Goal: Task Accomplishment & Management: Use online tool/utility

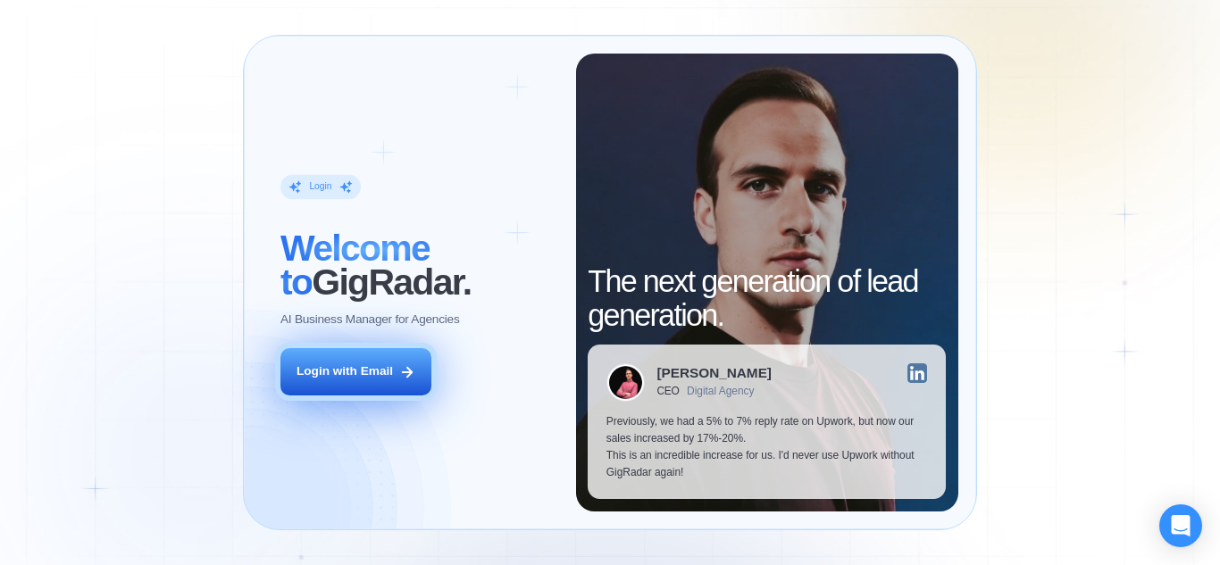
click at [407, 362] on button "Login with Email" at bounding box center [355, 371] width 151 height 47
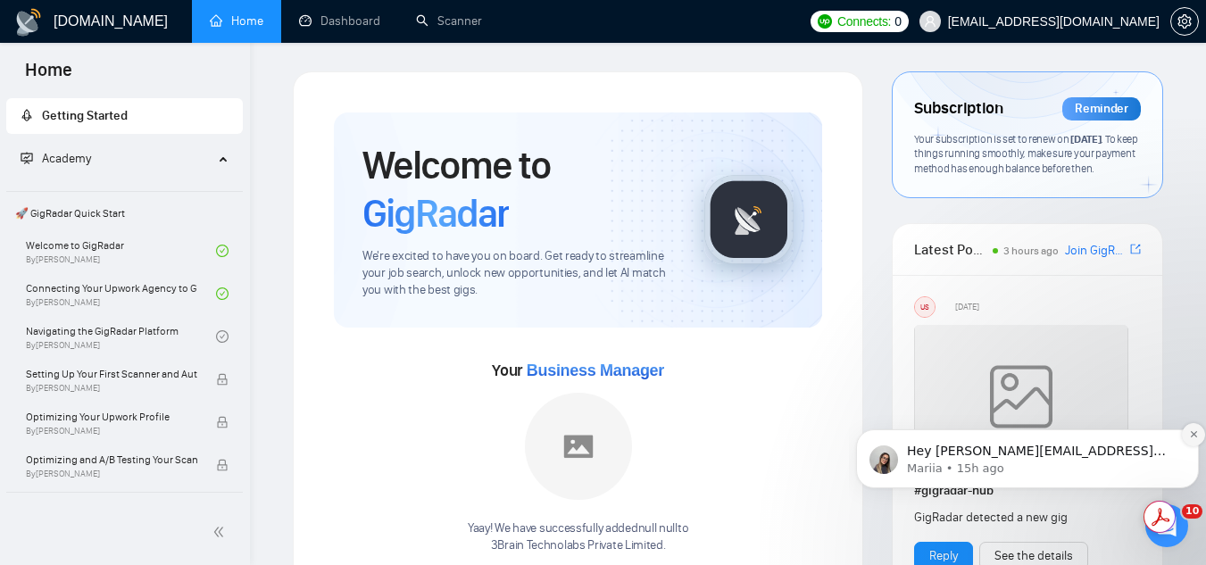
click at [1194, 429] on button "Dismiss notification" at bounding box center [1193, 434] width 23 height 23
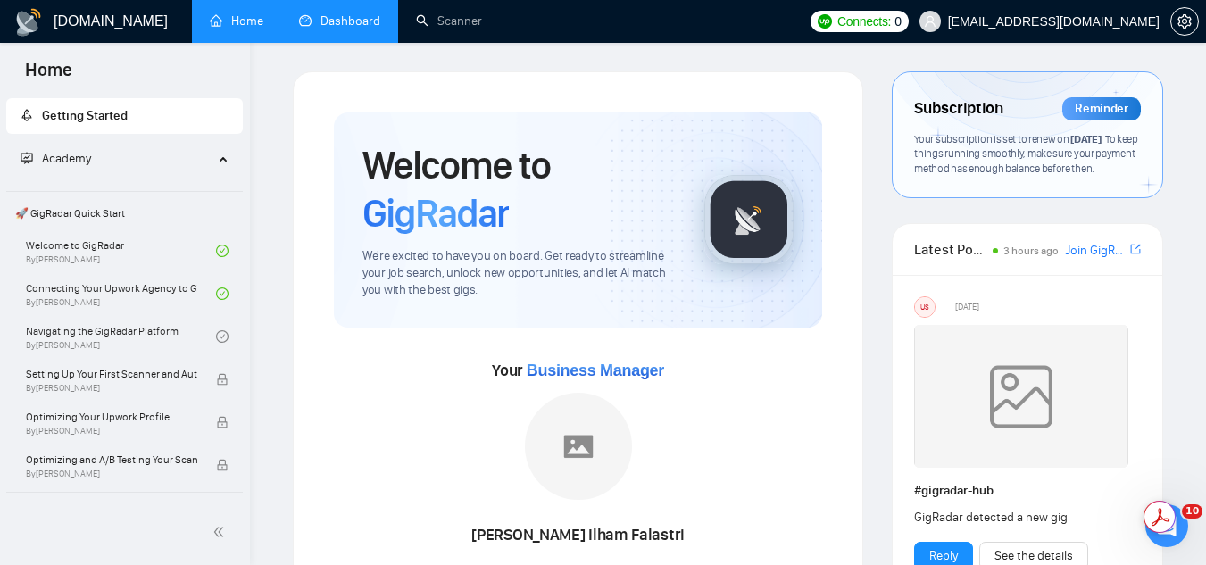
click at [351, 29] on link "Dashboard" at bounding box center [339, 20] width 81 height 15
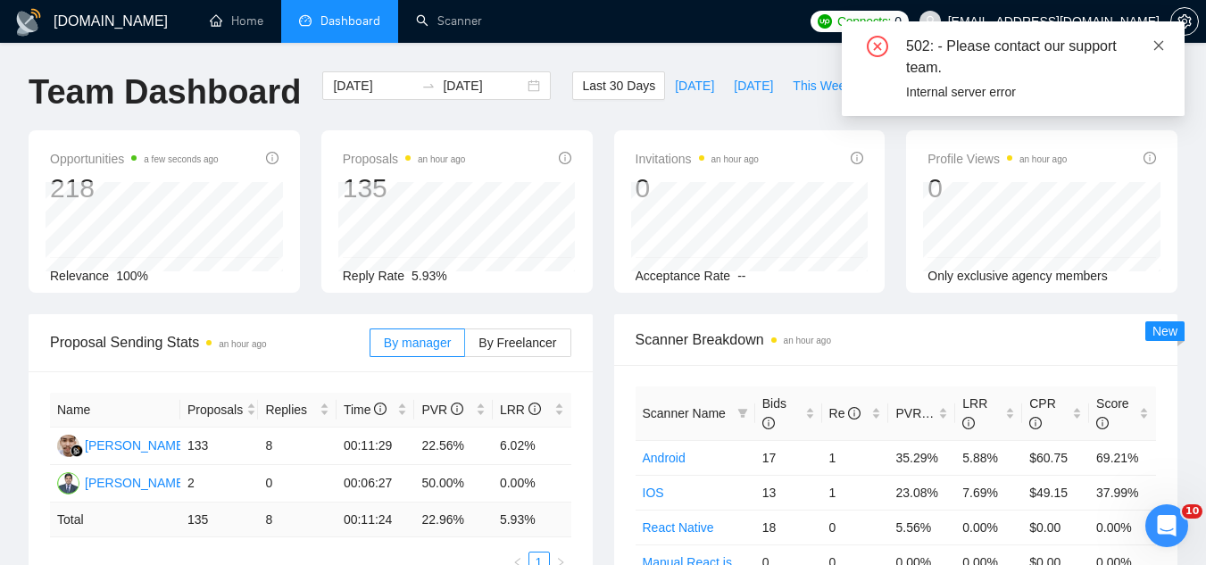
click at [1158, 44] on icon "close" at bounding box center [1159, 45] width 10 height 10
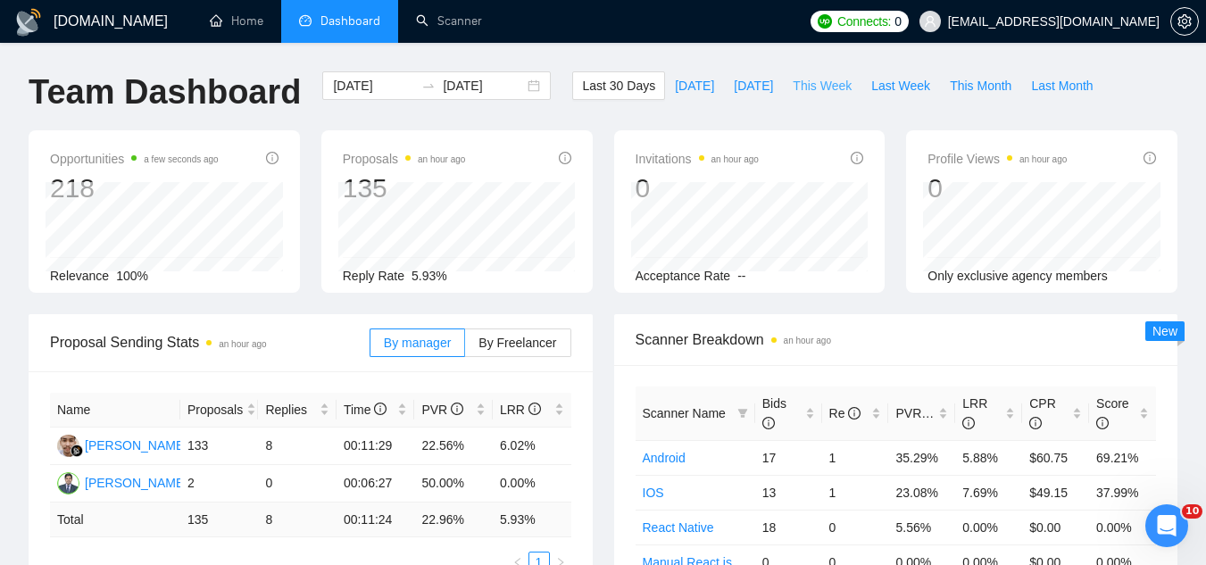
click at [807, 83] on span "This Week" at bounding box center [822, 86] width 59 height 20
type input "[DATE]"
click at [871, 88] on span "Last Week" at bounding box center [900, 86] width 59 height 20
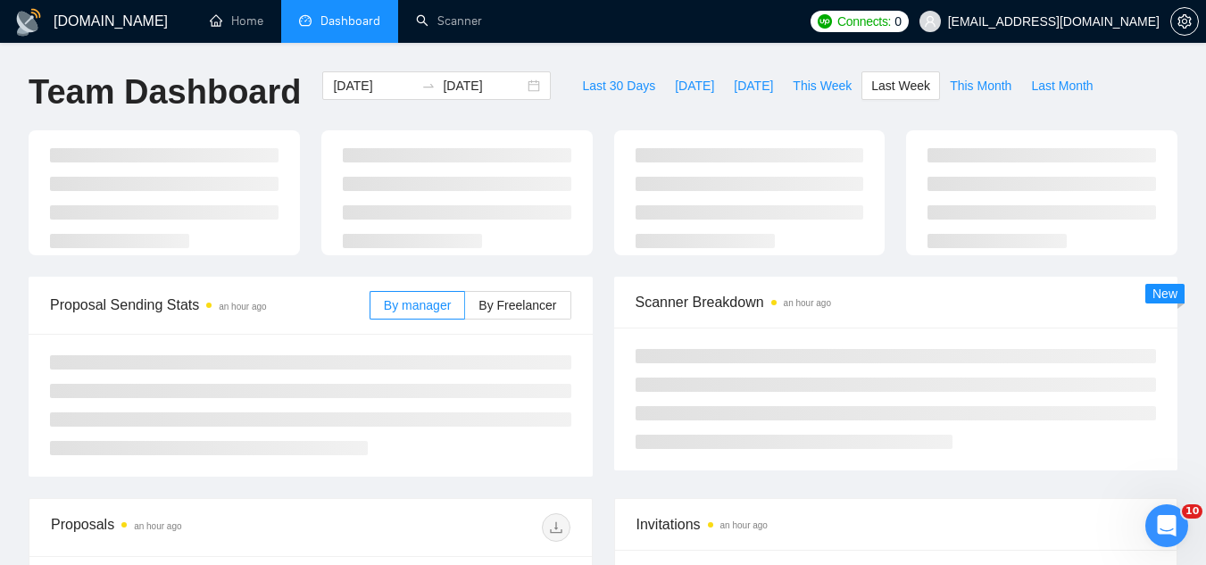
type input "[DATE]"
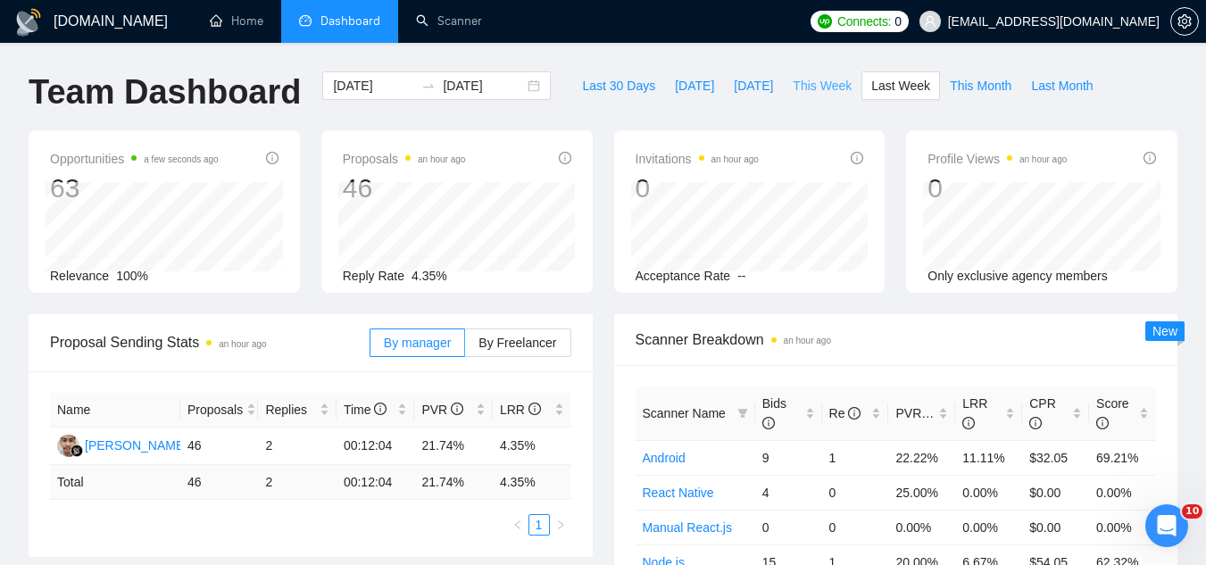
click at [793, 86] on span "This Week" at bounding box center [822, 86] width 59 height 20
type input "[DATE]"
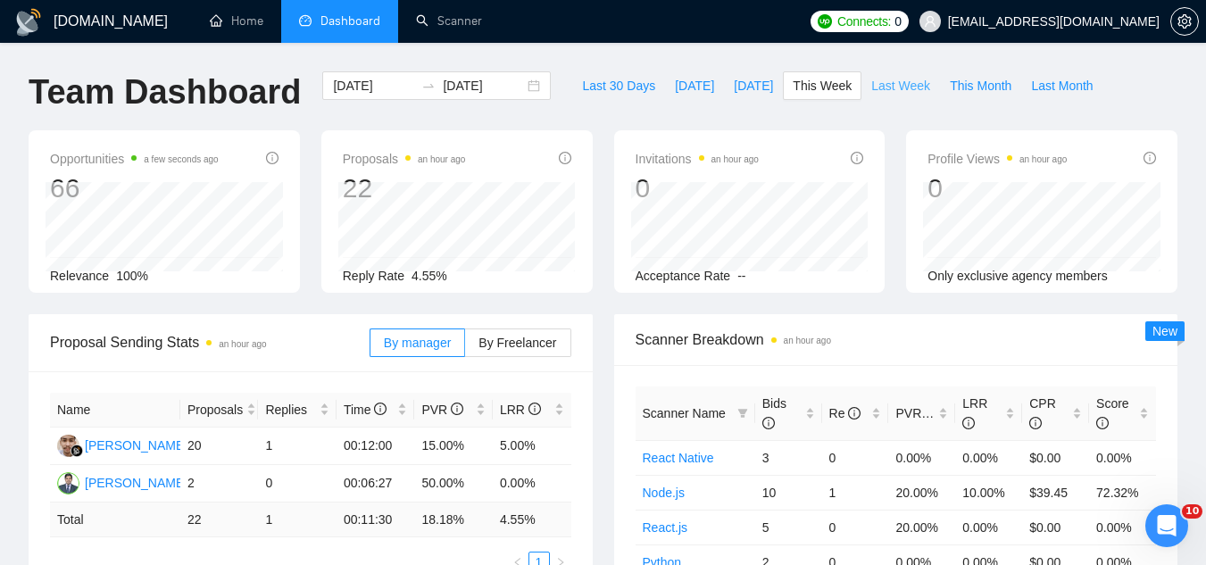
click at [871, 91] on span "Last Week" at bounding box center [900, 86] width 59 height 20
type input "[DATE]"
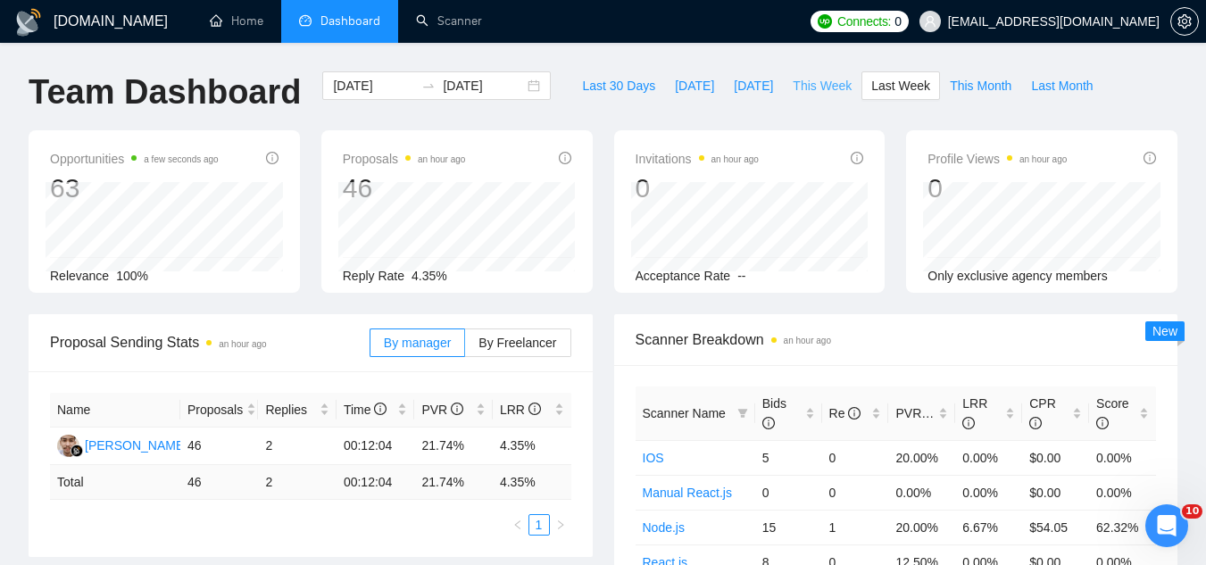
click at [796, 84] on span "This Week" at bounding box center [822, 86] width 59 height 20
type input "[DATE]"
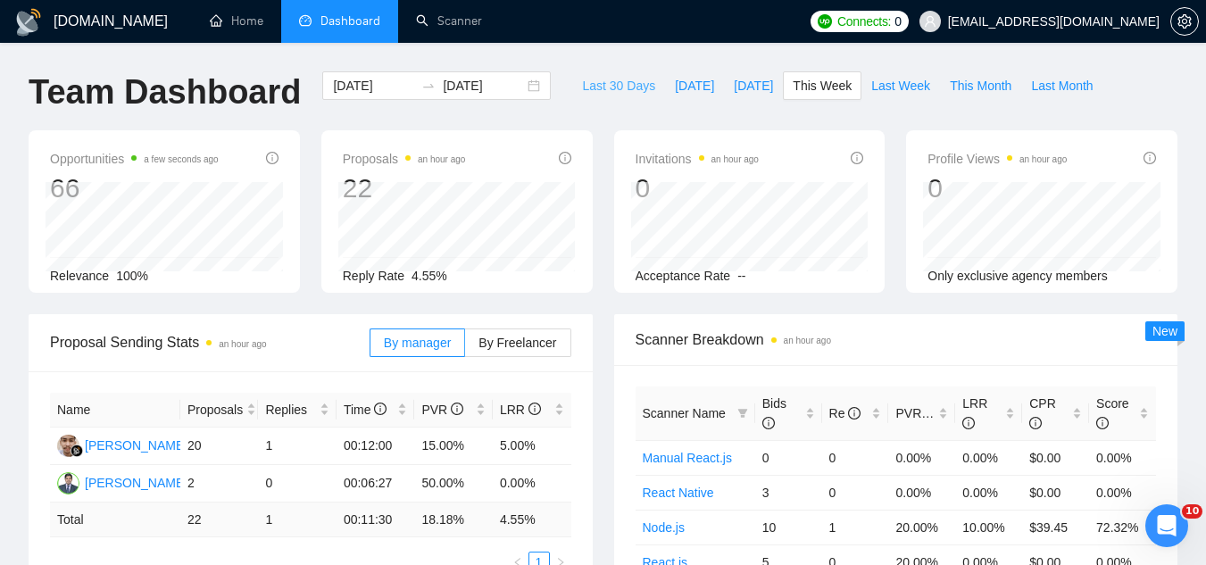
click at [589, 89] on span "Last 30 Days" at bounding box center [618, 86] width 73 height 20
type input "[DATE]"
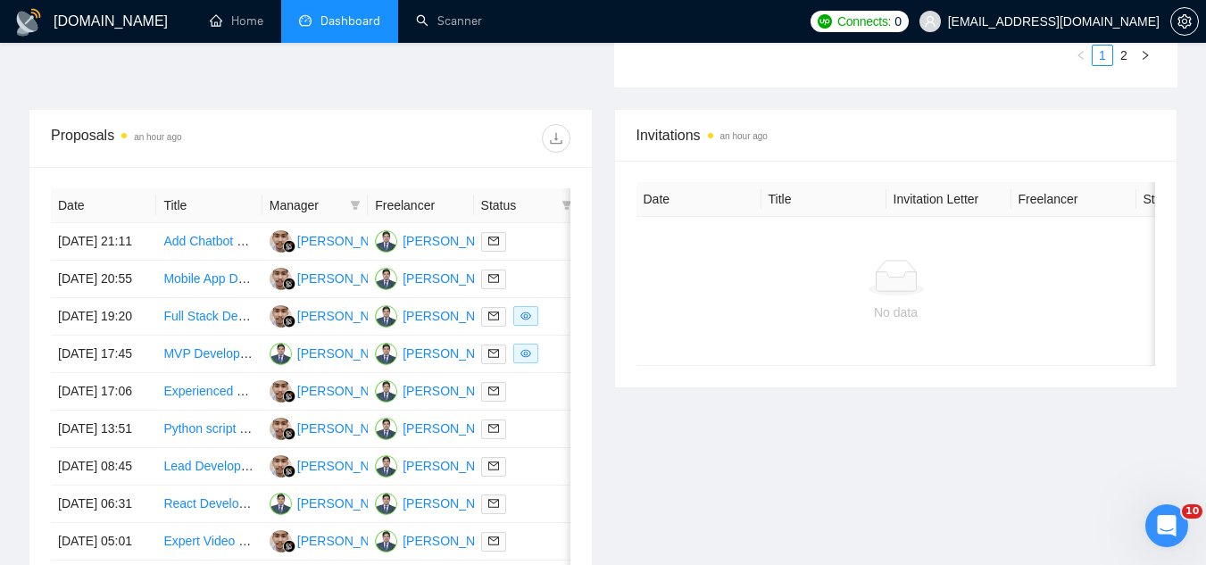
scroll to position [625, 0]
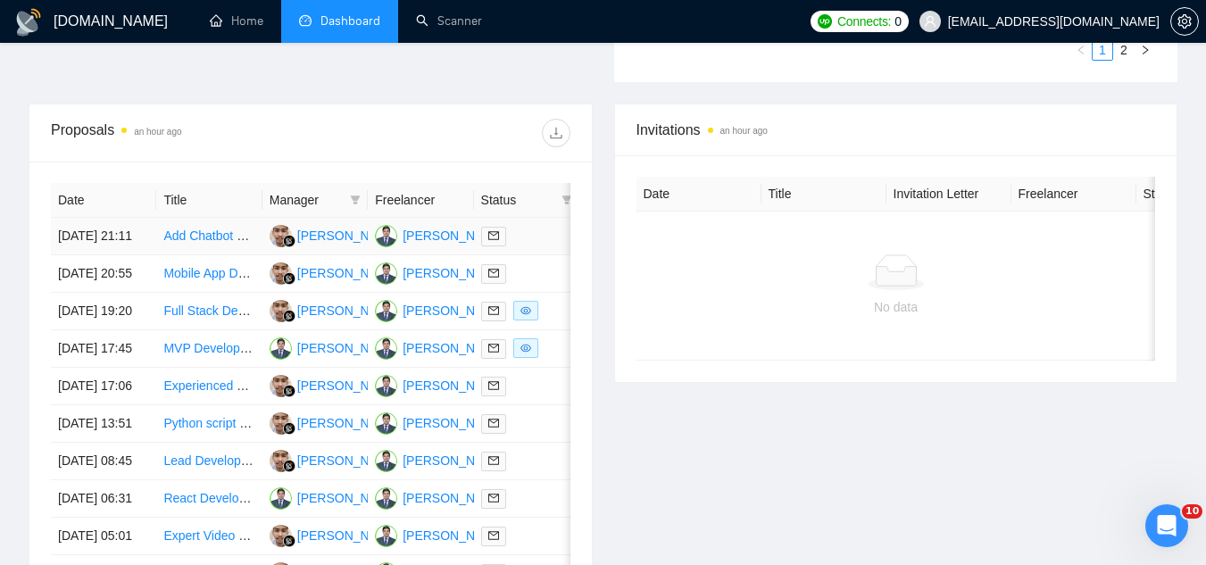
click at [222, 255] on td "Add Chatbot Feature to Existing SaaS Web App" at bounding box center [208, 237] width 105 height 38
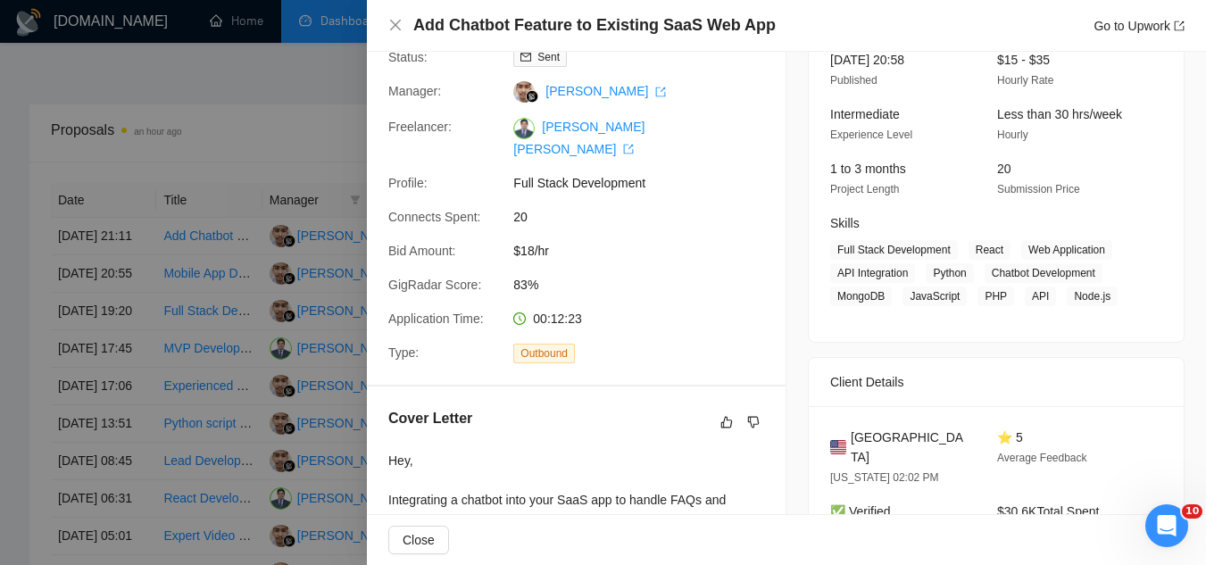
scroll to position [0, 0]
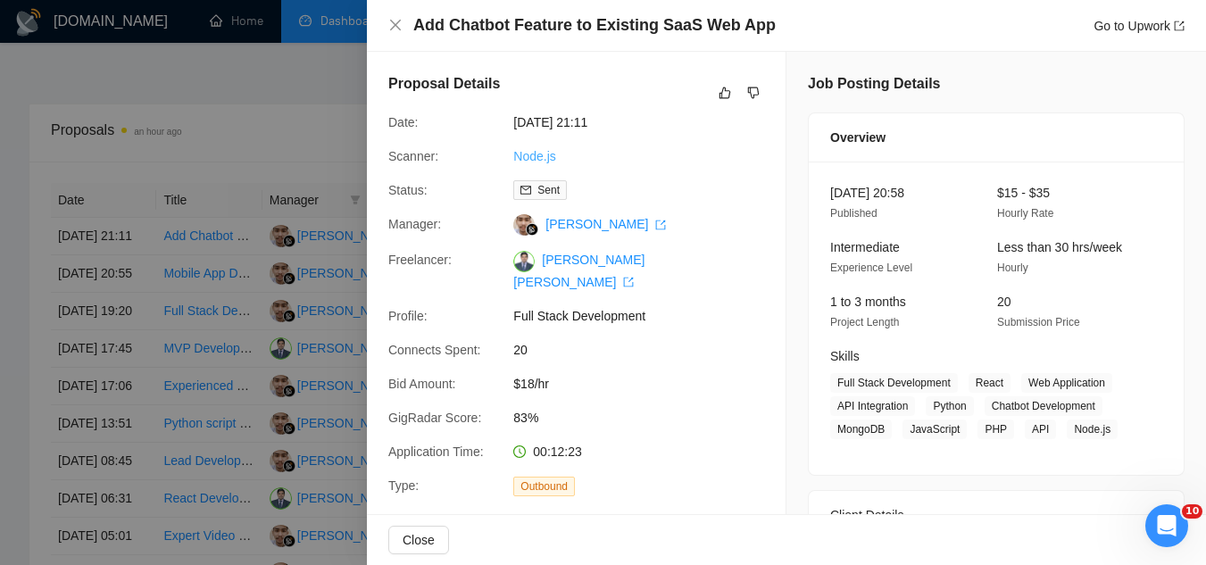
click at [540, 157] on link "Node.js" at bounding box center [534, 156] width 42 height 14
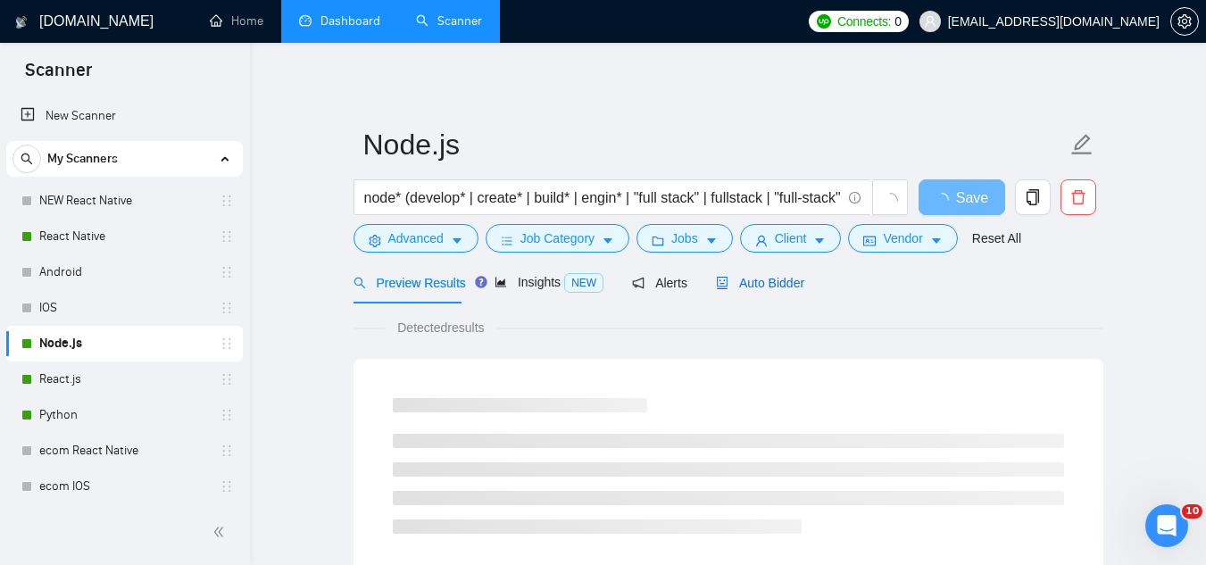
click at [734, 291] on div "Auto Bidder" at bounding box center [760, 283] width 88 height 20
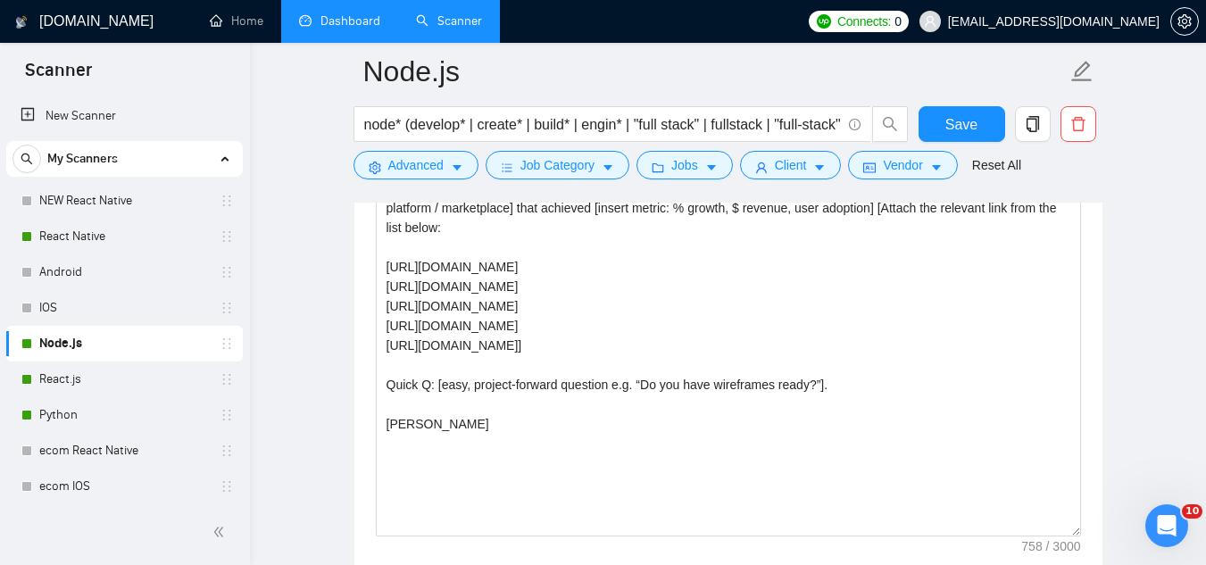
scroll to position [2054, 0]
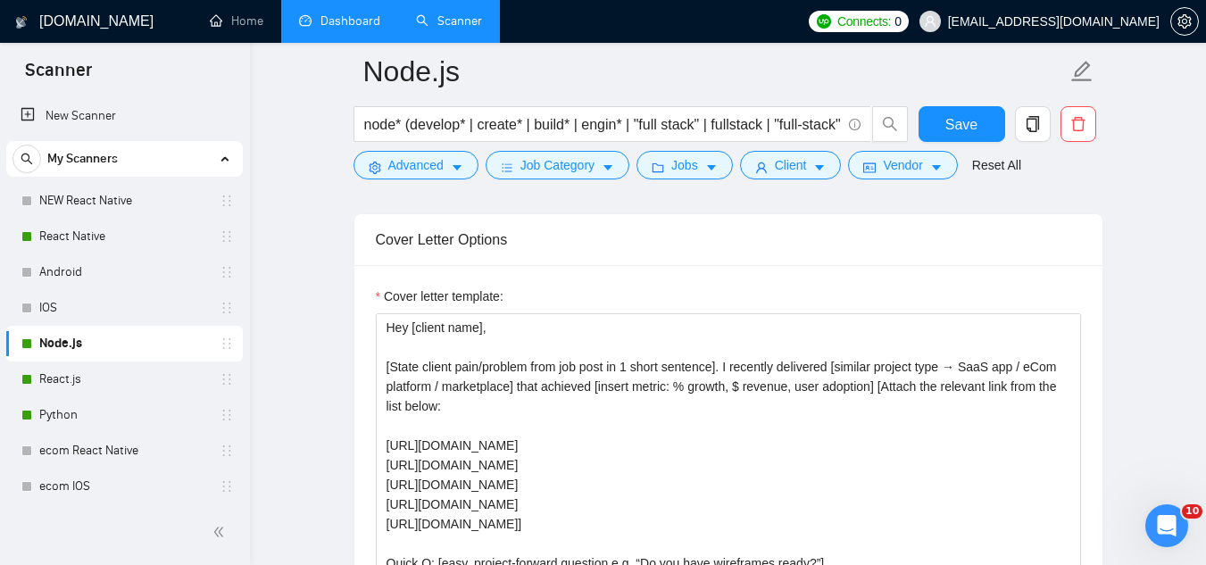
click at [362, 29] on link "Dashboard" at bounding box center [339, 20] width 81 height 15
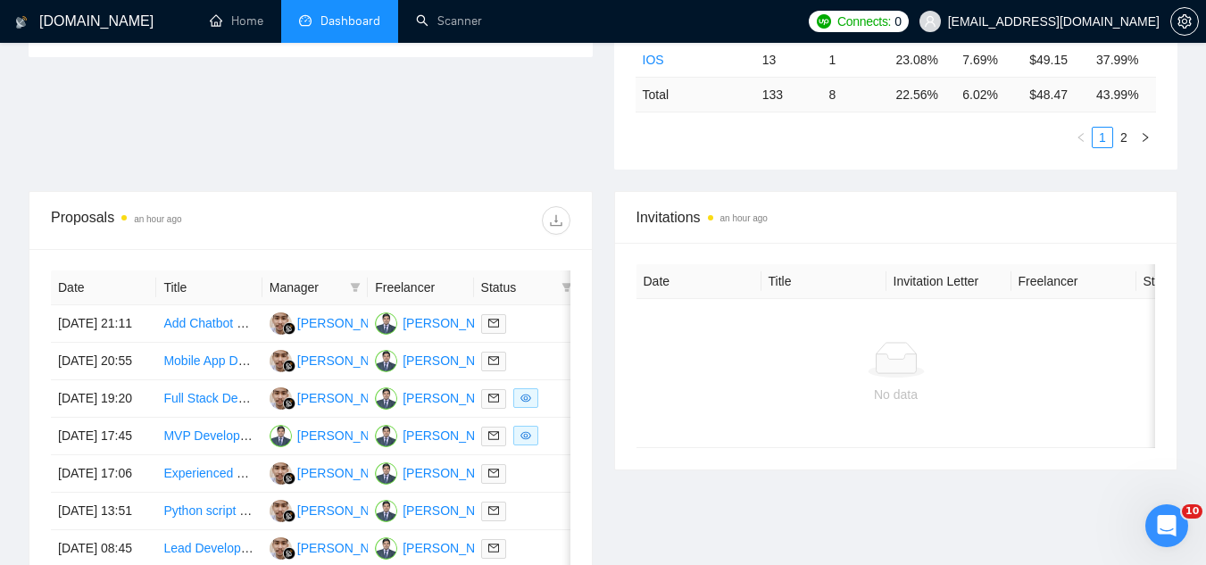
scroll to position [627, 0]
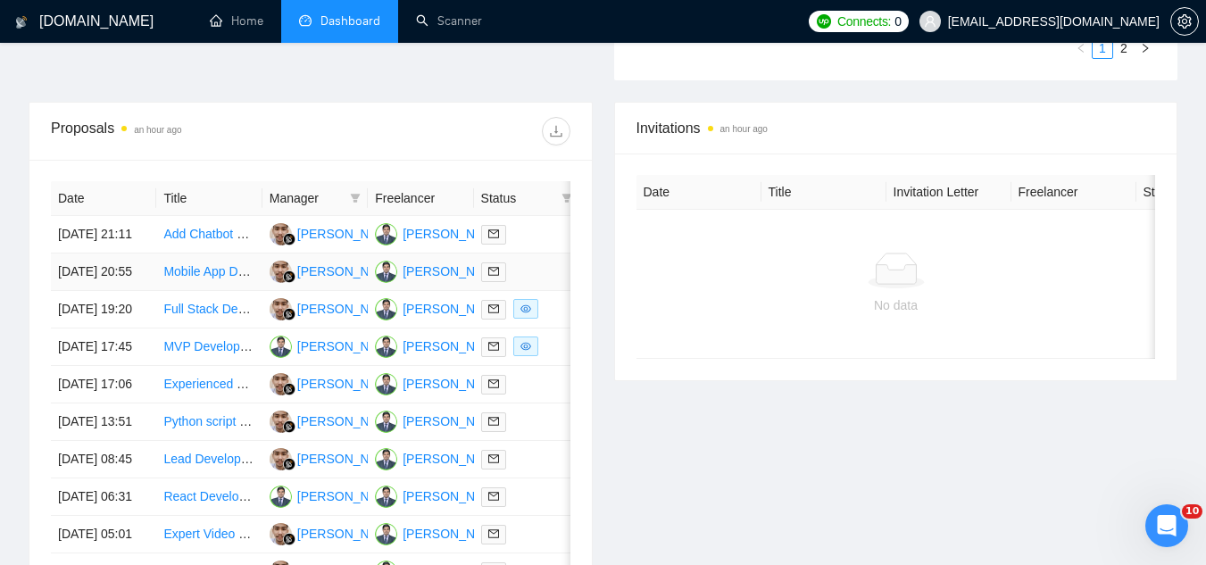
click at [206, 291] on td "Mobile App Developer (React Native) – iOS/Android Fintech App" at bounding box center [208, 273] width 105 height 38
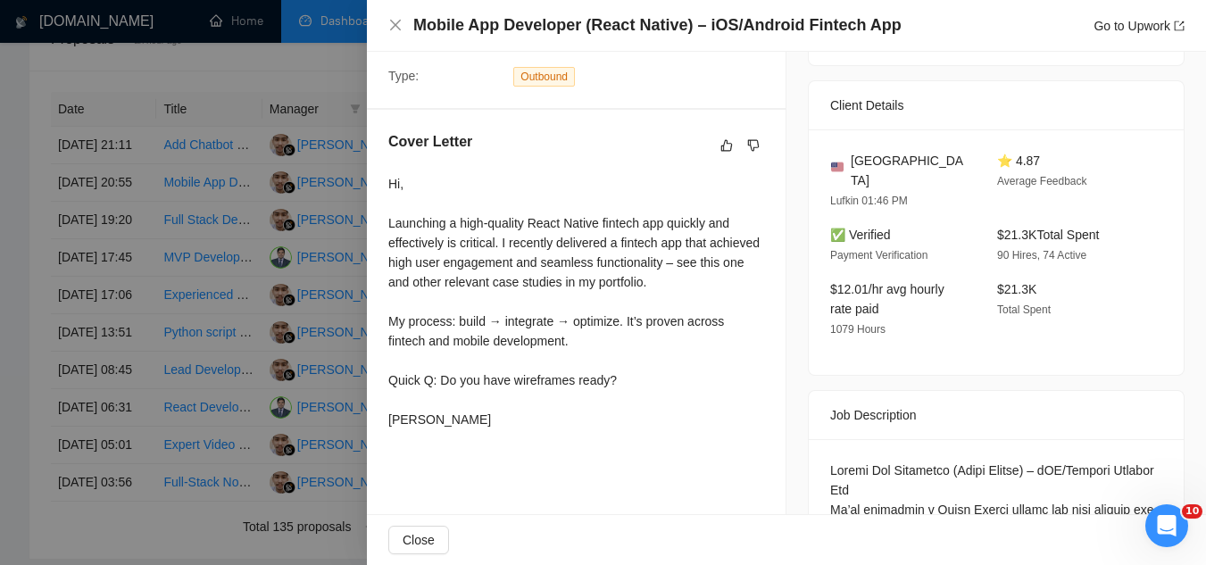
scroll to position [446, 0]
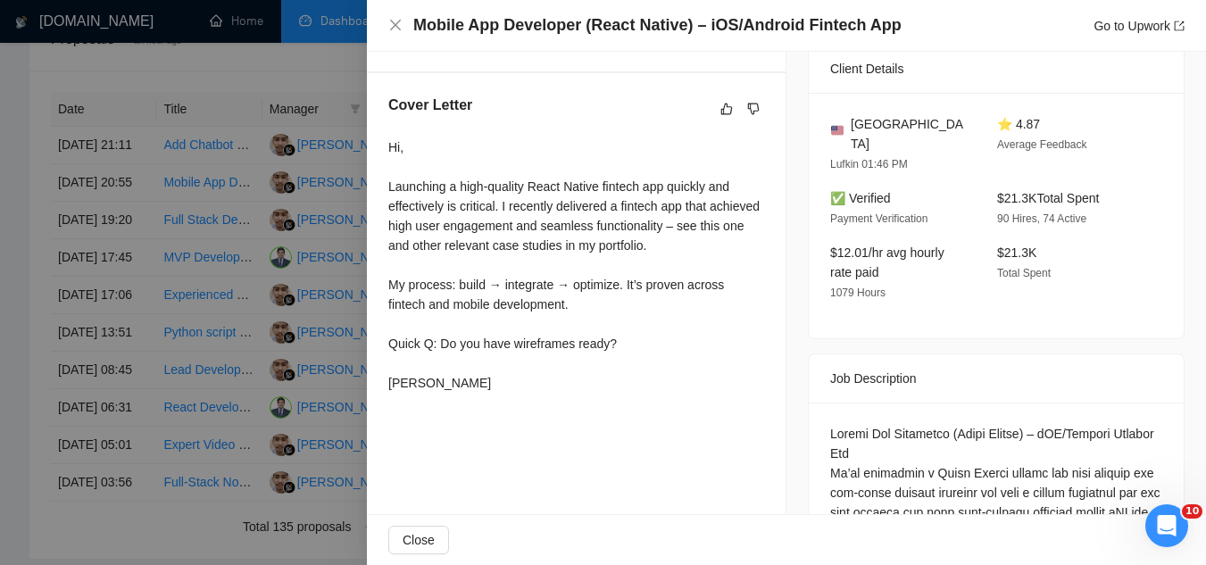
click at [318, 81] on div at bounding box center [603, 282] width 1206 height 565
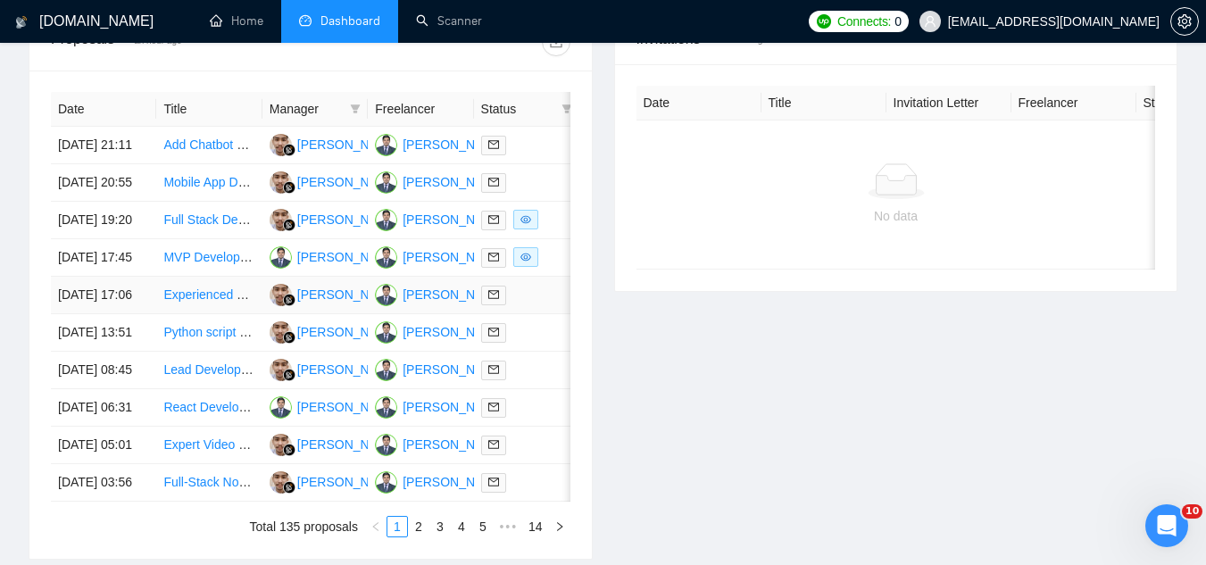
click at [235, 314] on td "Experienced Node.js Developer for SMS Platform Troubleshooting" at bounding box center [208, 296] width 105 height 38
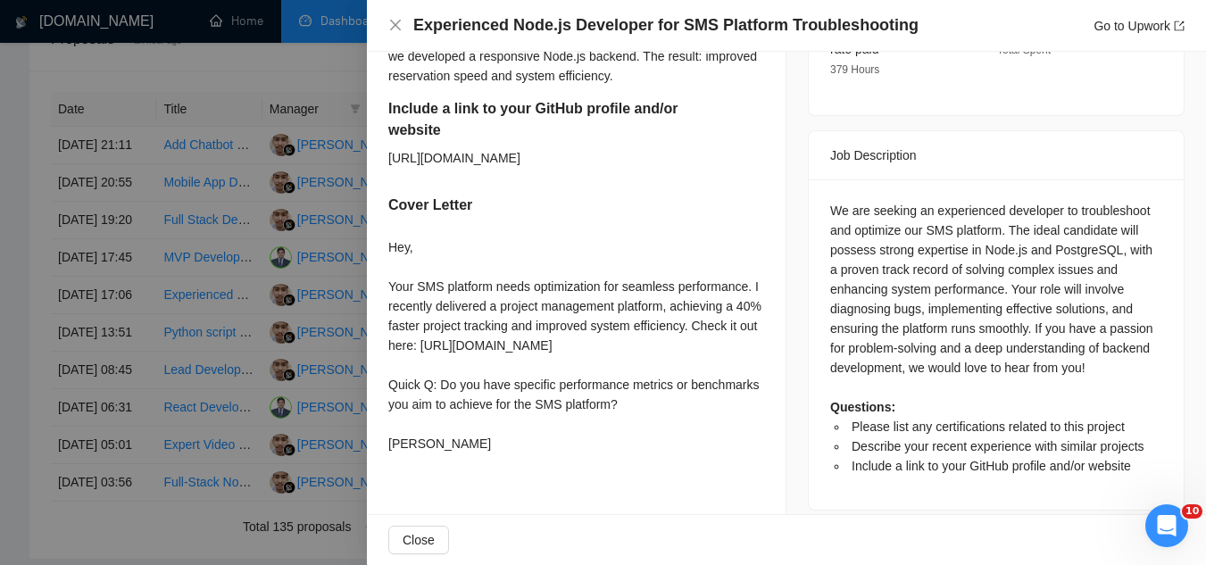
scroll to position [653, 0]
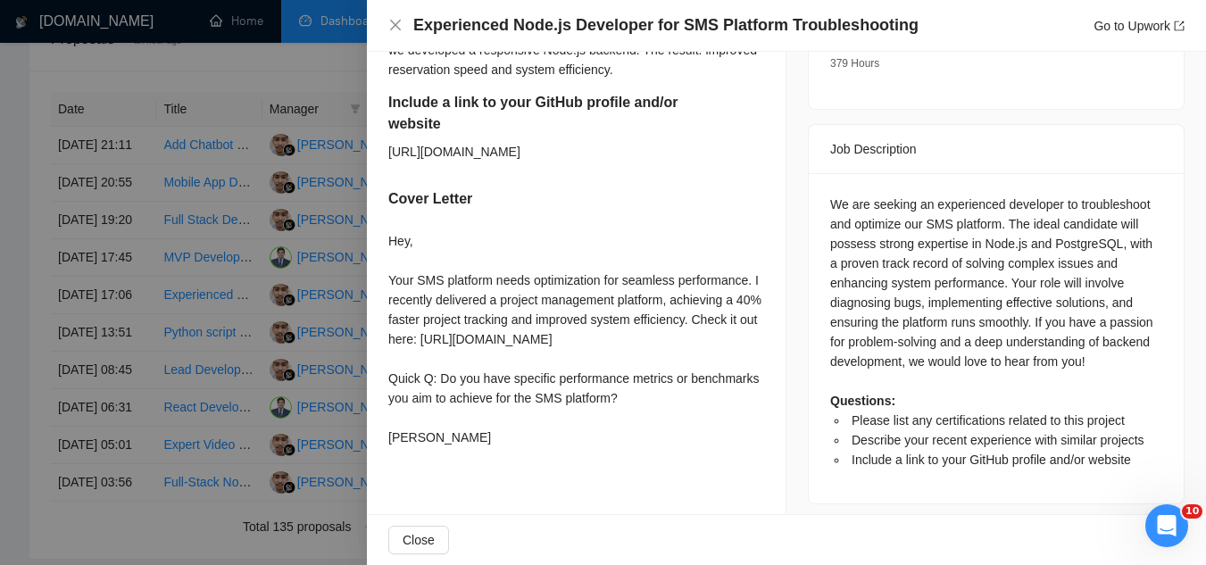
click at [239, 62] on div at bounding box center [603, 282] width 1206 height 565
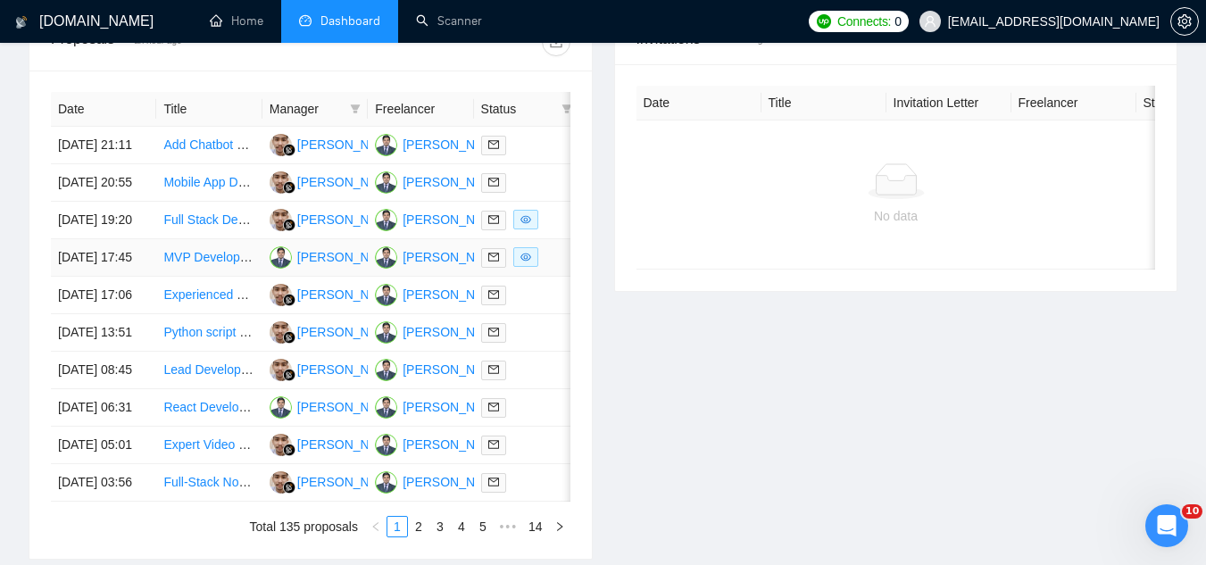
click at [225, 277] on td "MVP Development for Innovative Project" at bounding box center [208, 258] width 105 height 38
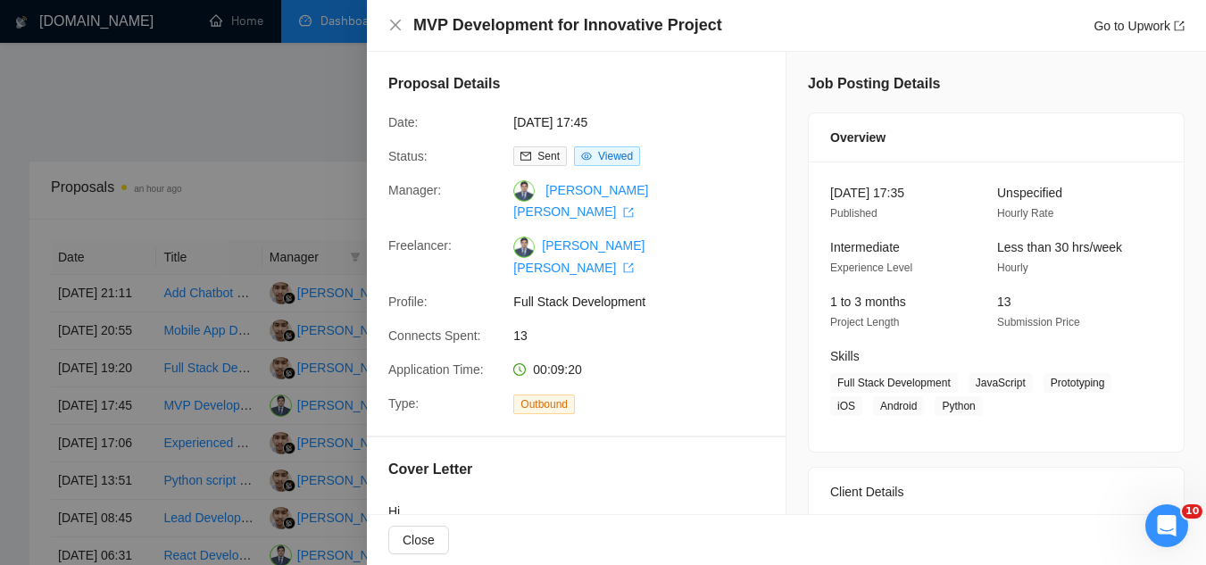
scroll to position [538, 0]
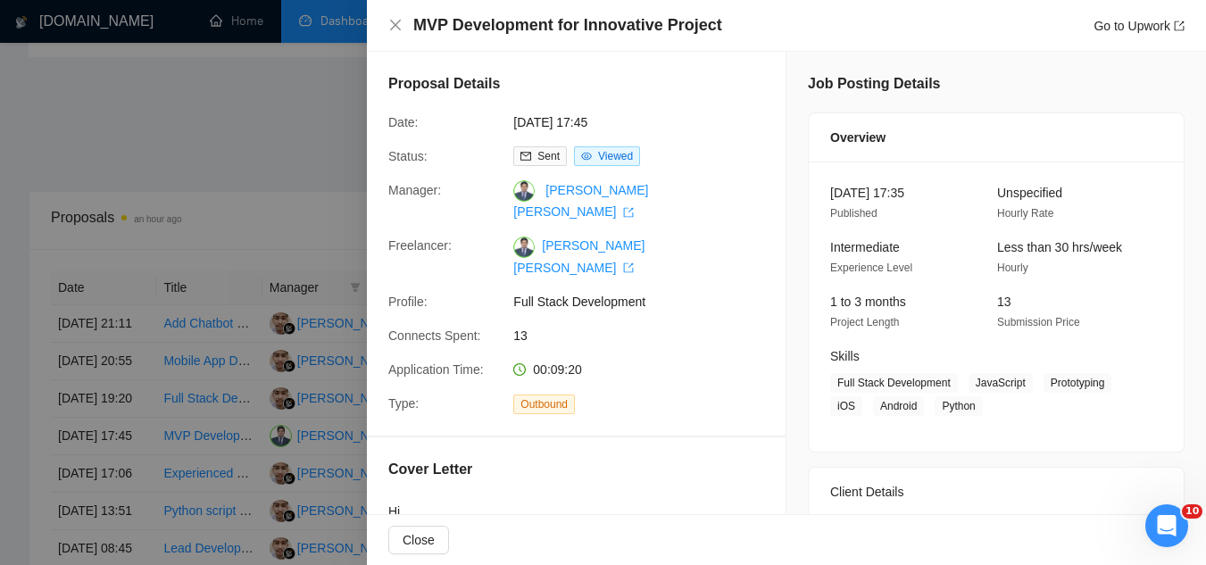
click at [360, 185] on div at bounding box center [603, 282] width 1206 height 565
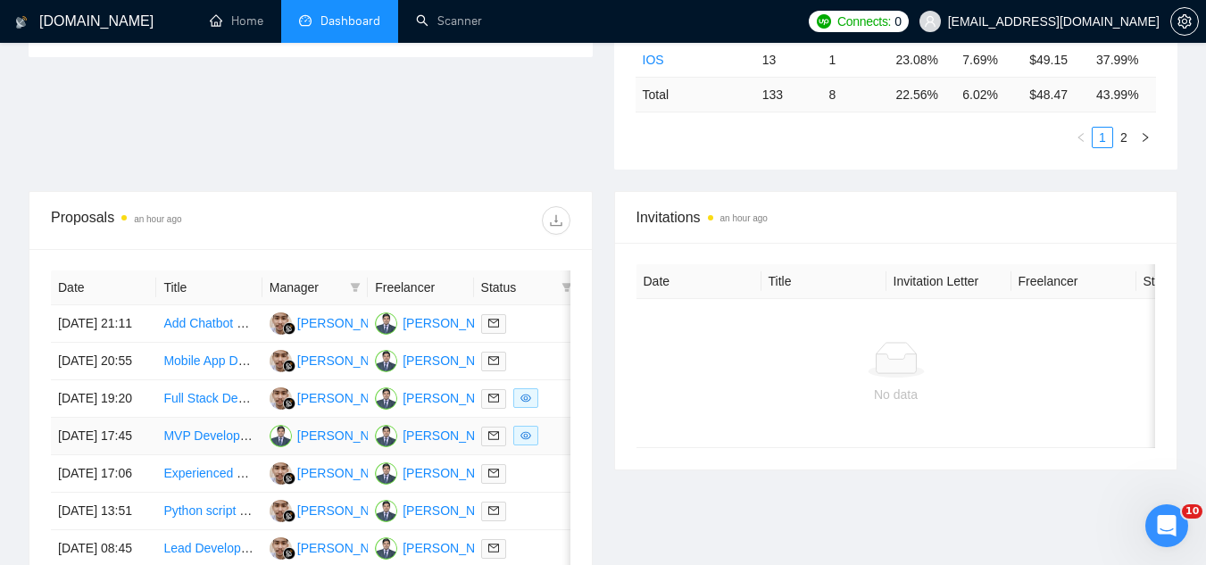
click at [186, 455] on td "MVP Development for Innovative Project" at bounding box center [208, 437] width 105 height 38
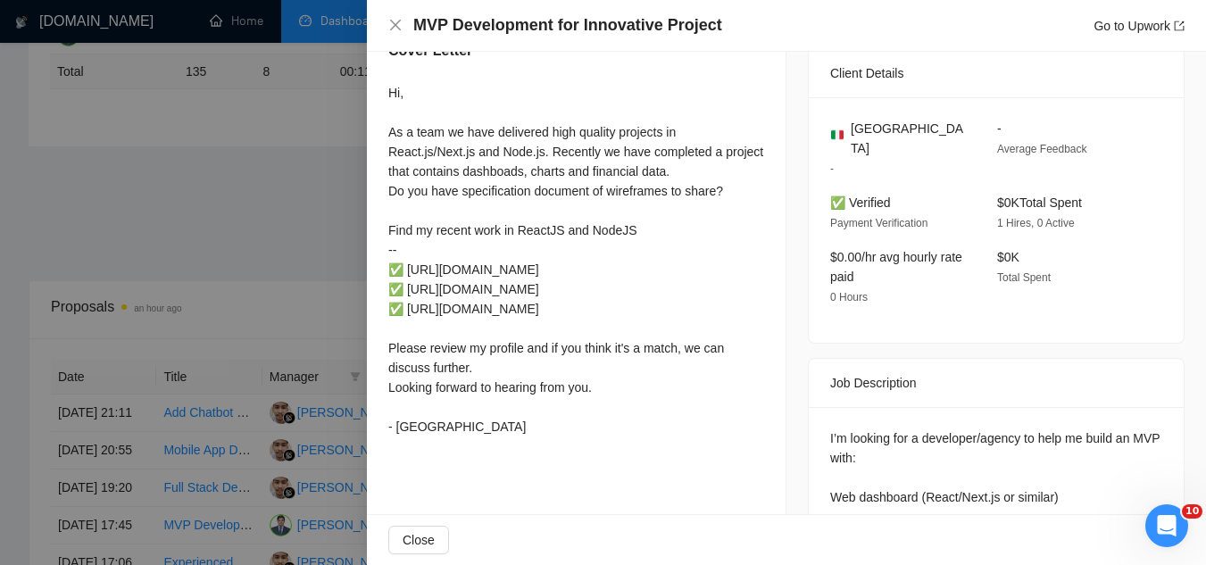
scroll to position [446, 0]
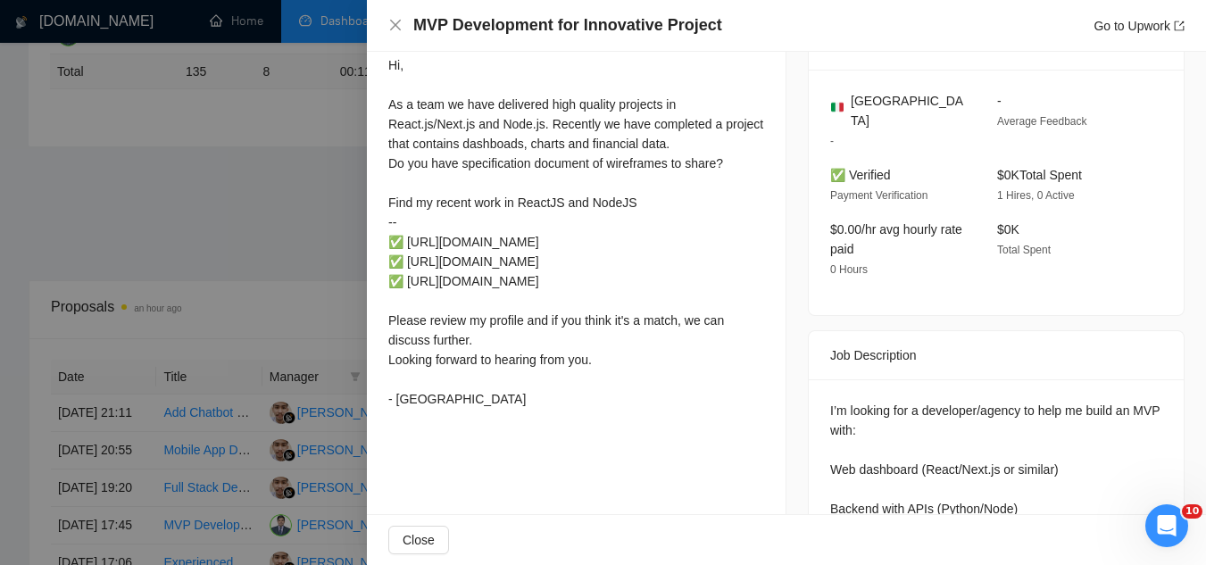
click at [345, 176] on div at bounding box center [603, 282] width 1206 height 565
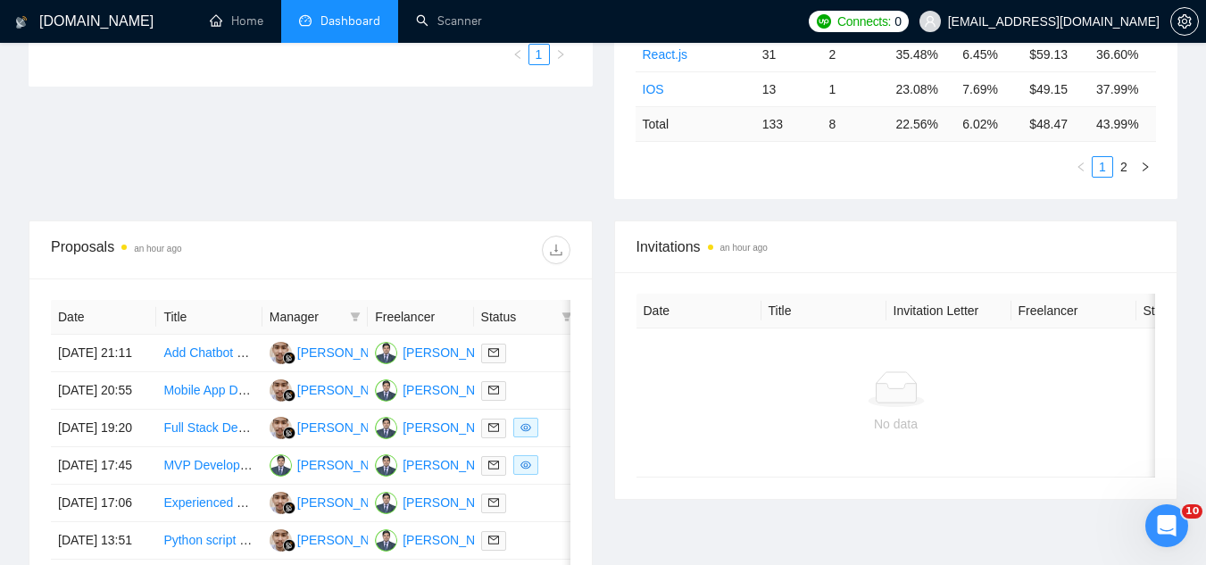
scroll to position [538, 0]
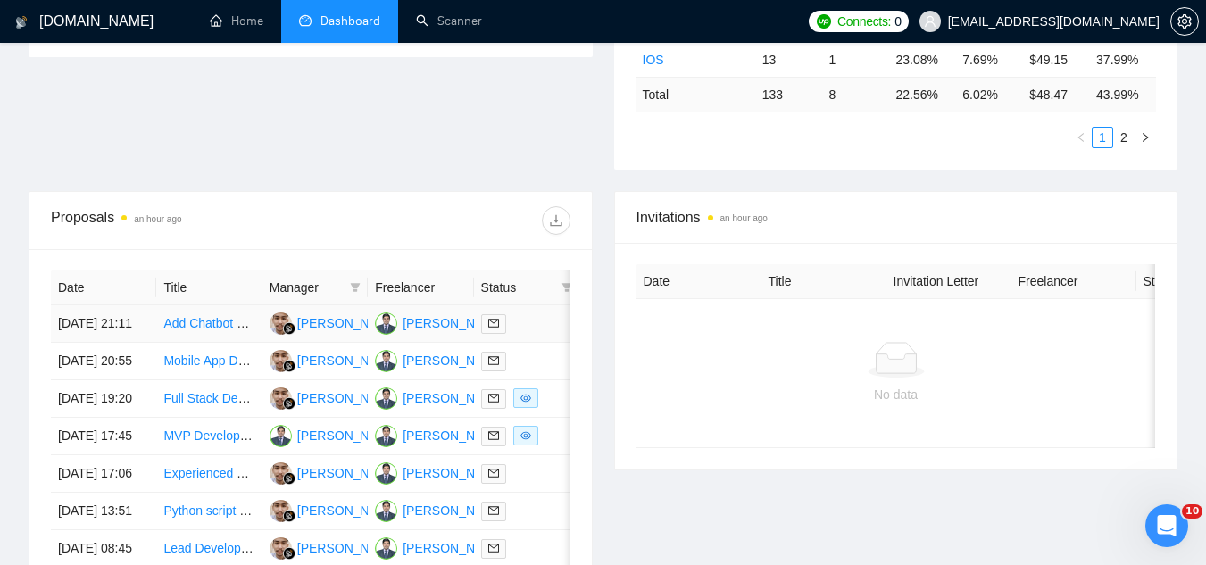
click at [215, 343] on td "Add Chatbot Feature to Existing SaaS Web App" at bounding box center [208, 324] width 105 height 38
click at [189, 343] on td "Add Chatbot Feature to Existing SaaS Web App" at bounding box center [208, 324] width 105 height 38
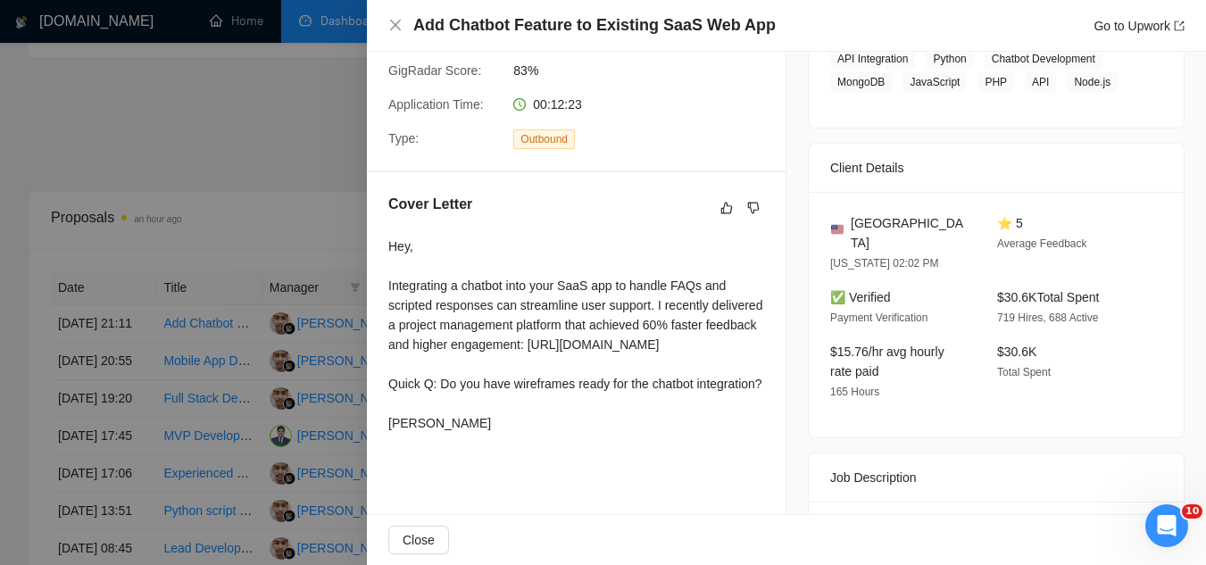
scroll to position [357, 0]
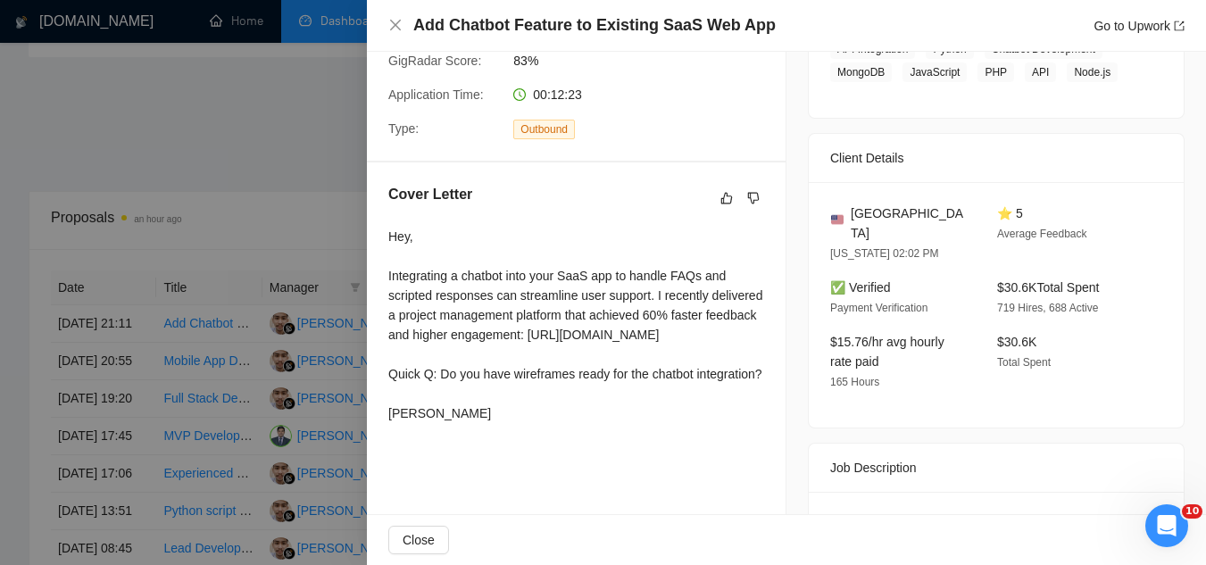
click at [342, 171] on div at bounding box center [603, 282] width 1206 height 565
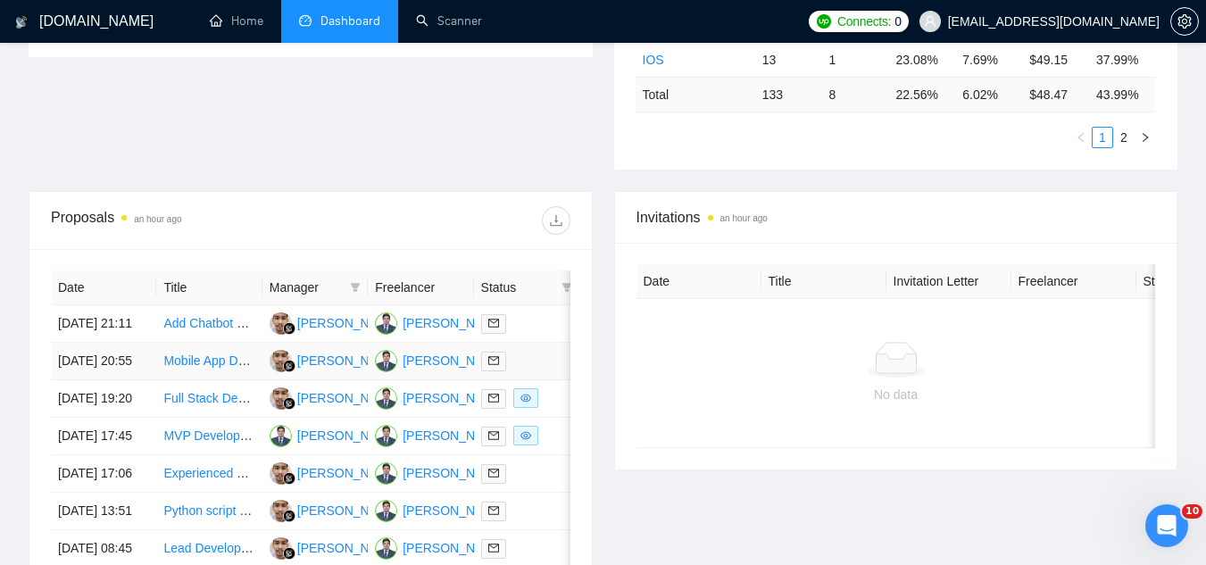
click at [178, 380] on td "Mobile App Developer (React Native) – iOS/Android Fintech App" at bounding box center [208, 362] width 105 height 38
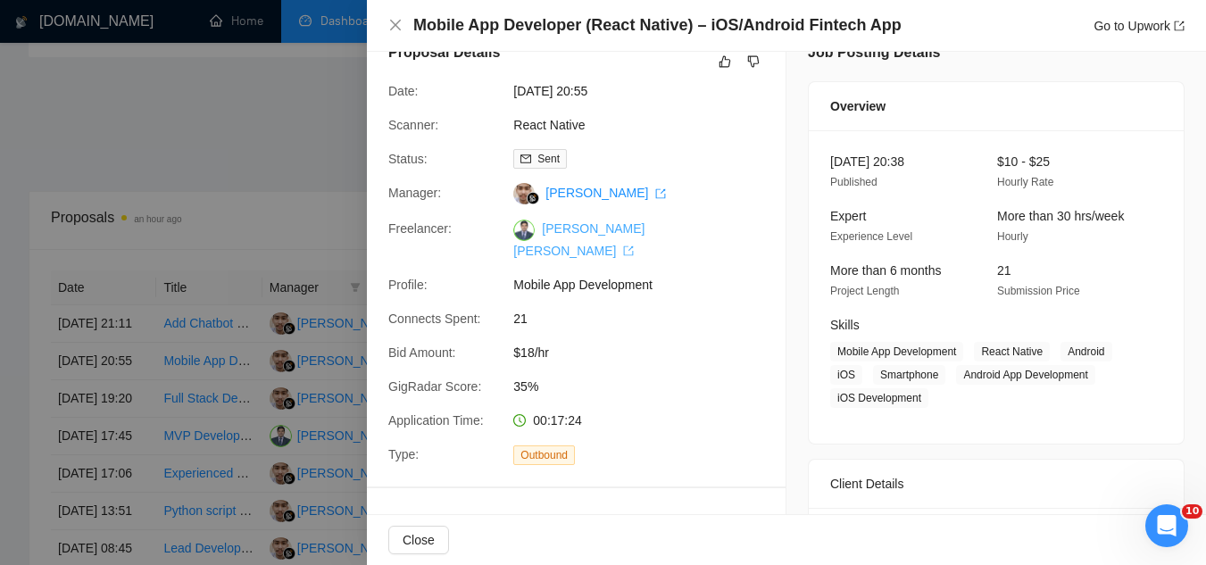
scroll to position [0, 0]
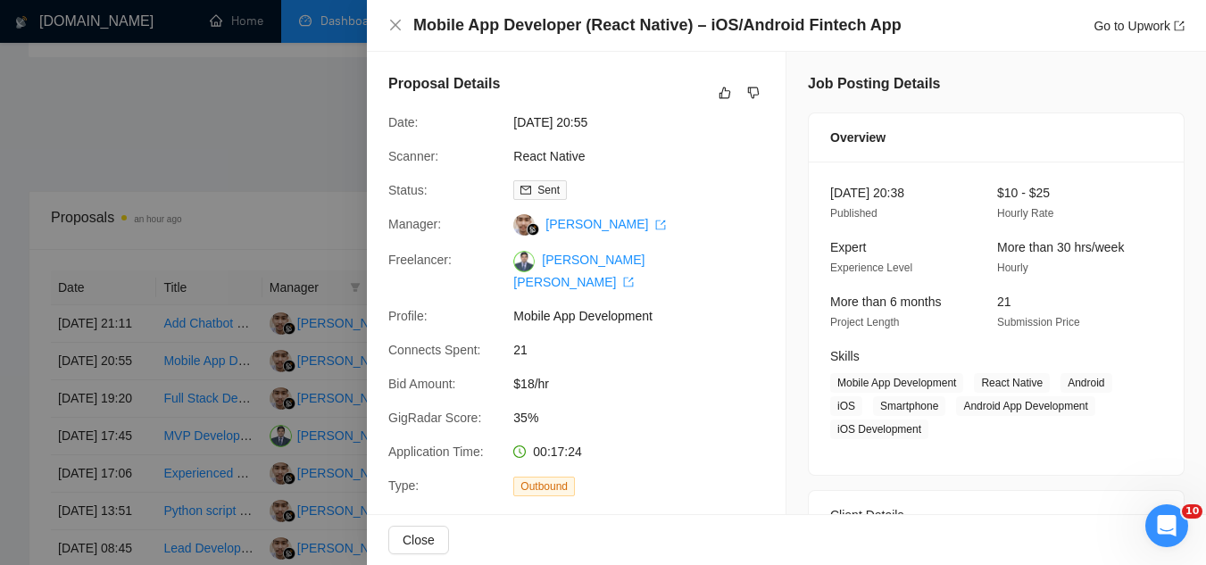
click at [373, 141] on div "Proposal Details Date: [DATE] 20:55 Scanner: React Native Status: Sent Manager:…" at bounding box center [576, 285] width 419 height 466
click at [323, 147] on div at bounding box center [603, 282] width 1206 height 565
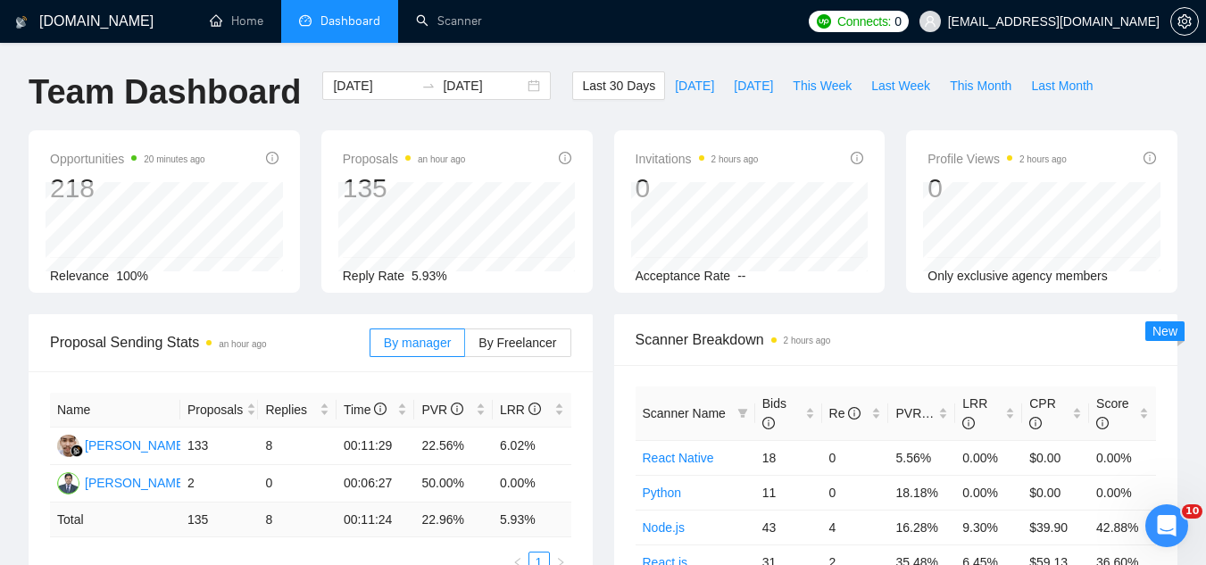
scroll to position [179, 0]
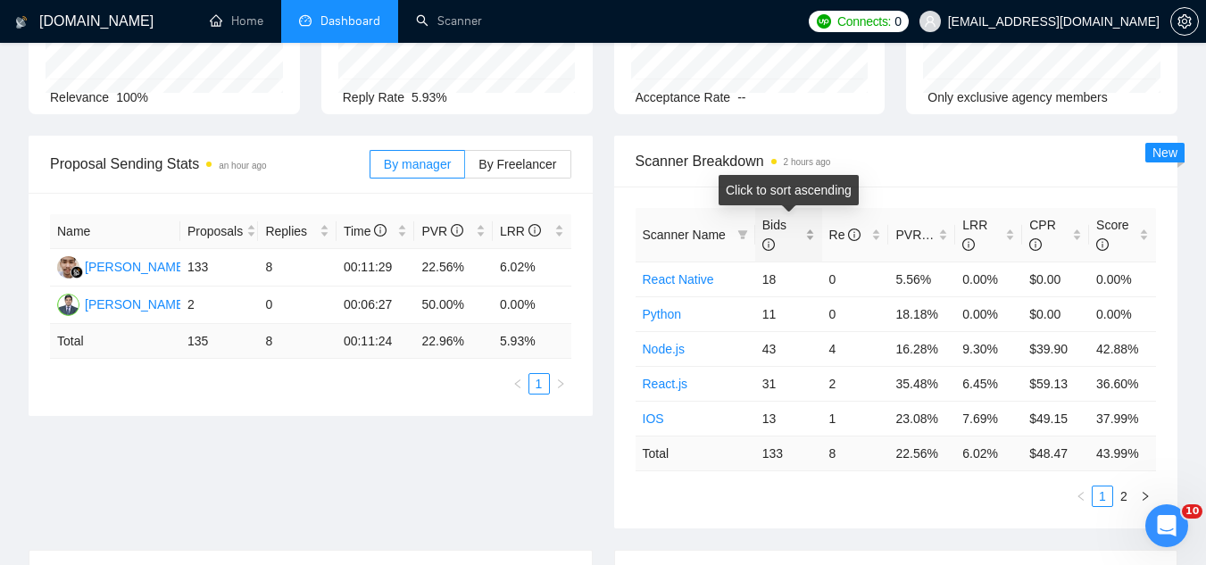
click at [808, 234] on div "Bids" at bounding box center [789, 234] width 53 height 39
click at [809, 232] on div "Bids" at bounding box center [789, 234] width 53 height 39
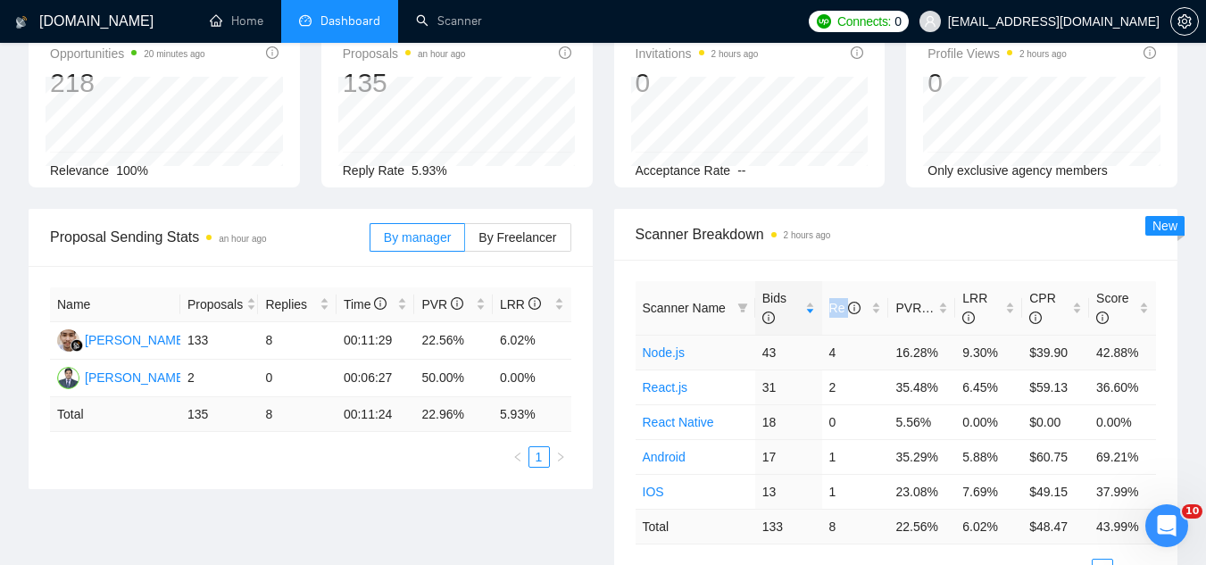
scroll to position [0, 0]
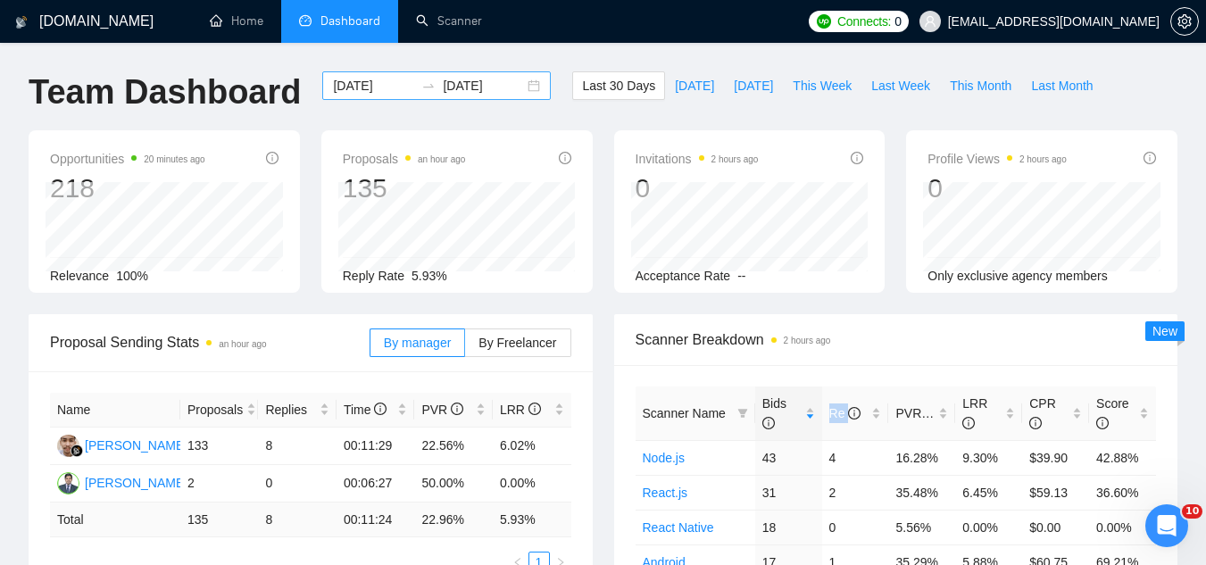
click at [443, 79] on input "[DATE]" at bounding box center [483, 86] width 81 height 20
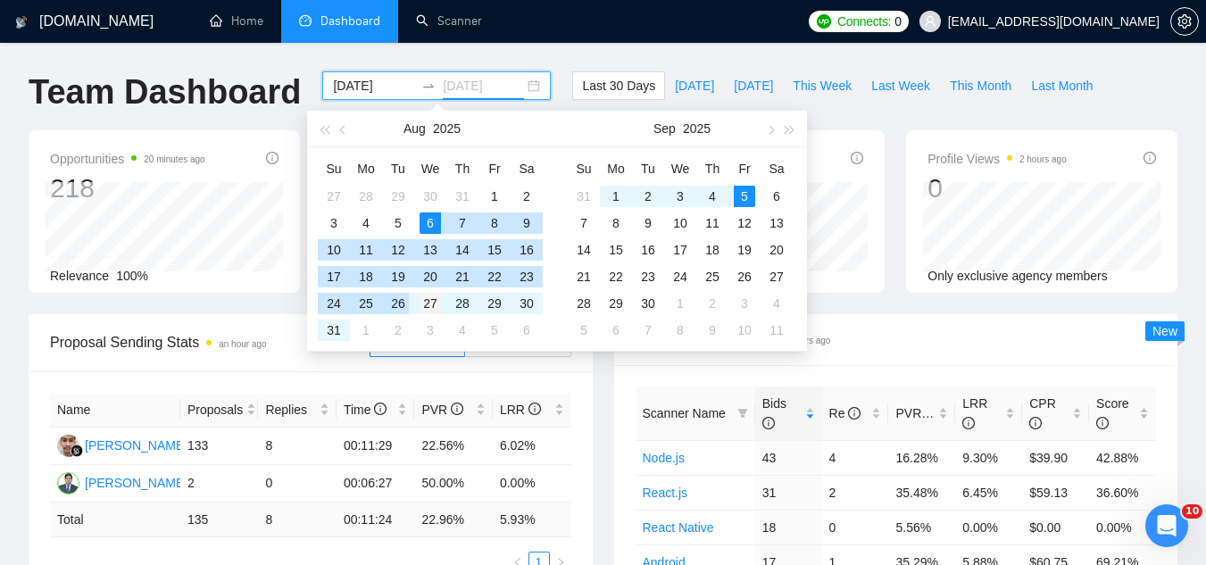
type input "[DATE]"
click at [434, 306] on div "27" at bounding box center [430, 303] width 21 height 21
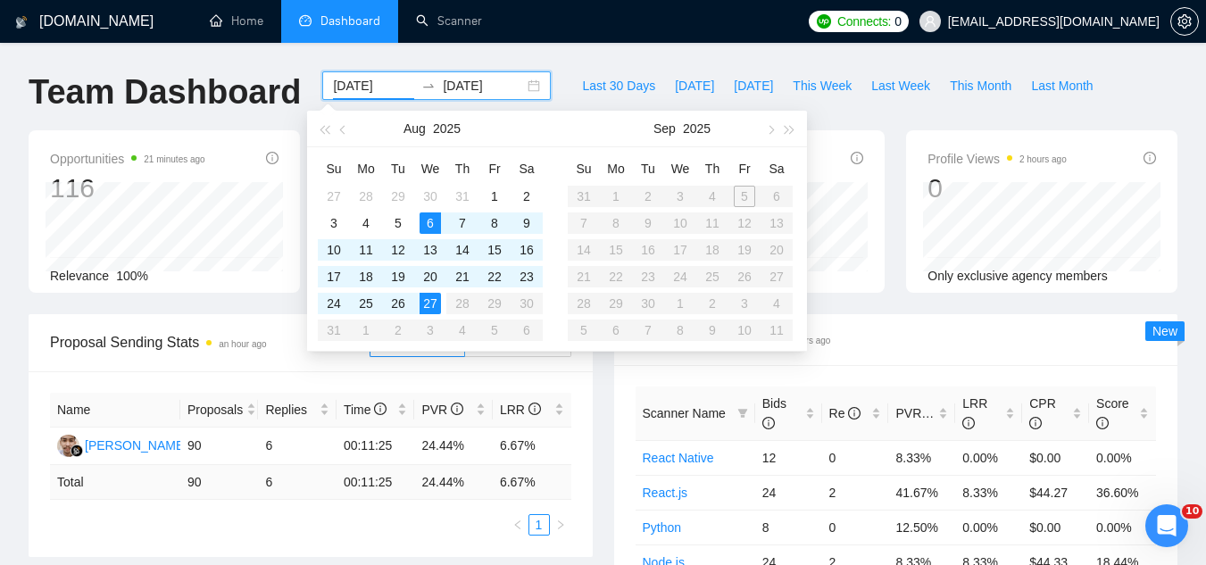
click at [746, 191] on table "Su Mo Tu We Th Fr Sa 31 1 2 3 4 5 6 7 8 9 10 11 12 13 14 15 16 17 18 19 20 21 2…" at bounding box center [680, 248] width 225 height 189
click at [739, 204] on table "Su Mo Tu We Th Fr Sa 31 1 2 3 4 5 6 7 8 9 10 11 12 13 14 15 16 17 18 19 20 21 2…" at bounding box center [680, 248] width 225 height 189
click at [745, 198] on table "Su Mo Tu We Th Fr Sa 31 1 2 3 4 5 6 7 8 9 10 11 12 13 14 15 16 17 18 19 20 21 2…" at bounding box center [680, 248] width 225 height 189
type input "[DATE]"
click at [434, 310] on div "27" at bounding box center [430, 303] width 21 height 21
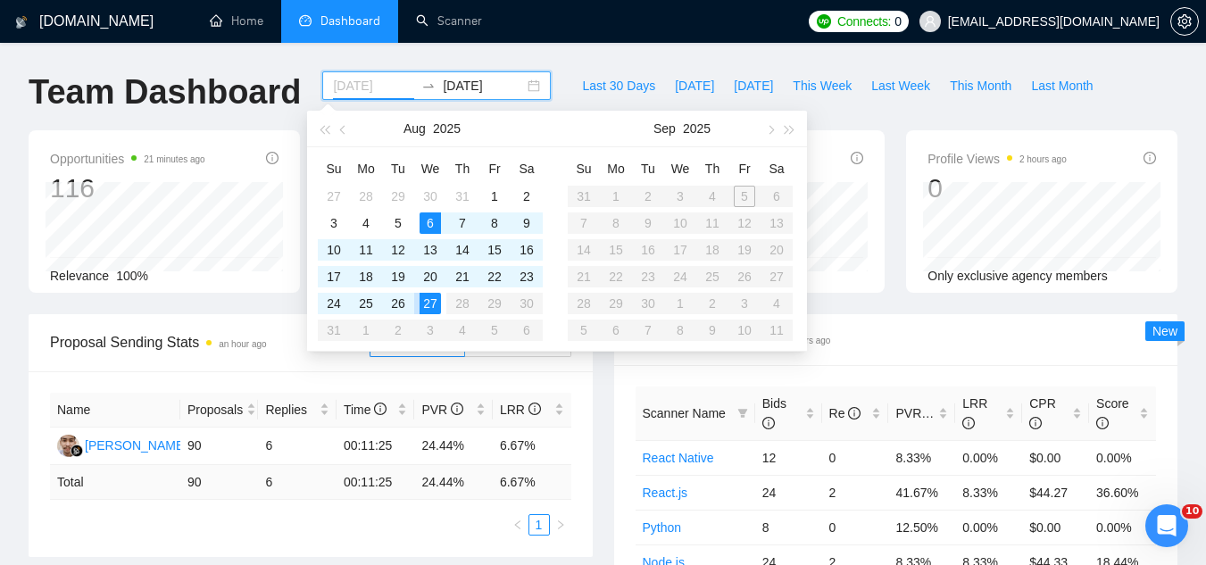
click at [434, 310] on div "27" at bounding box center [430, 303] width 21 height 21
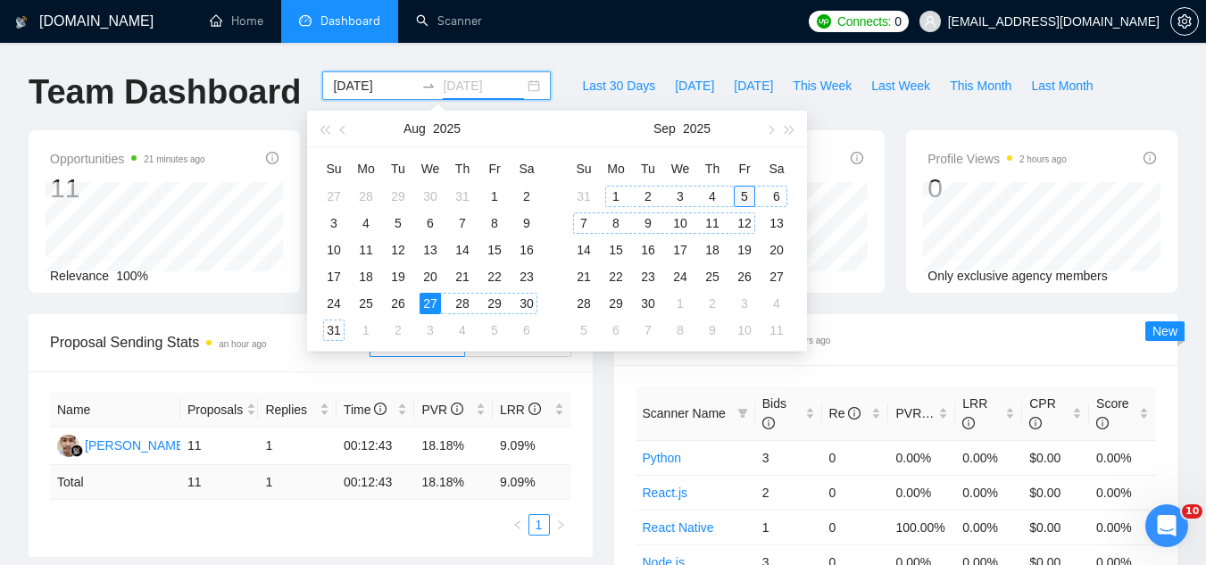
type input "[DATE]"
click at [745, 199] on div "5" at bounding box center [744, 196] width 21 height 21
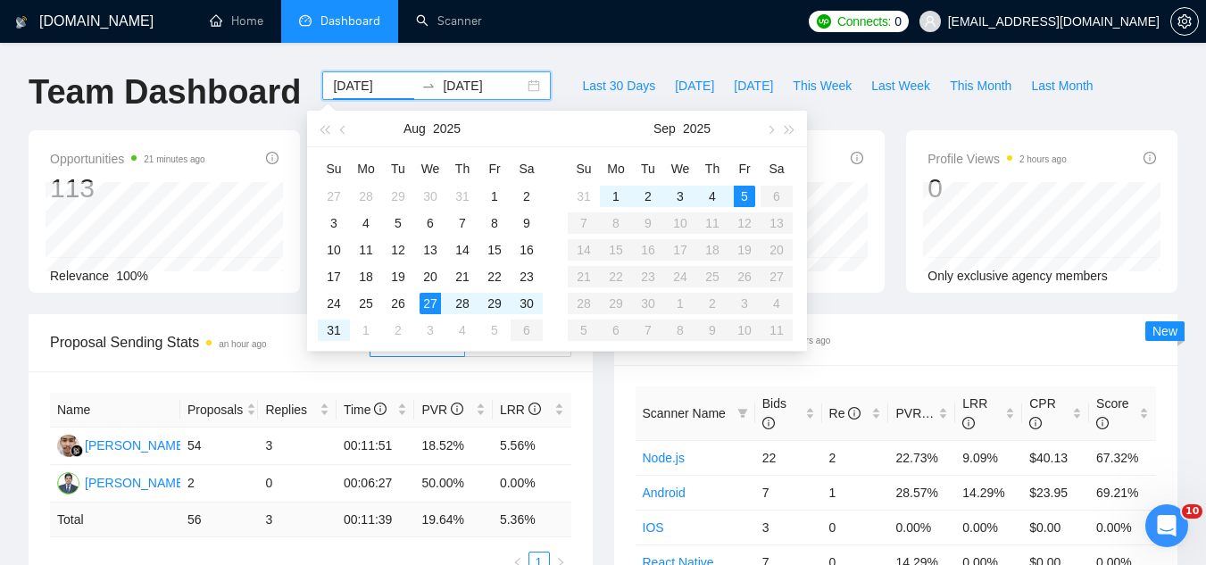
scroll to position [179, 0]
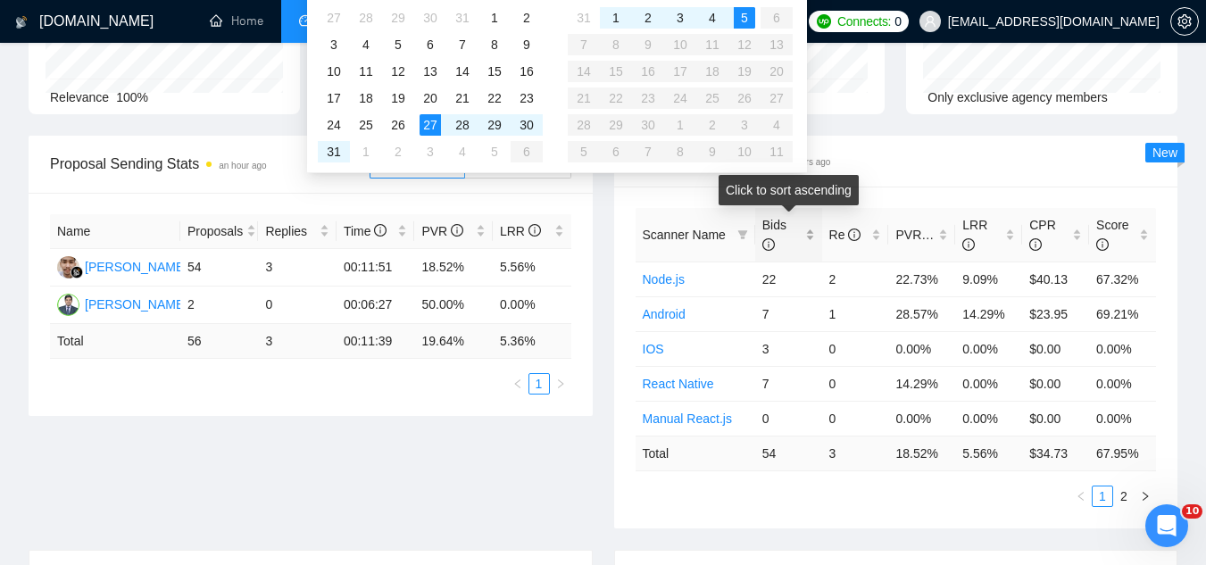
click at [811, 229] on div "Bids" at bounding box center [789, 234] width 53 height 39
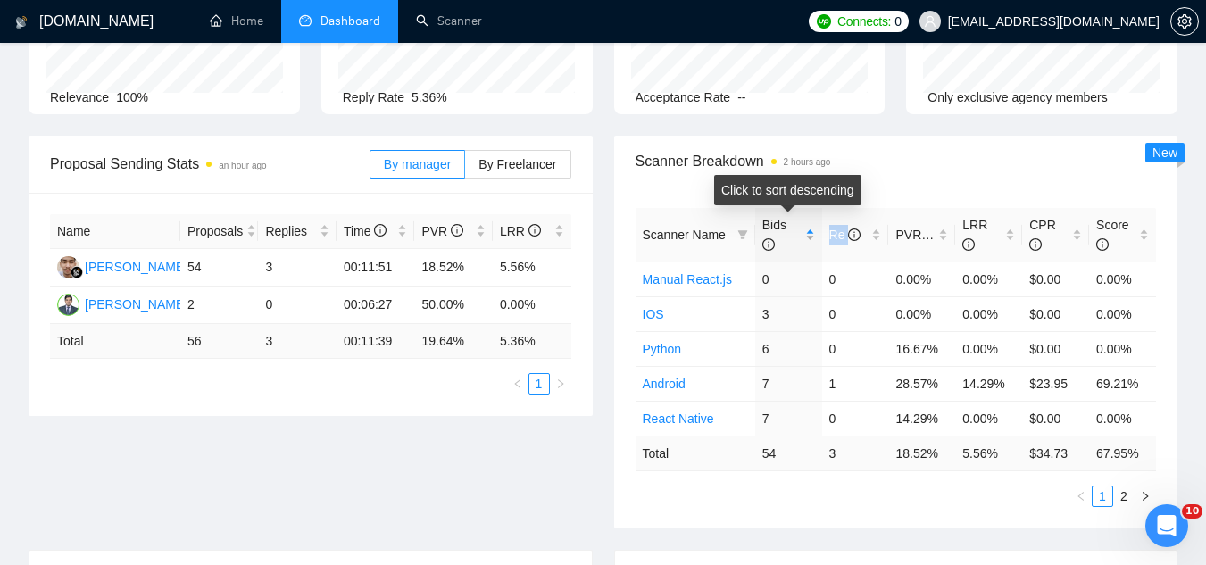
click at [811, 229] on div "Bids" at bounding box center [789, 234] width 53 height 39
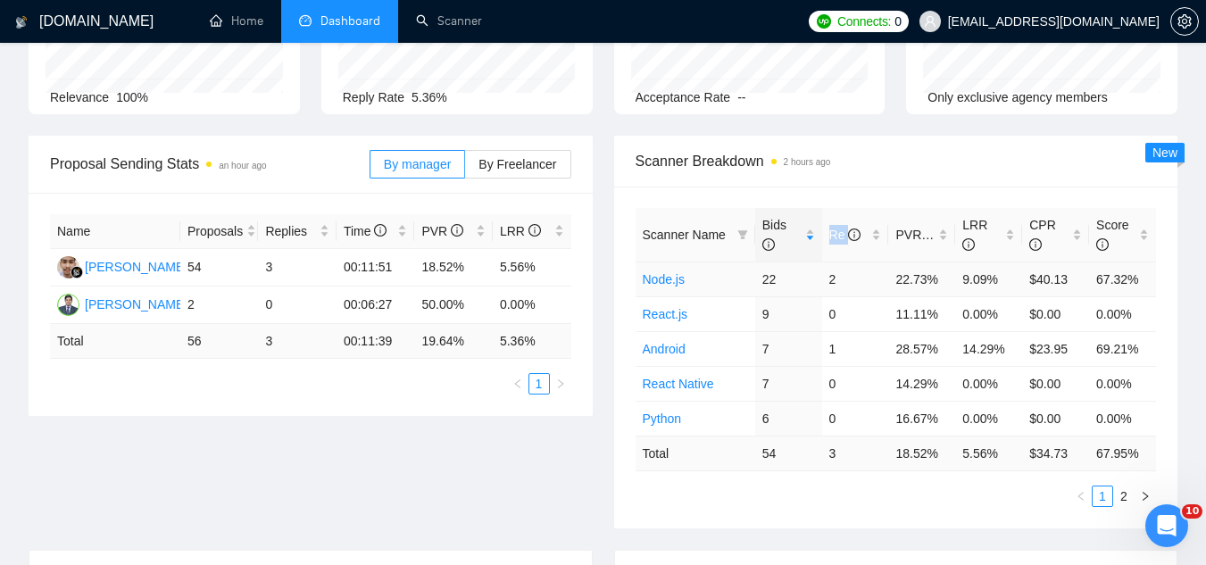
click at [660, 280] on link "Node.js" at bounding box center [664, 279] width 42 height 14
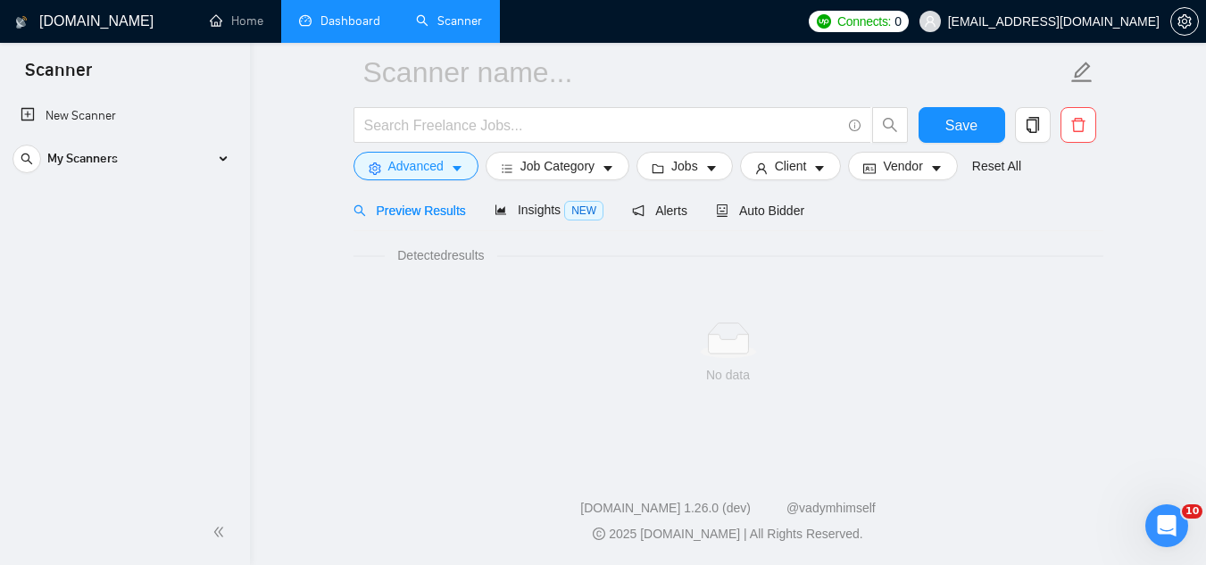
scroll to position [71, 0]
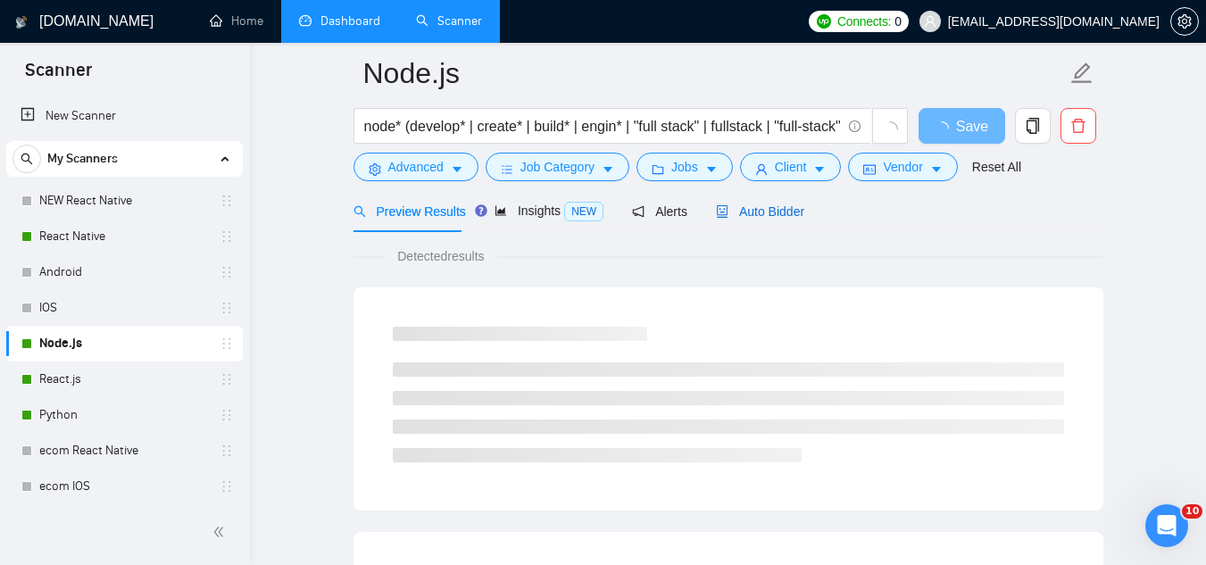
click at [753, 204] on span "Auto Bidder" at bounding box center [760, 211] width 88 height 14
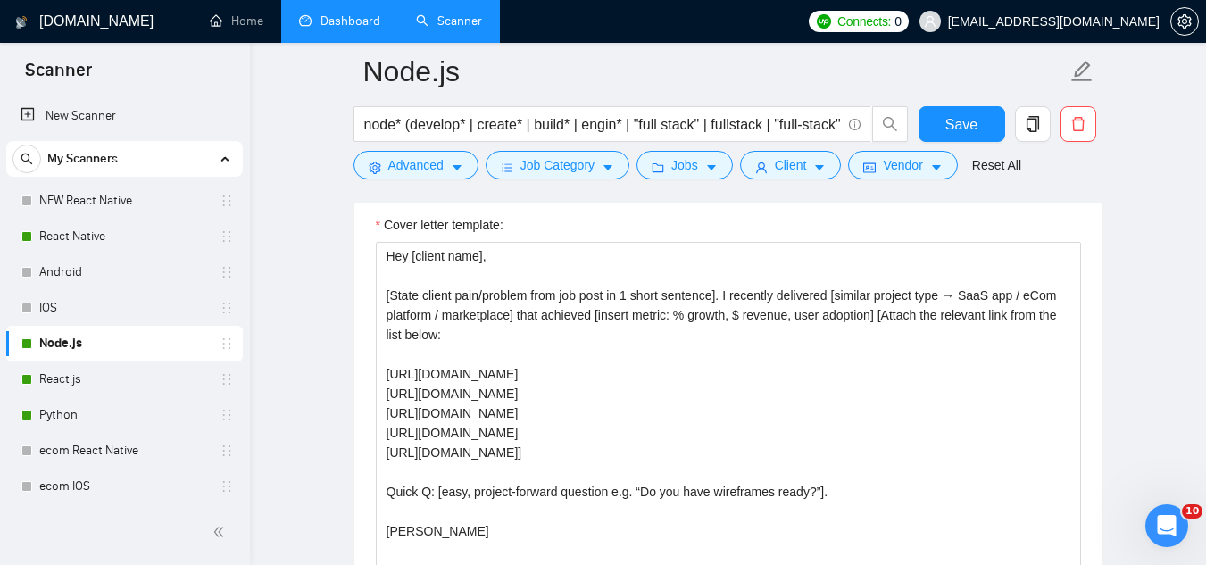
scroll to position [2036, 0]
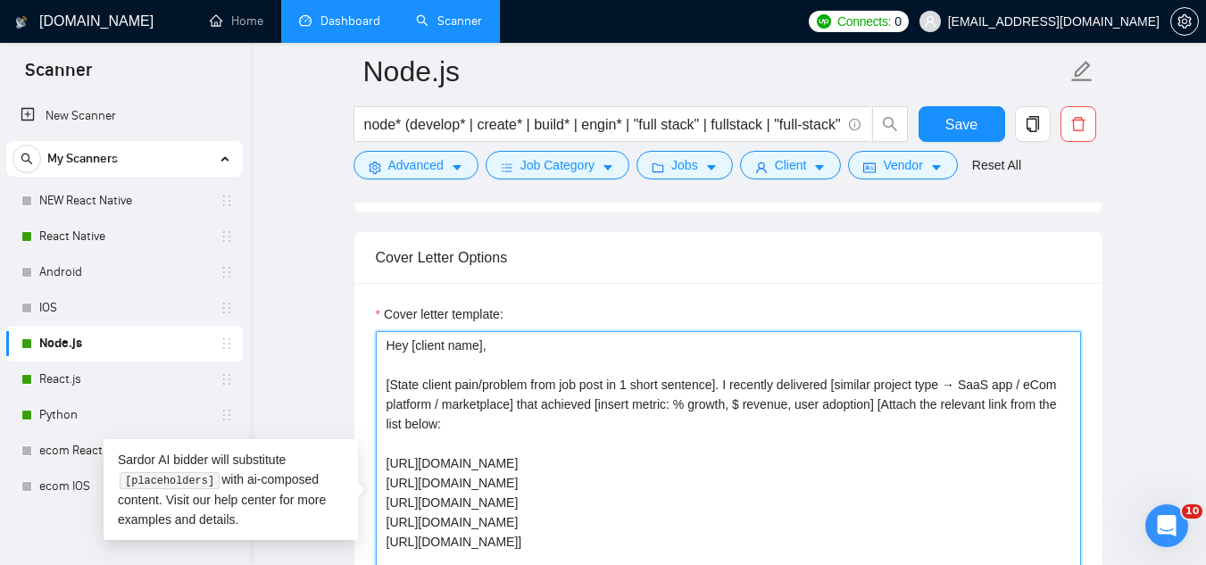
drag, startPoint x: 384, startPoint y: 355, endPoint x: 491, endPoint y: 390, distance: 112.7
click at [491, 390] on textarea "Hey [client name], [State client pain/problem from job post in 1 short sentence…" at bounding box center [728, 532] width 705 height 402
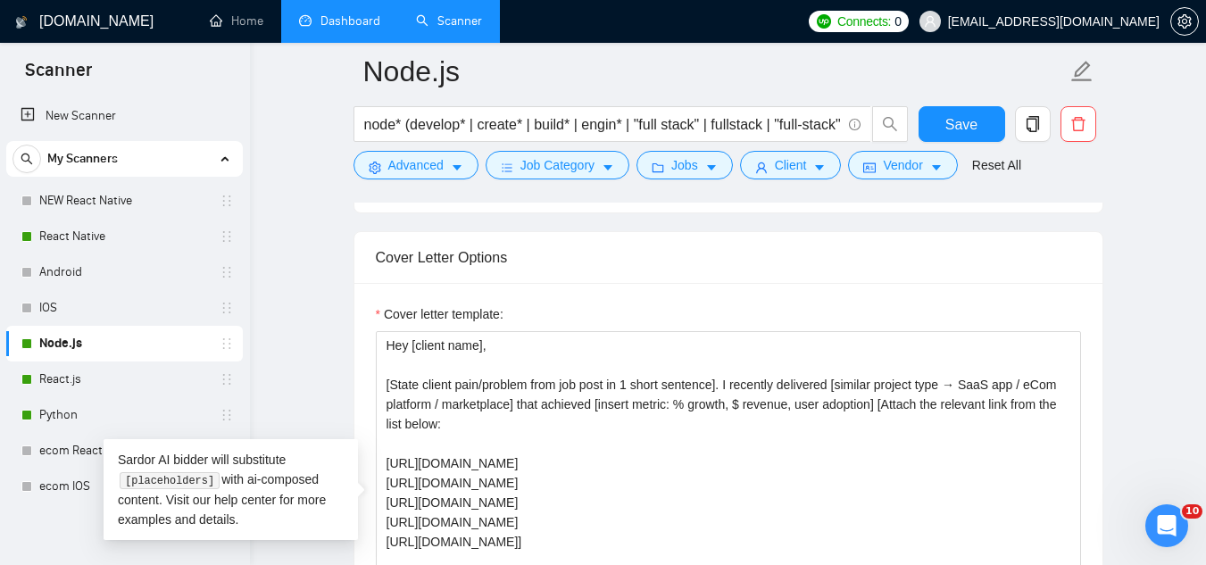
drag, startPoint x: 148, startPoint y: 238, endPoint x: 410, endPoint y: 238, distance: 261.6
click at [148, 238] on link "React Native" at bounding box center [124, 237] width 170 height 36
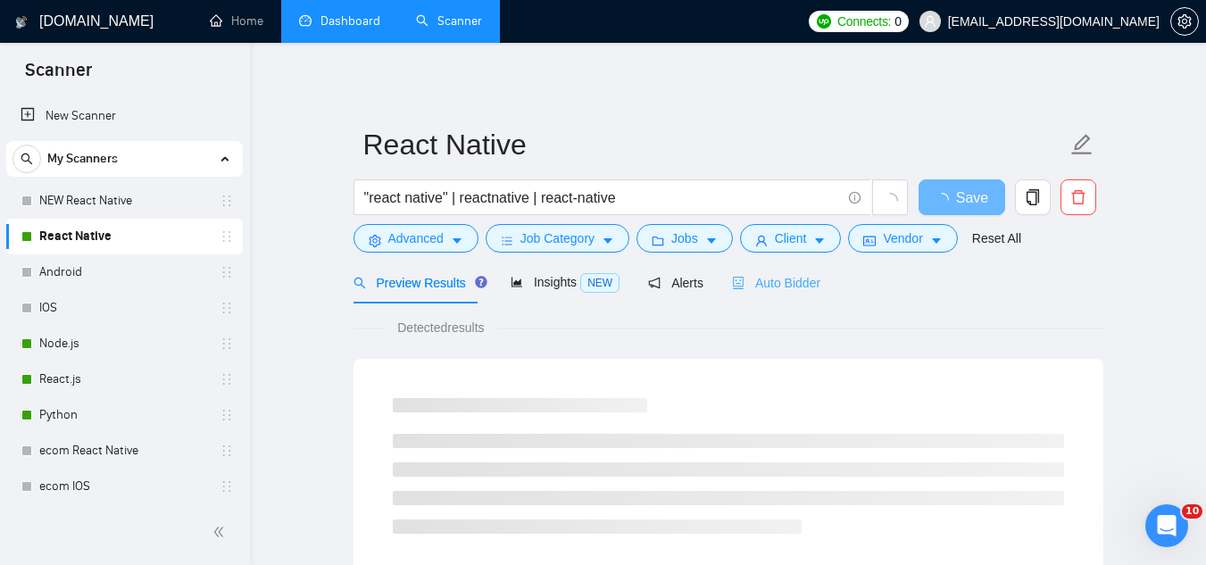
click at [777, 295] on div "Auto Bidder" at bounding box center [776, 283] width 88 height 42
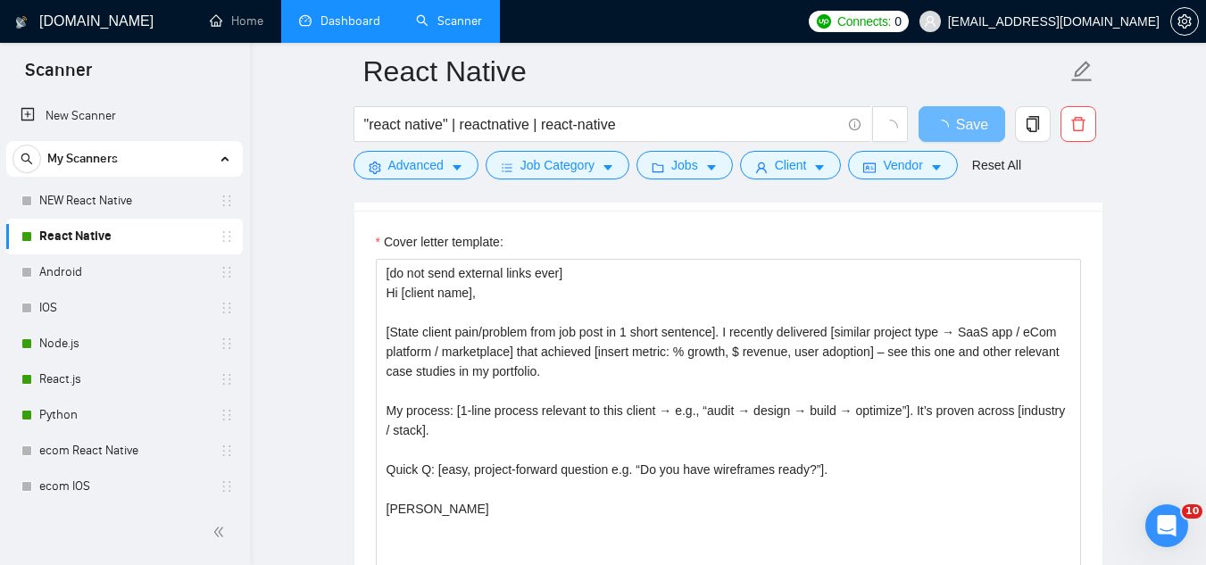
scroll to position [2054, 0]
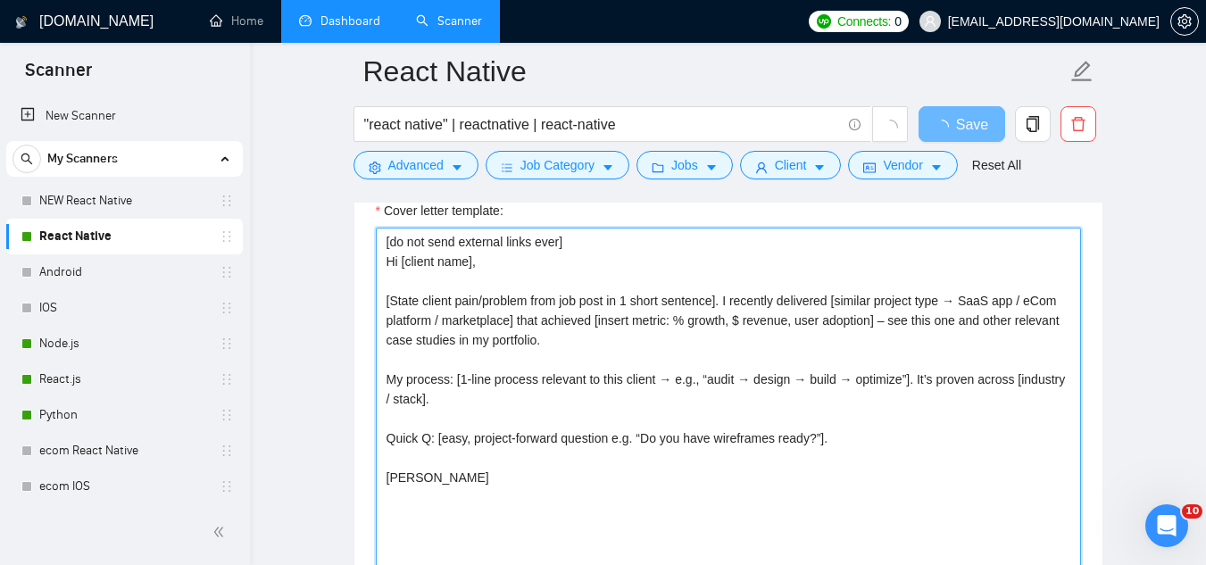
click at [585, 336] on textarea "[do not send external links ever] Hi [client name], [State client pain/problem …" at bounding box center [728, 429] width 705 height 402
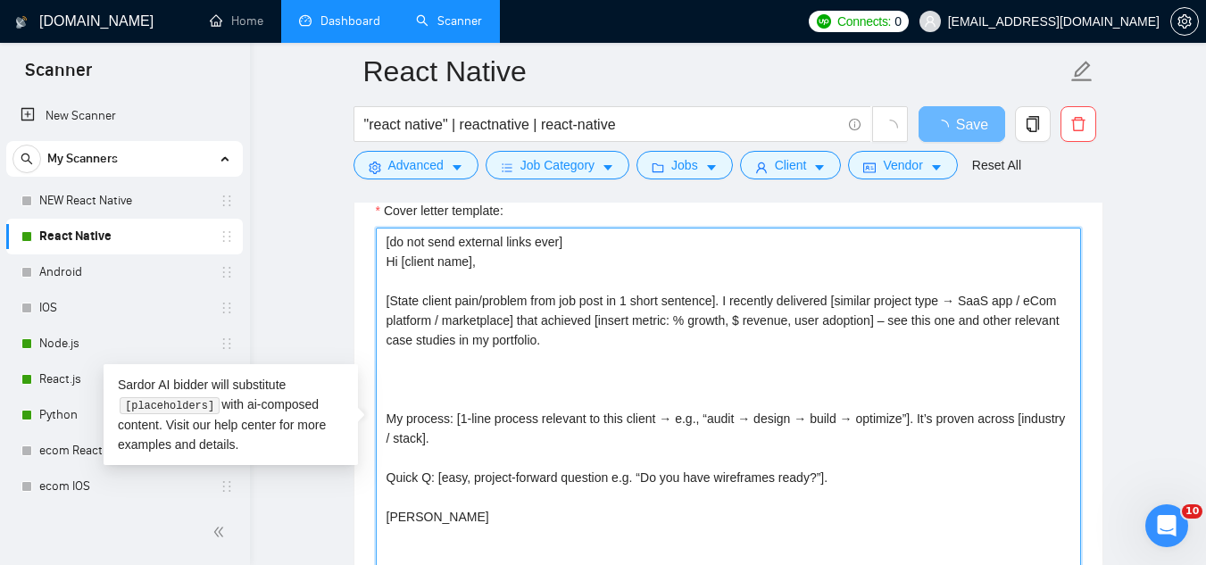
paste textarea "[State client pain/problem from job post in 1 short sentence]. I recently deliv…"
type textarea "[do not send external links ever] Hi [client name], [State client pain/problem …"
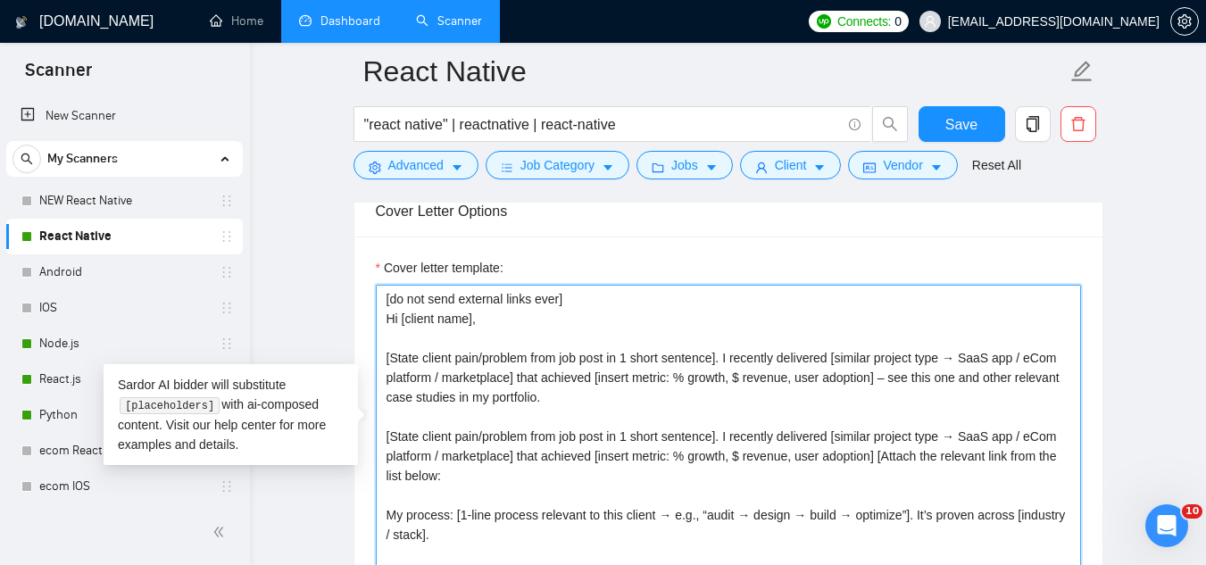
click at [579, 394] on textarea "[do not send external links ever] Hi [client name], [State client pain/problem …" at bounding box center [728, 486] width 705 height 402
drag, startPoint x: 454, startPoint y: 405, endPoint x: 426, endPoint y: 396, distance: 29.4
click at [430, 397] on textarea "[do not send external links ever] Hi [client name], [State client pain/problem …" at bounding box center [728, 486] width 705 height 402
click at [390, 377] on textarea "[do not send external links ever] Hi [client name], [State client pain/problem …" at bounding box center [728, 486] width 705 height 402
click at [379, 368] on textarea "[do not send external links ever] Hi [client name], [State client pain/problem …" at bounding box center [728, 486] width 705 height 402
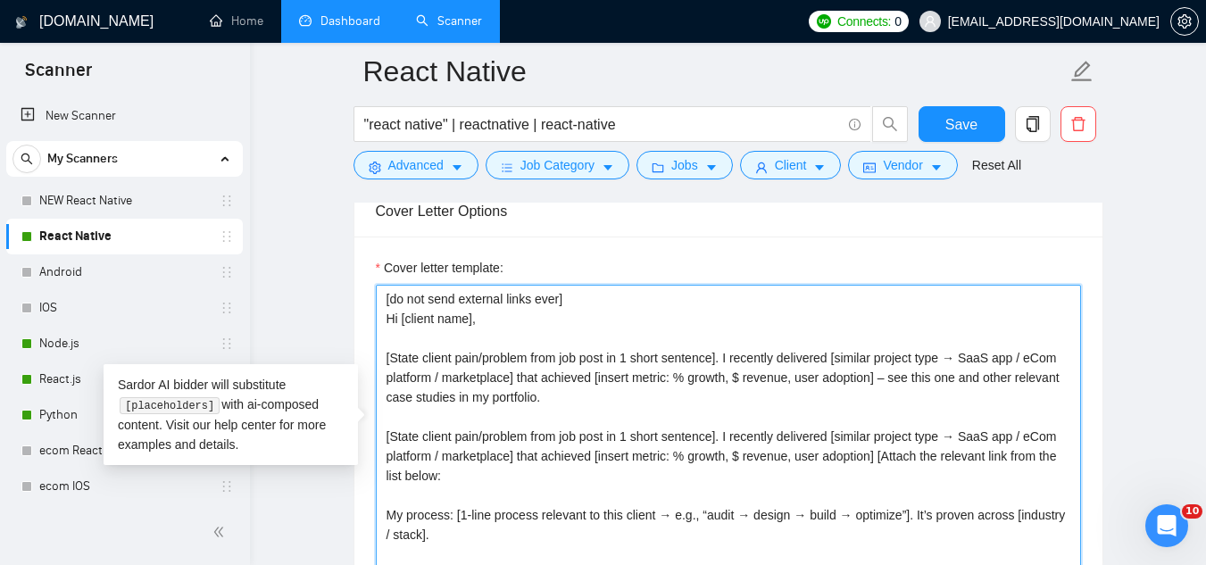
click at [376, 363] on textarea "[do not send external links ever] Hi [client name], [State client pain/problem …" at bounding box center [728, 486] width 705 height 402
click at [380, 360] on textarea "[do not send external links ever] Hi [client name], [State client pain/problem …" at bounding box center [728, 486] width 705 height 402
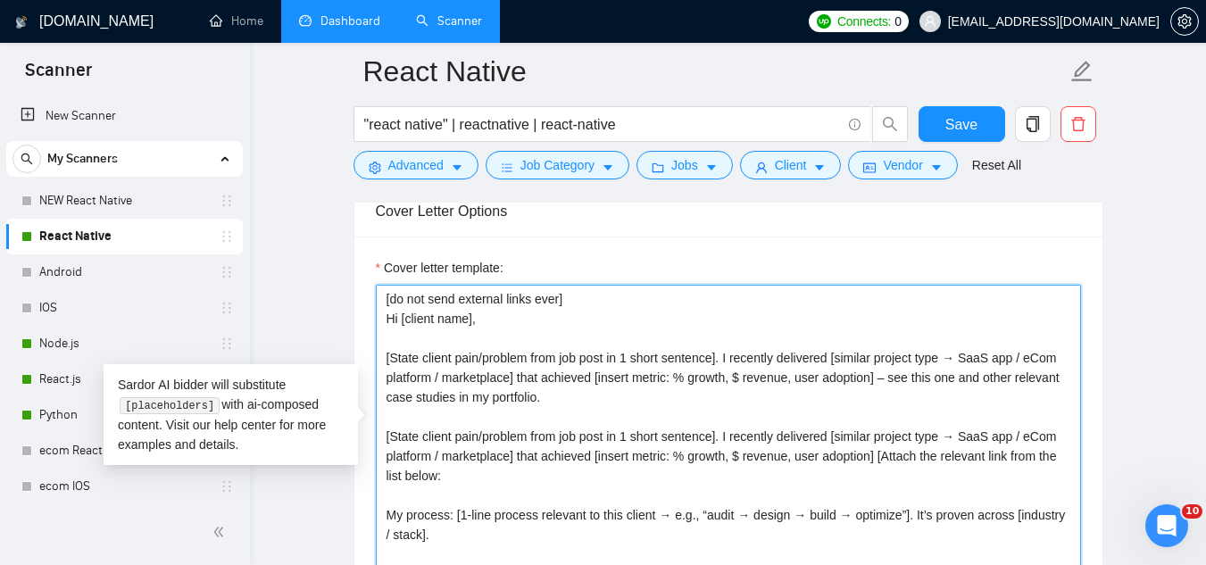
click at [380, 360] on textarea "[do not send external links ever] Hi [client name], [State client pain/problem …" at bounding box center [728, 486] width 705 height 402
click at [386, 354] on textarea "[do not send external links ever] Hi [client name], [State client pain/problem …" at bounding box center [728, 486] width 705 height 402
click at [388, 354] on textarea "[do not send external links ever] Hi [client name], [State client pain/problem …" at bounding box center [728, 486] width 705 height 402
drag, startPoint x: 388, startPoint y: 354, endPoint x: 428, endPoint y: 353, distance: 40.2
click at [428, 353] on textarea "[do not send external links ever] Hi [client name], [State client pain/problem …" at bounding box center [728, 486] width 705 height 402
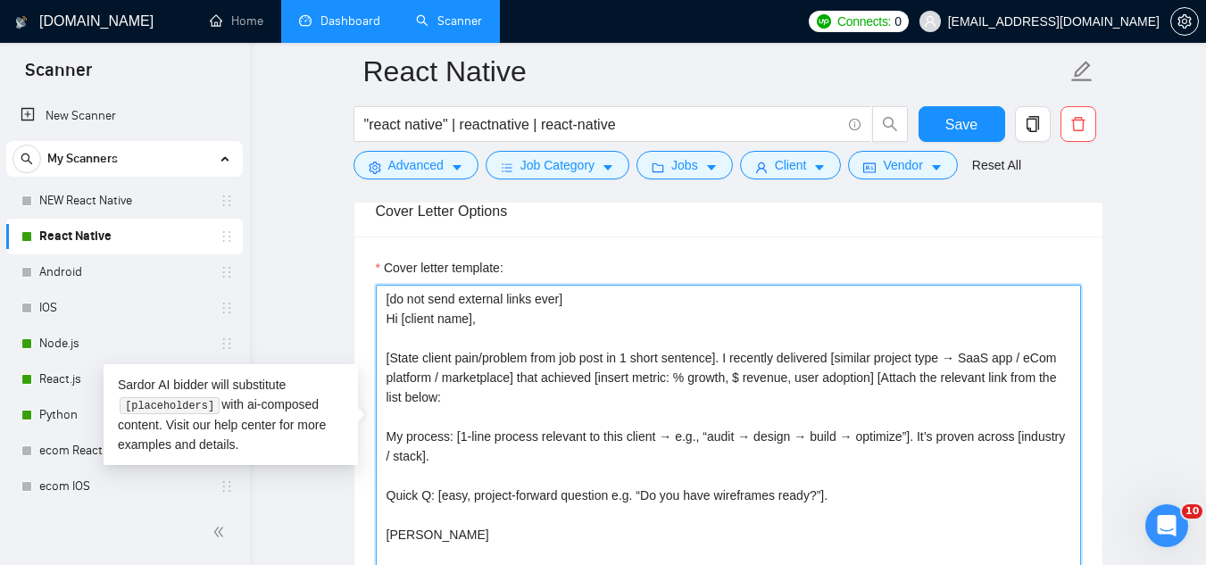
click at [447, 297] on textarea "[do not send external links ever] Hi [client name], [State client pain/problem …" at bounding box center [728, 486] width 705 height 402
click at [446, 296] on textarea "[do not send external links ever] Hi [client name], [State client pain/problem …" at bounding box center [728, 486] width 705 height 402
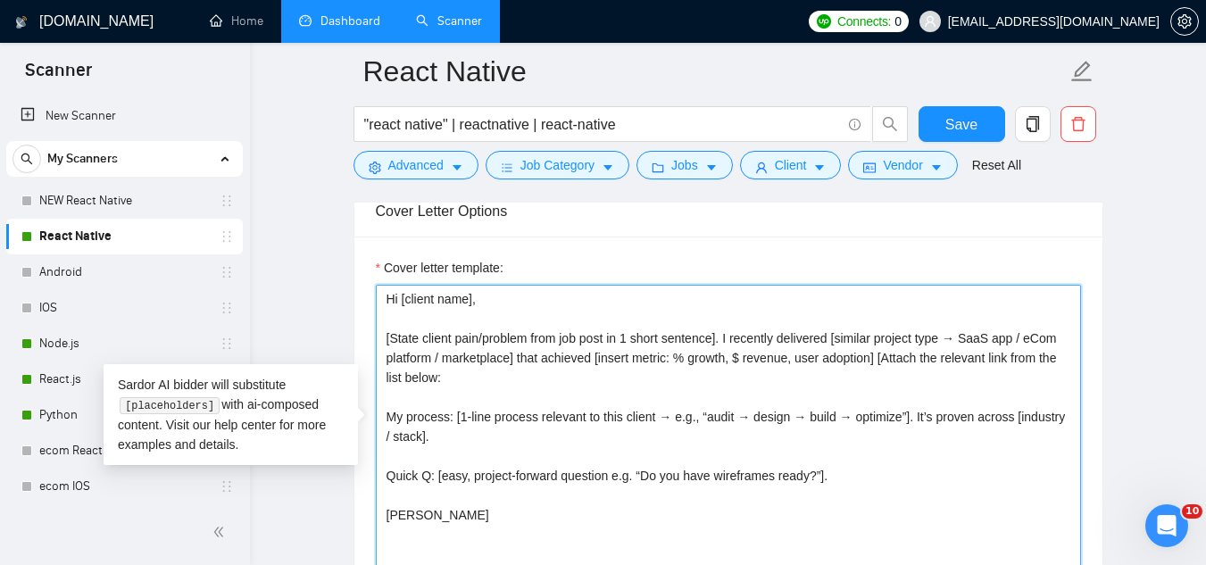
click at [502, 416] on textarea "Hi [client name], [State client pain/problem from job post in 1 short sentence]…" at bounding box center [728, 486] width 705 height 402
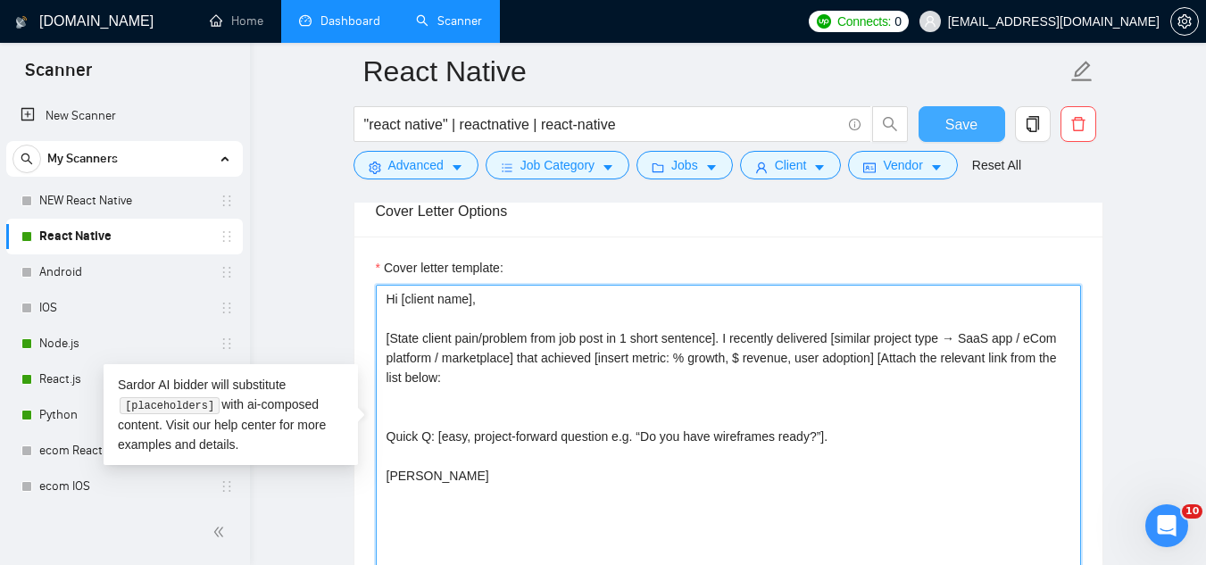
type textarea "Hi [client name], [State client pain/problem from job post in 1 short sentence]…"
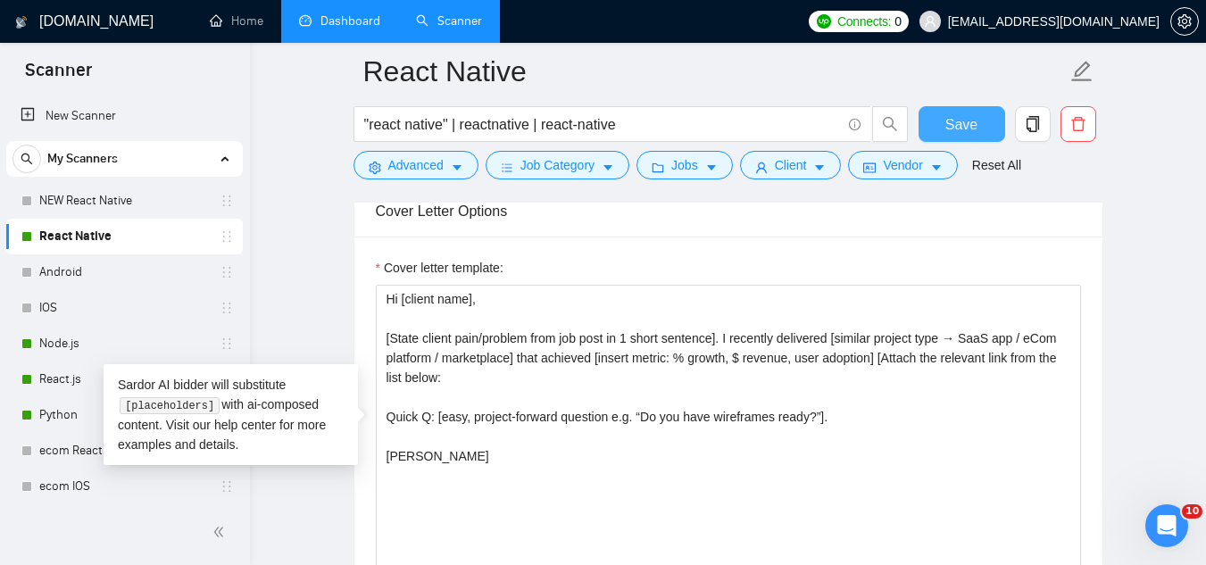
click at [957, 133] on span "Save" at bounding box center [962, 124] width 32 height 22
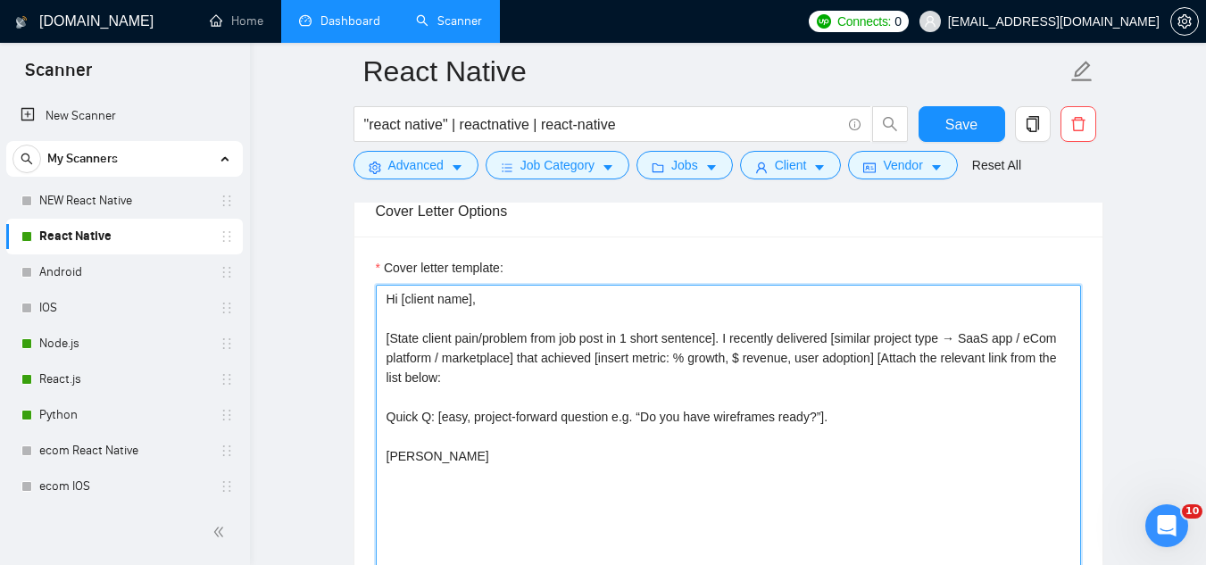
click at [468, 377] on textarea "Hi [client name], [State client pain/problem from job post in 1 short sentence]…" at bounding box center [728, 486] width 705 height 402
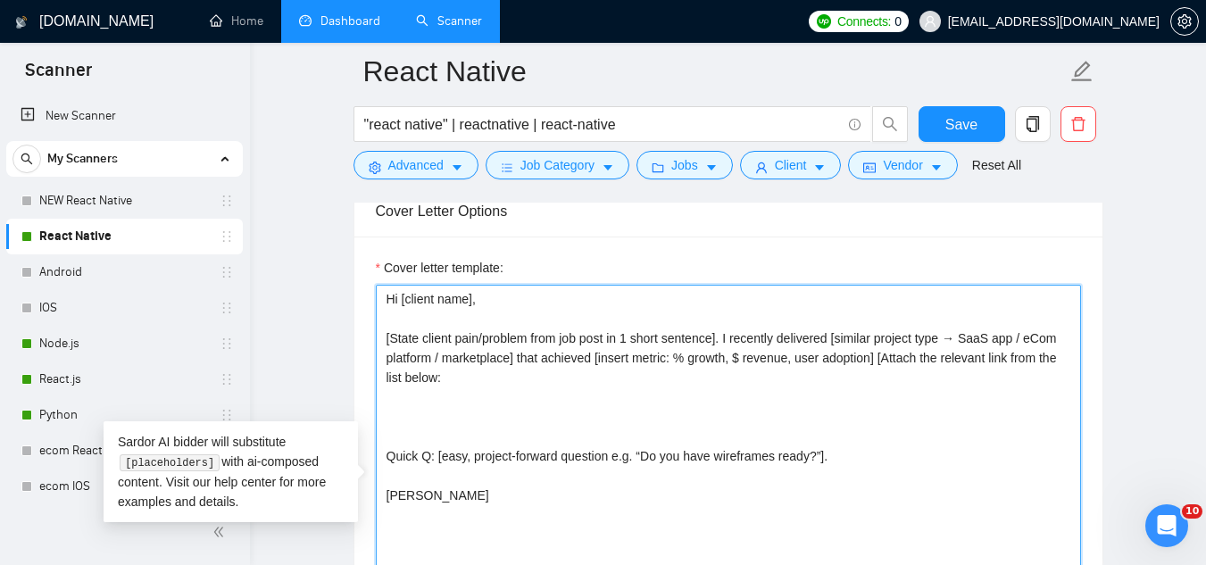
paste textarea "[URL][DOMAIN_NAME] - the AI personalized investing platform [URL][DOMAIN_NAME] …"
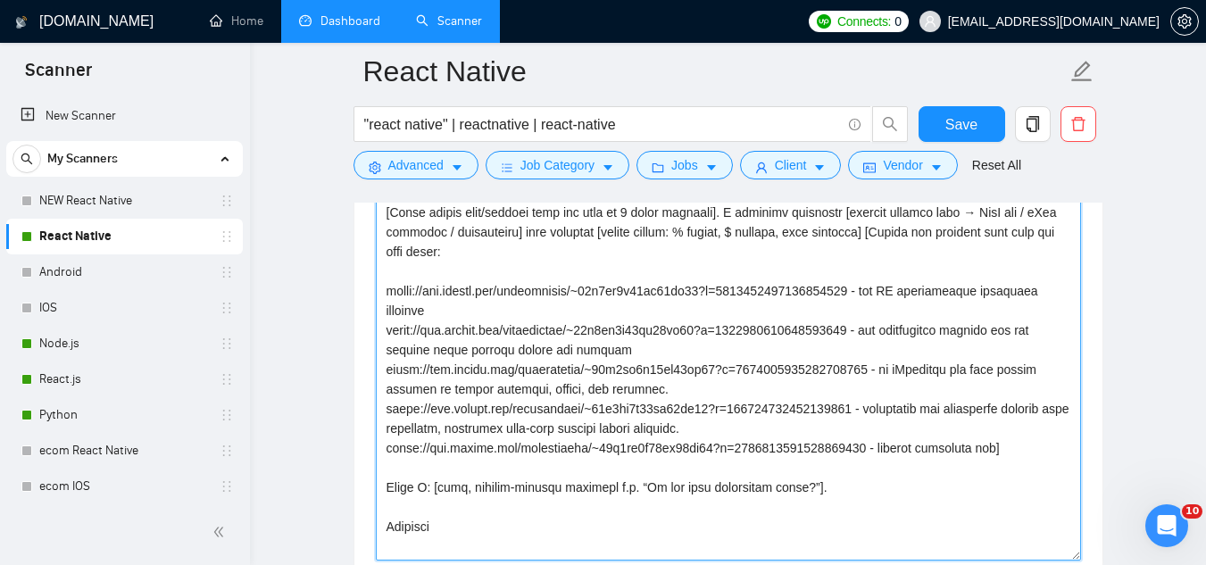
scroll to position [0, 0]
type textarea "Lo [ipsumd sita], [Conse adipis elit/seddoei temp inc utla et 2 dolor magnaali]…"
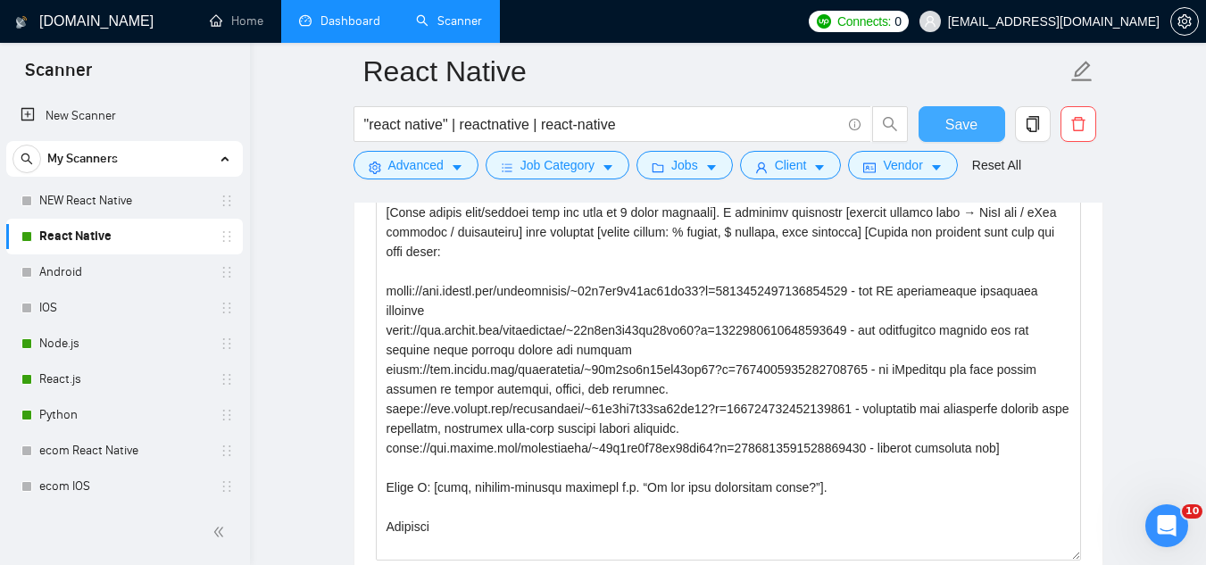
click at [965, 129] on span "Save" at bounding box center [962, 124] width 32 height 22
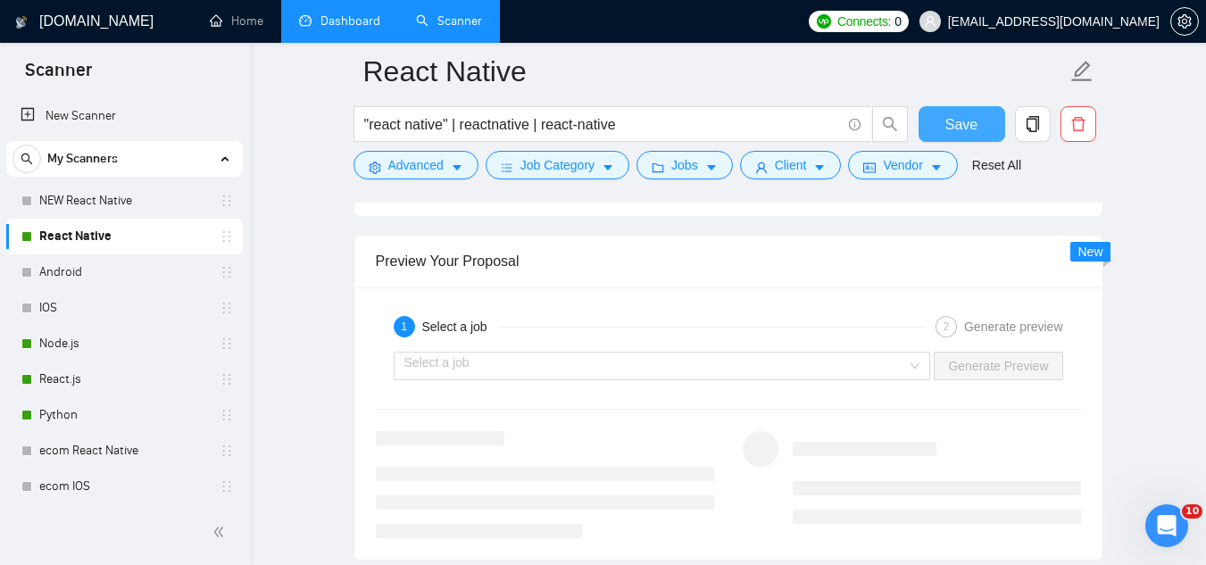
scroll to position [3608, 0]
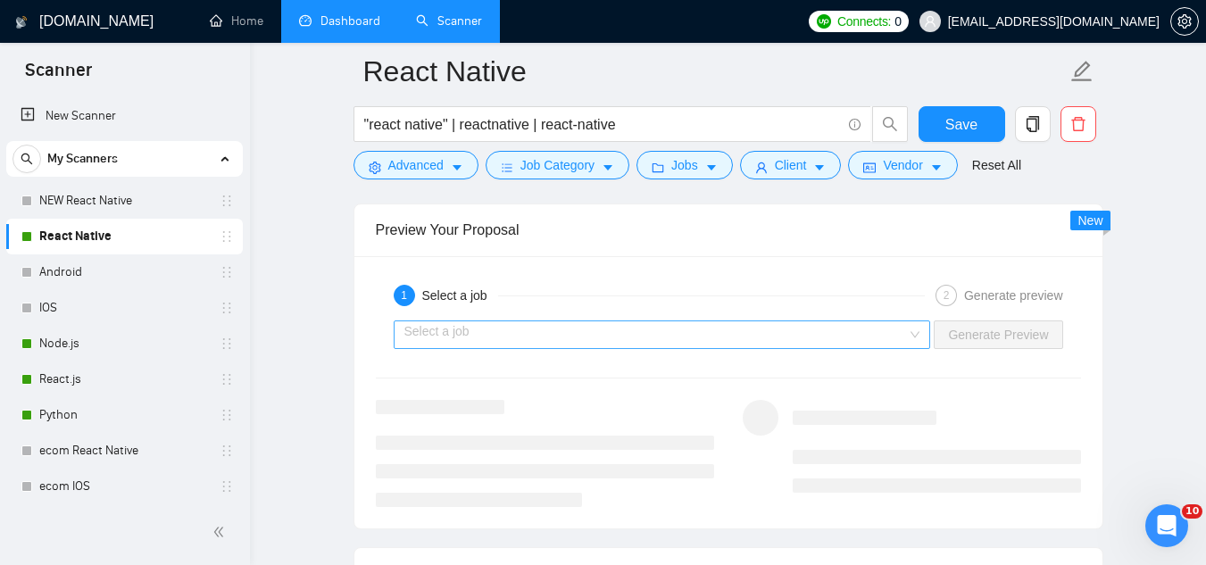
click at [618, 342] on input "search" at bounding box center [656, 334] width 504 height 27
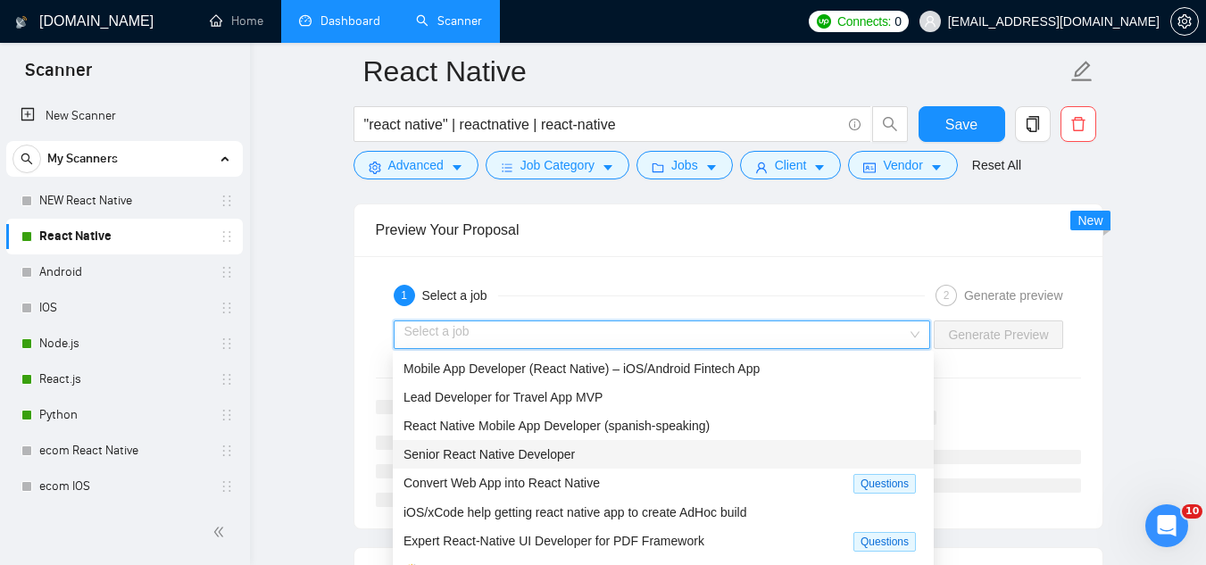
click at [588, 451] on div "Senior React Native Developer" at bounding box center [664, 455] width 520 height 20
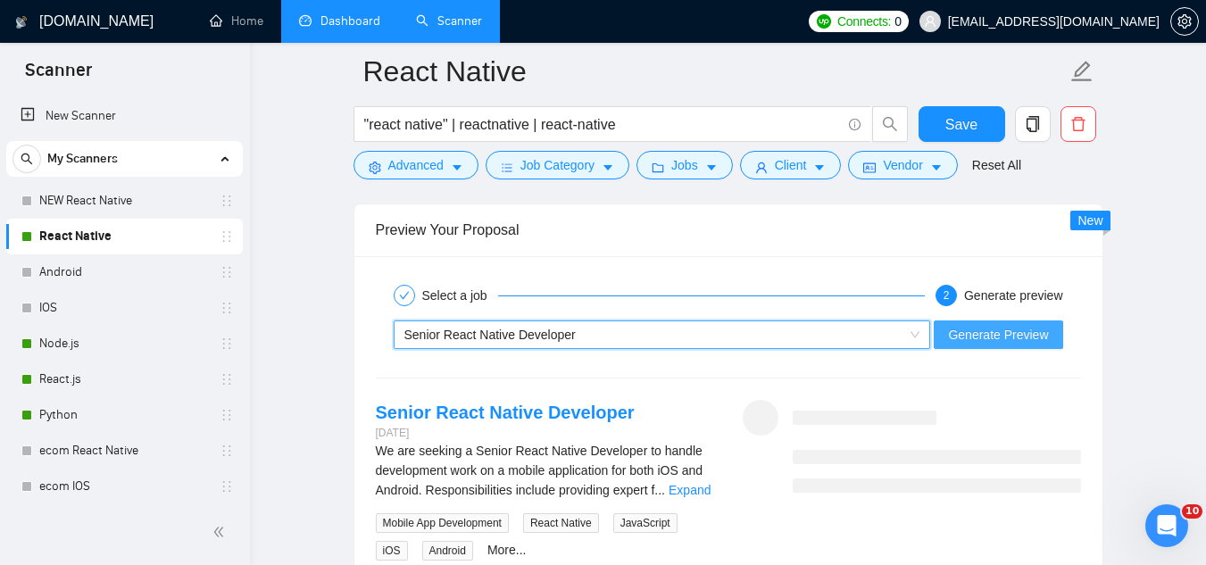
click at [973, 326] on span "Generate Preview" at bounding box center [998, 335] width 100 height 20
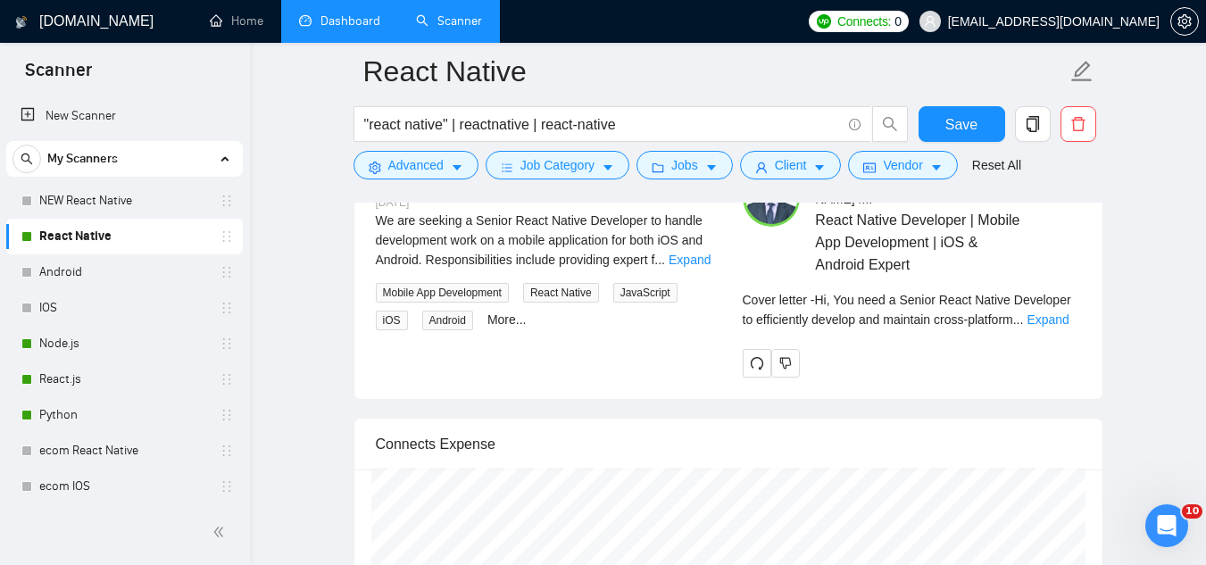
scroll to position [3876, 0]
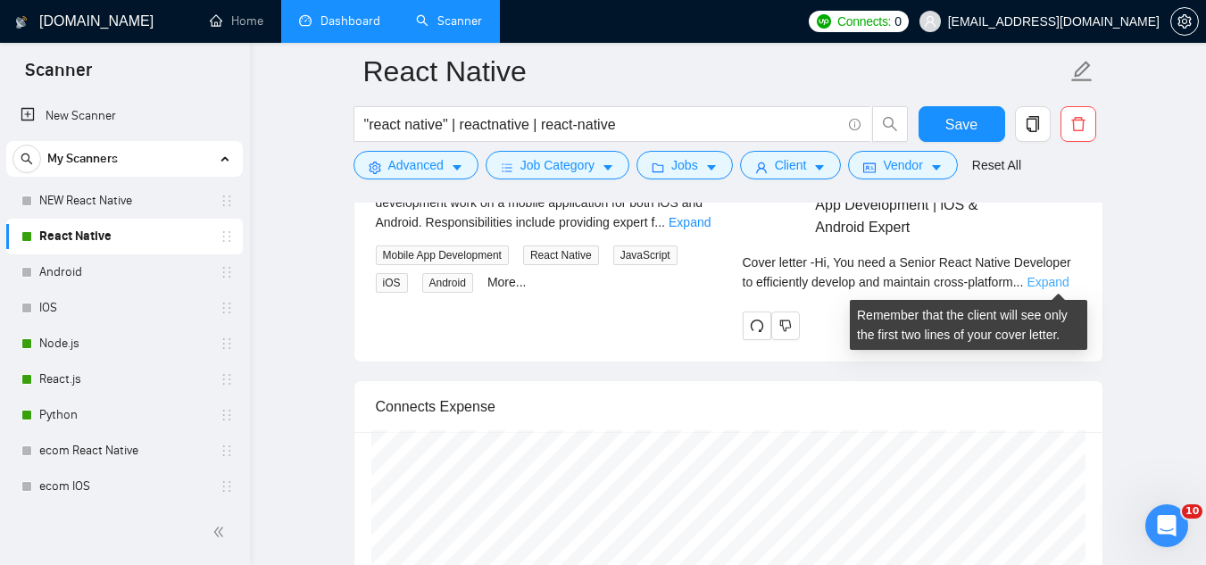
click at [1050, 277] on link "Expand" at bounding box center [1048, 282] width 42 height 14
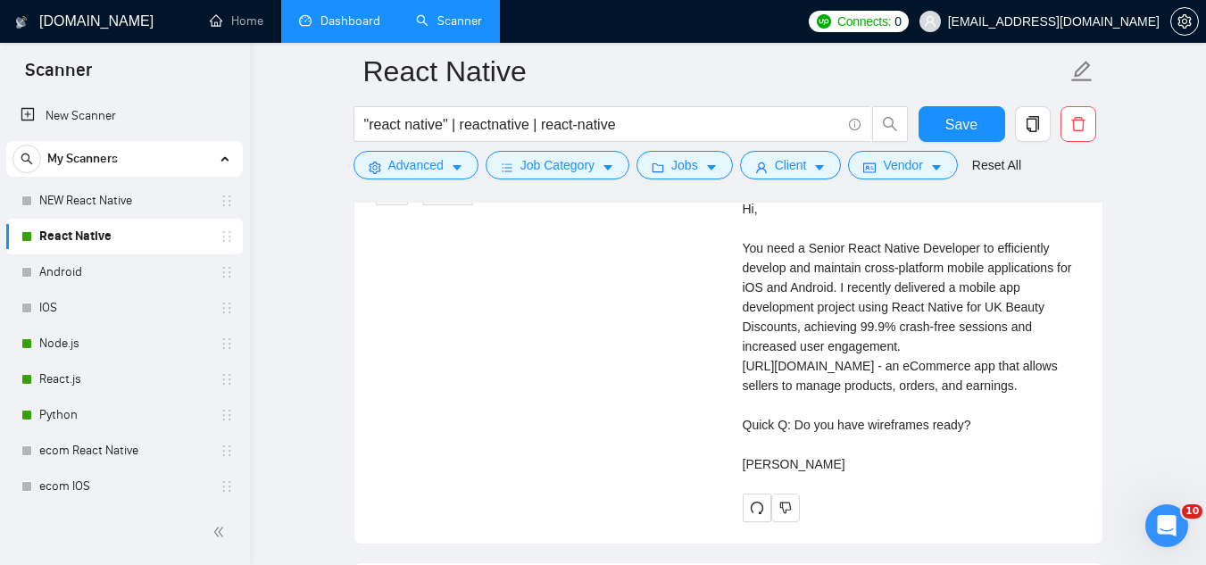
scroll to position [3965, 0]
click at [743, 365] on div "Cover letter Hi, You need a Senior React Native Developer to efficiently develo…" at bounding box center [912, 325] width 338 height 295
drag, startPoint x: 760, startPoint y: 365, endPoint x: 790, endPoint y: 365, distance: 30.4
click at [785, 364] on div "Cover letter Hi, You need a Senior React Native Developer to efficiently develo…" at bounding box center [912, 325] width 338 height 295
click at [790, 365] on div "Cover letter Hi, You need a Senior React Native Developer to efficiently develo…" at bounding box center [912, 325] width 338 height 295
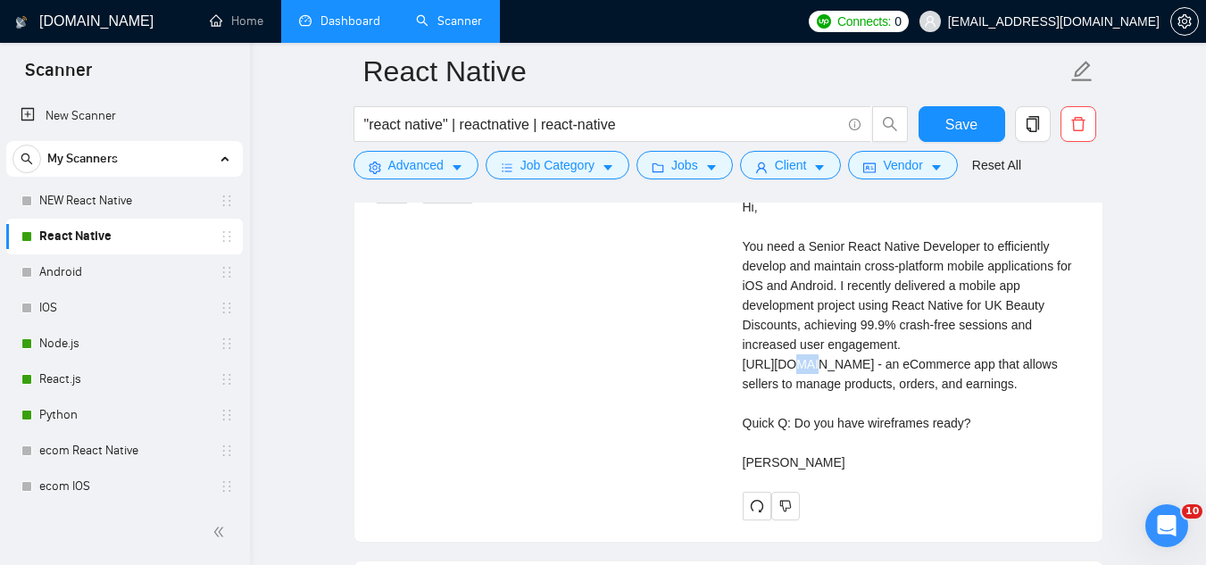
click at [790, 365] on div "Cover letter Hi, You need a Senior React Native Developer to efficiently develo…" at bounding box center [912, 325] width 338 height 295
click at [735, 388] on div "[PERSON_NAME] React Native Developer | Mobile App Development | iOS & Android E…" at bounding box center [912, 282] width 367 height 478
click at [743, 375] on div "Cover letter Hi, You need a Senior React Native Developer to efficiently develo…" at bounding box center [912, 325] width 338 height 295
click at [743, 365] on div "Cover letter Hi, You need a Senior React Native Developer to efficiently develo…" at bounding box center [912, 325] width 338 height 295
click at [823, 360] on div "Cover letter Hi, You need a Senior React Native Developer to efficiently develo…" at bounding box center [912, 325] width 338 height 295
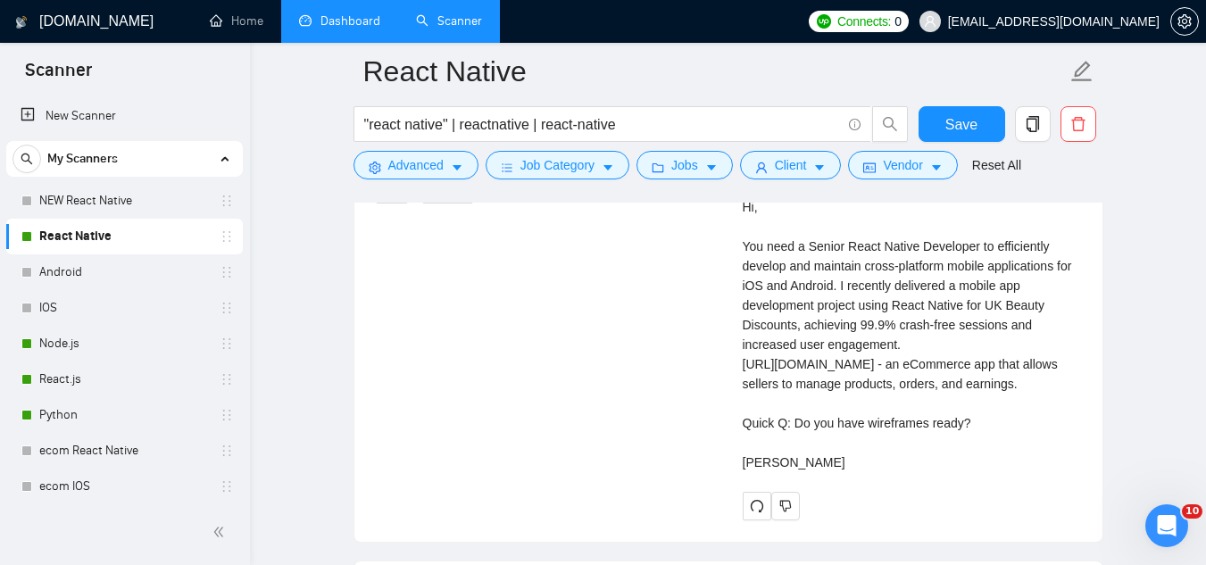
click at [740, 364] on div "[PERSON_NAME] React Native Developer | Mobile App Development | iOS & Android E…" at bounding box center [912, 282] width 367 height 478
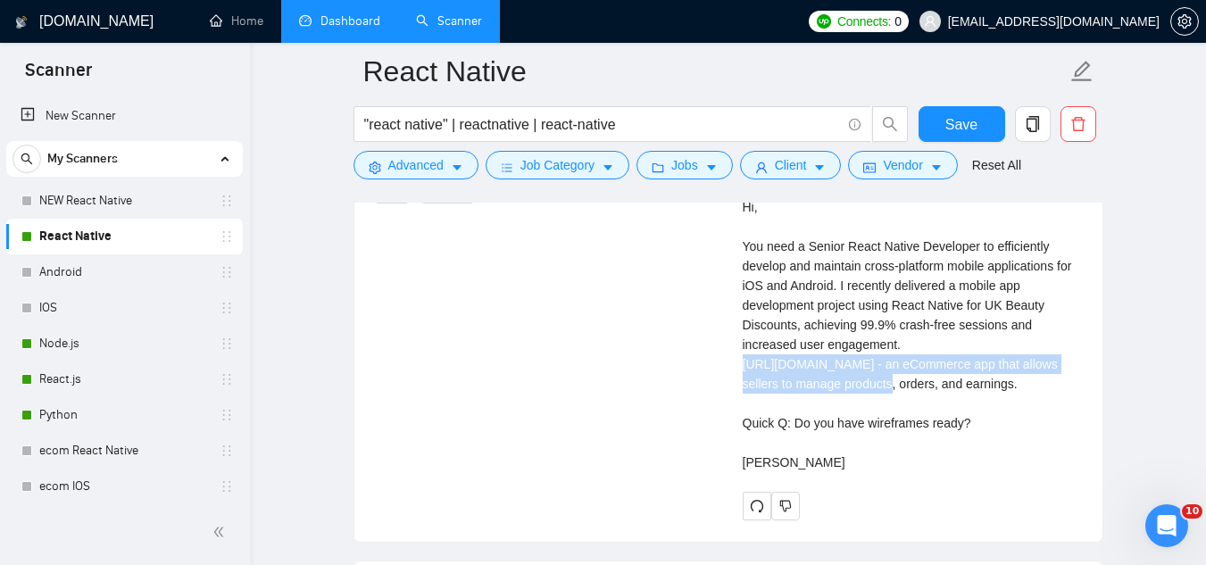
copy div "[URL][DOMAIN_NAME]"
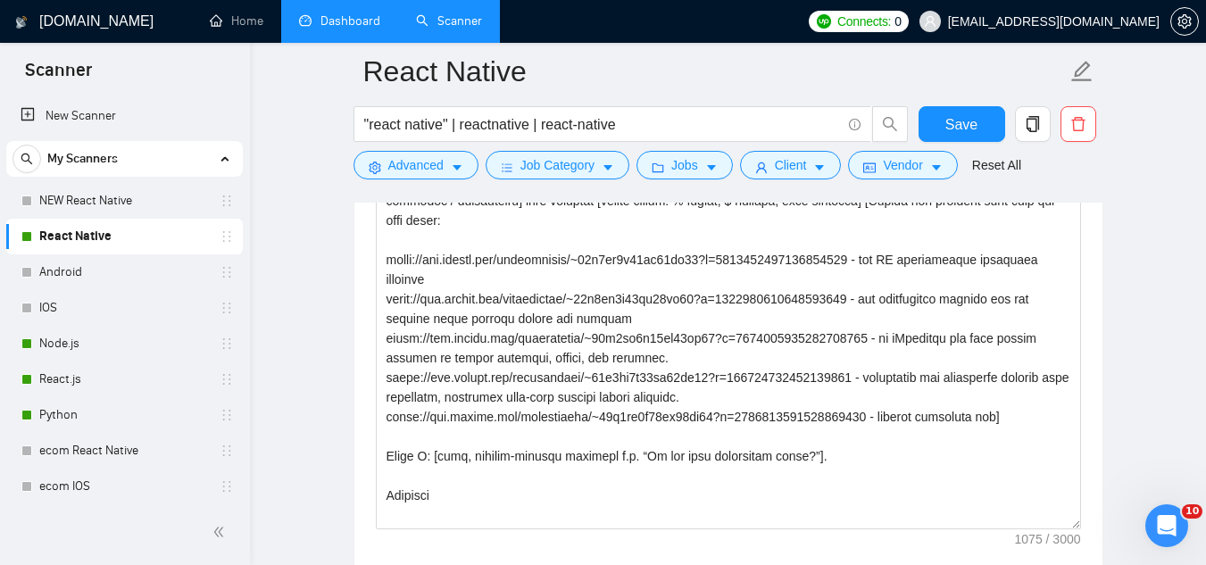
scroll to position [2179, 0]
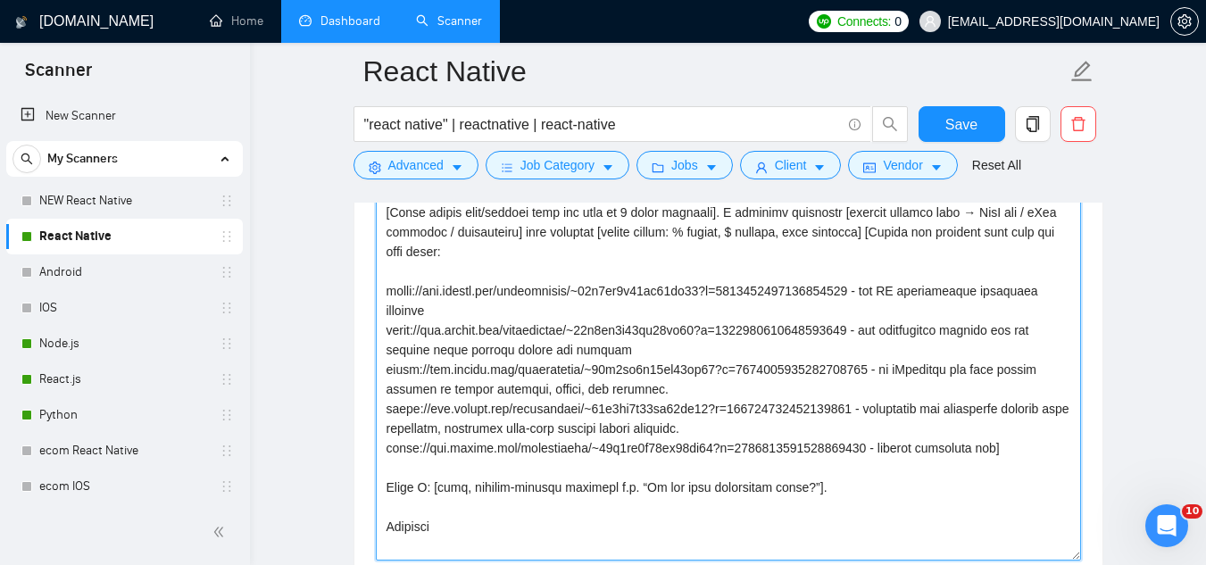
click at [757, 310] on textarea "Cover letter template:" at bounding box center [728, 360] width 705 height 402
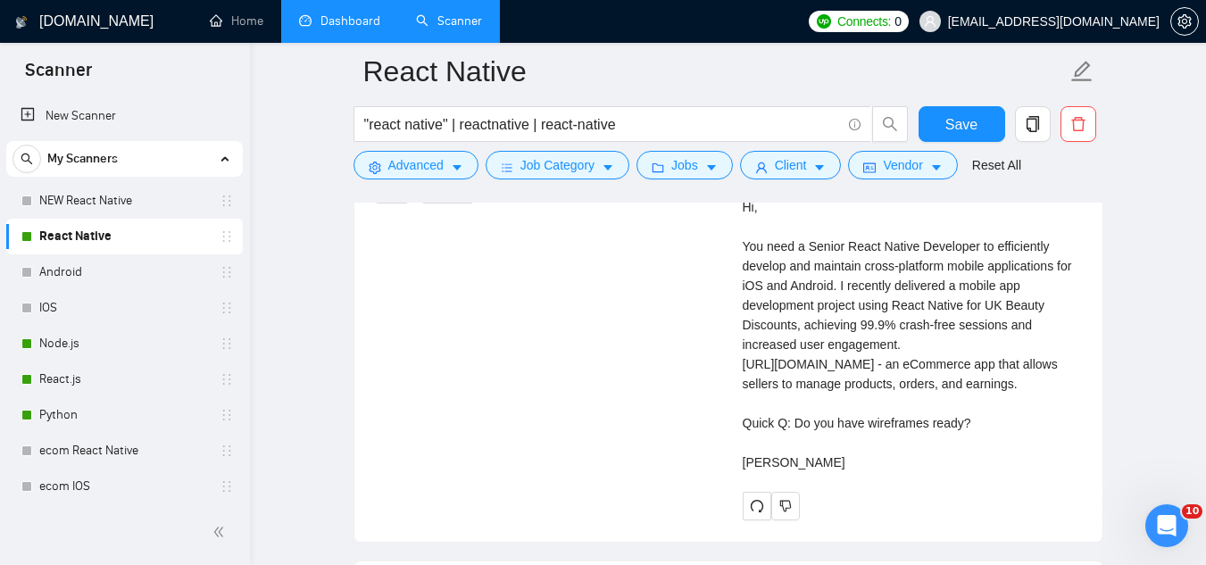
scroll to position [4144, 0]
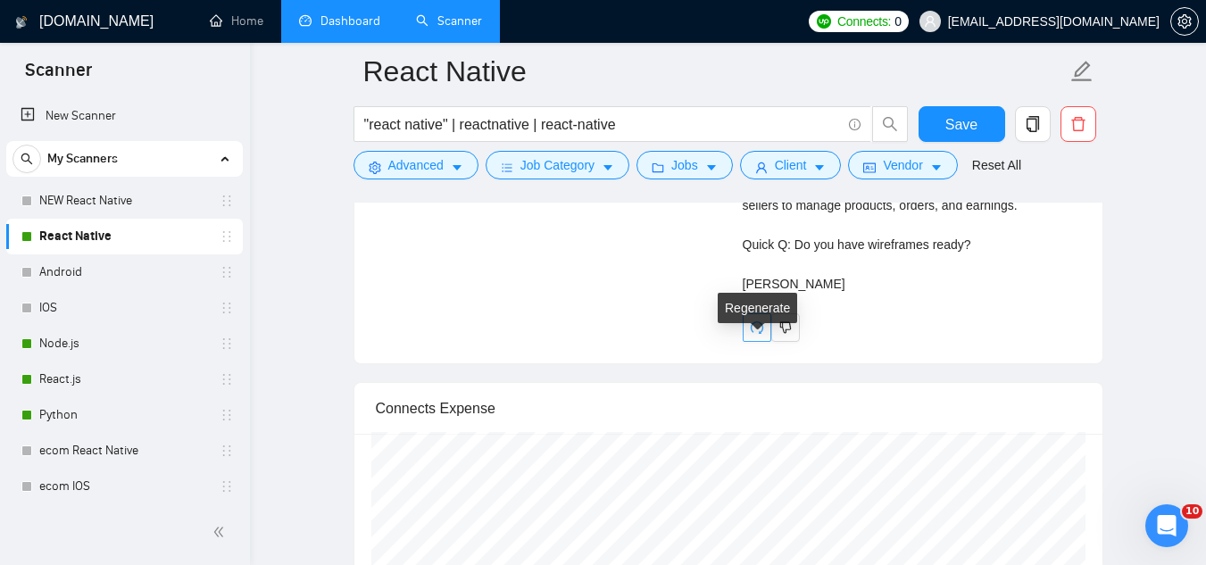
click at [758, 335] on icon "redo" at bounding box center [757, 328] width 14 height 14
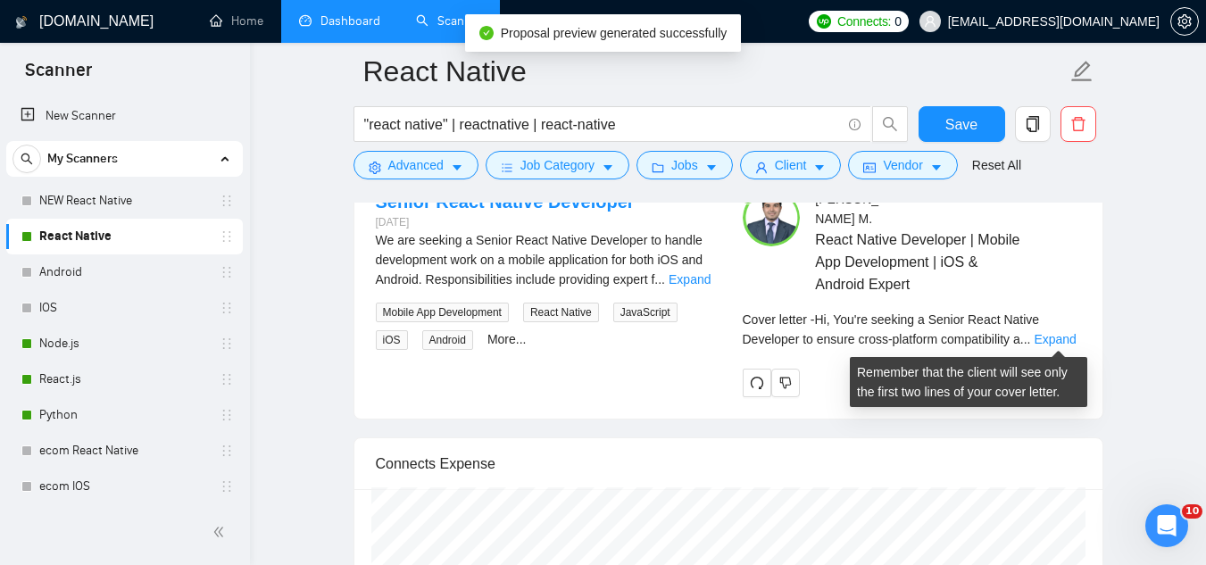
scroll to position [3876, 0]
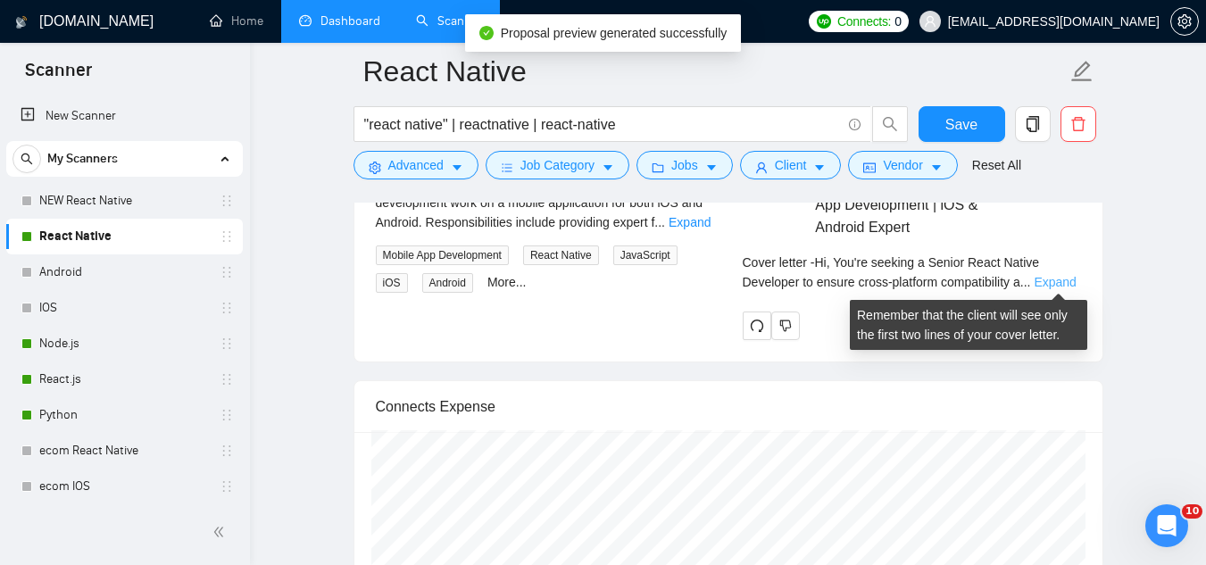
click at [1053, 279] on link "Expand" at bounding box center [1055, 282] width 42 height 14
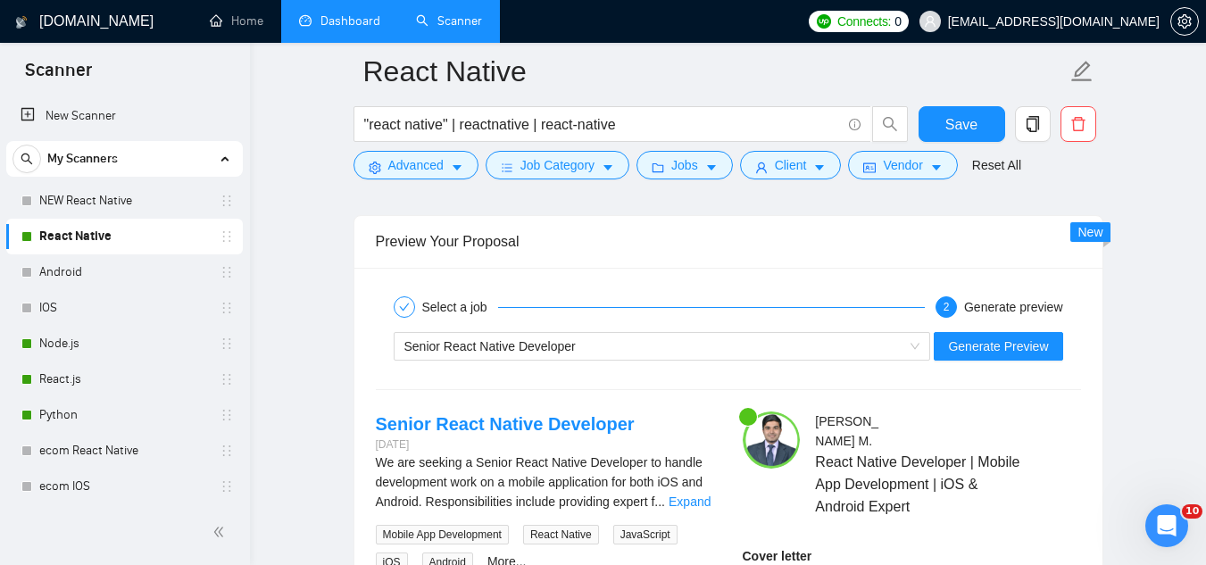
scroll to position [3697, 0]
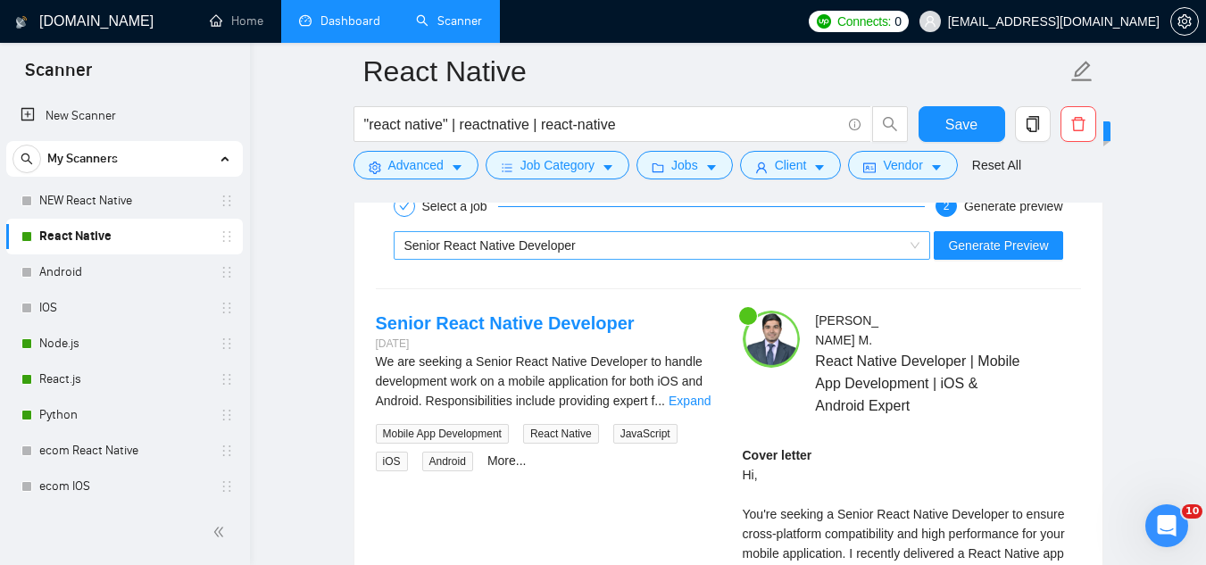
click at [623, 244] on div "Senior React Native Developer" at bounding box center [654, 245] width 500 height 27
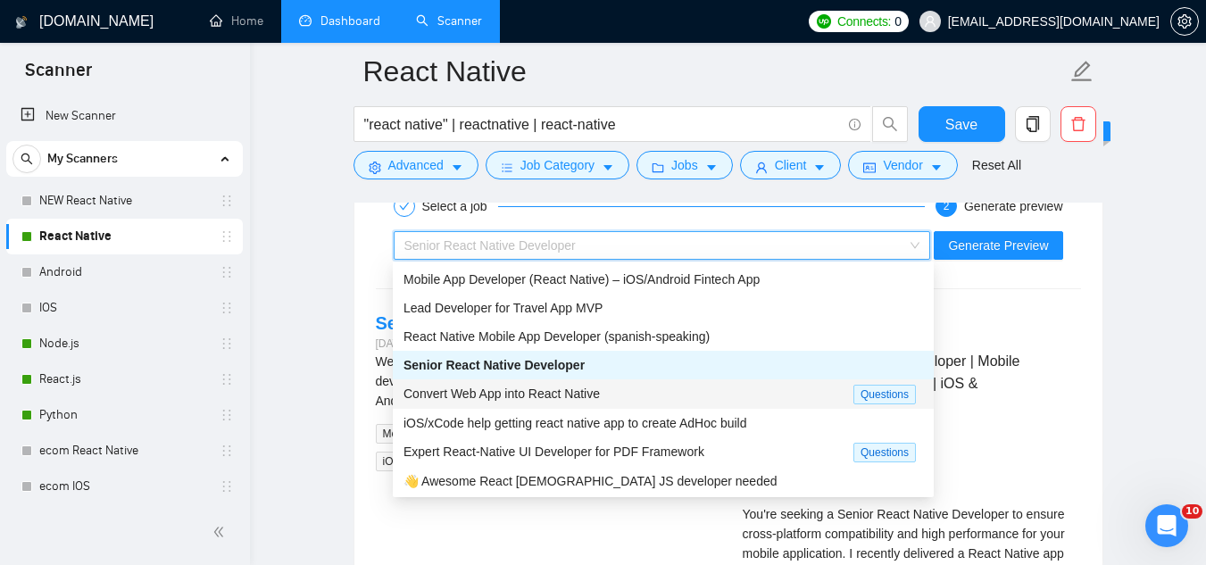
click at [584, 401] on span "Convert Web App into React Native" at bounding box center [502, 394] width 196 height 14
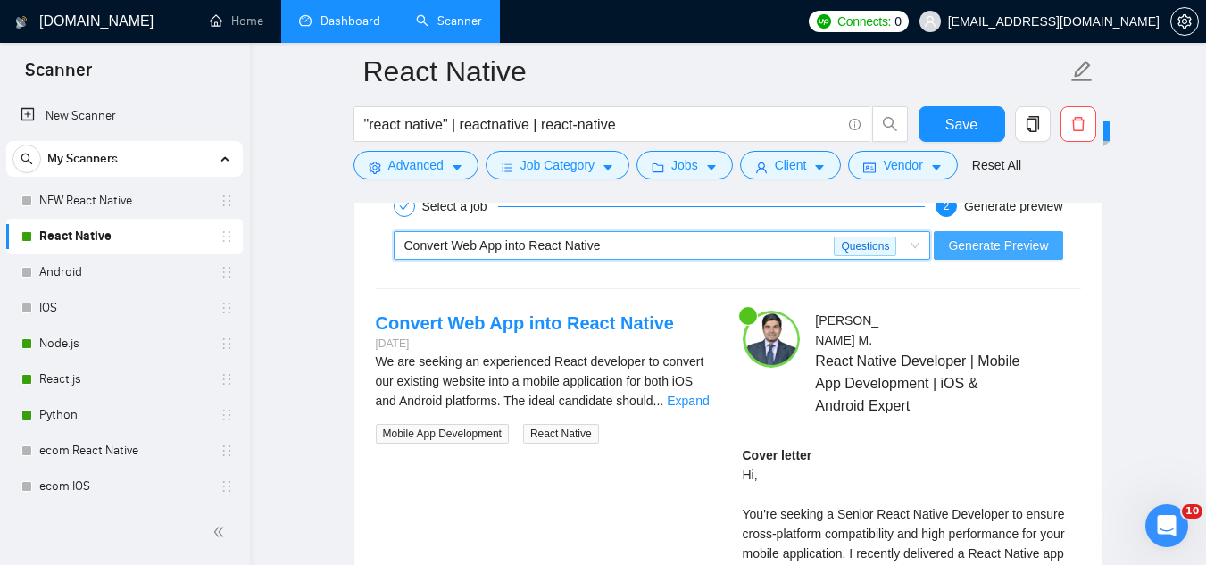
click at [965, 242] on span "Generate Preview" at bounding box center [998, 246] width 100 height 20
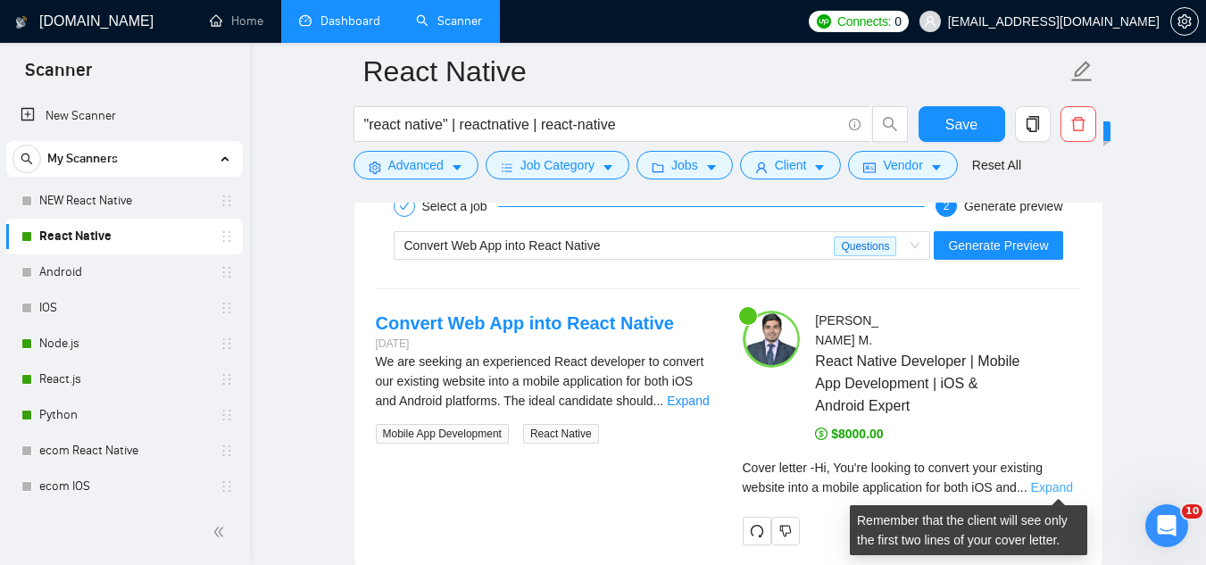
click at [1062, 487] on link "Expand" at bounding box center [1052, 487] width 42 height 14
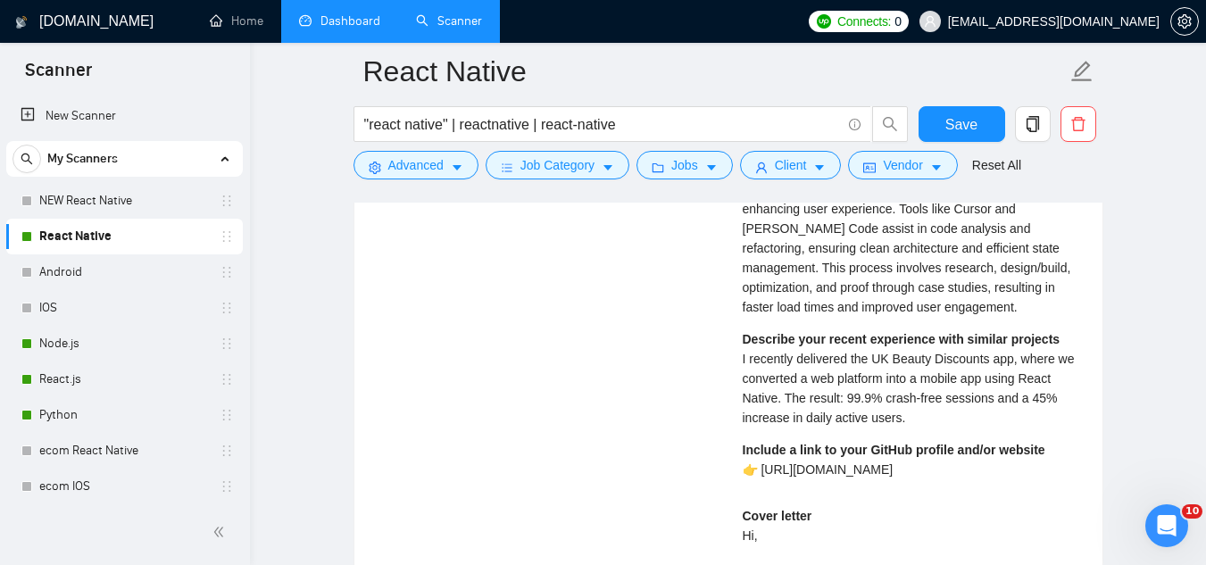
scroll to position [4233, 0]
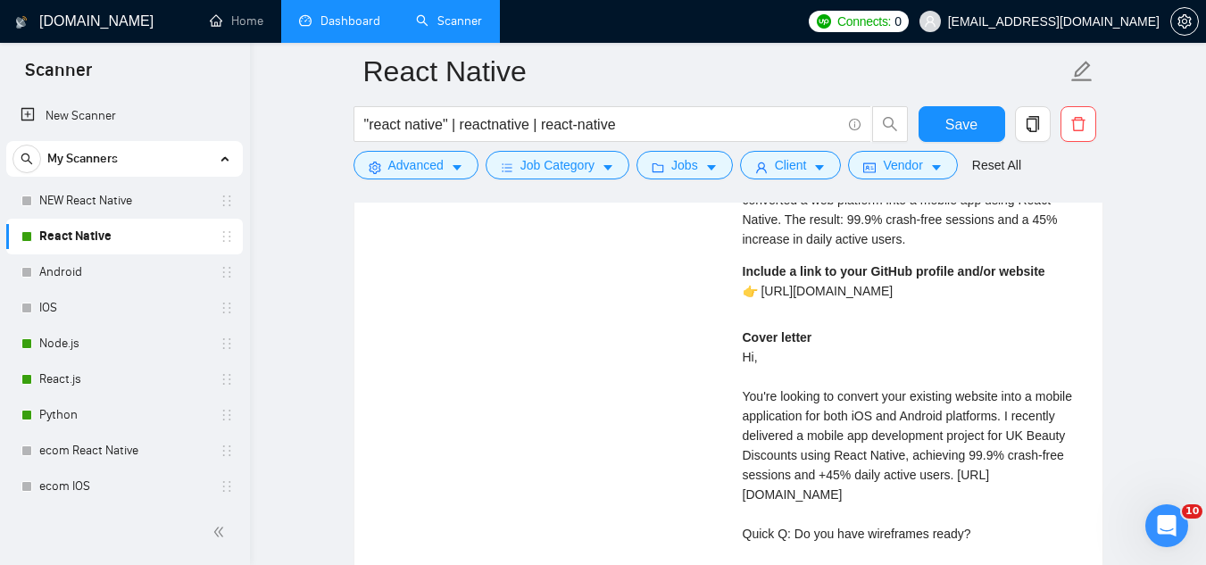
click at [745, 474] on div "Cover letter Hi, You're looking to convert your existing website into a mobile …" at bounding box center [912, 455] width 338 height 255
drag, startPoint x: 776, startPoint y: 471, endPoint x: 794, endPoint y: 471, distance: 17.9
click at [783, 471] on div "Cover letter Hi, You're looking to convert your existing website into a mobile …" at bounding box center [912, 455] width 338 height 255
drag, startPoint x: 794, startPoint y: 471, endPoint x: 829, endPoint y: 479, distance: 36.8
click at [823, 478] on div "Cover letter Hi, You're looking to convert your existing website into a mobile …" at bounding box center [912, 455] width 338 height 255
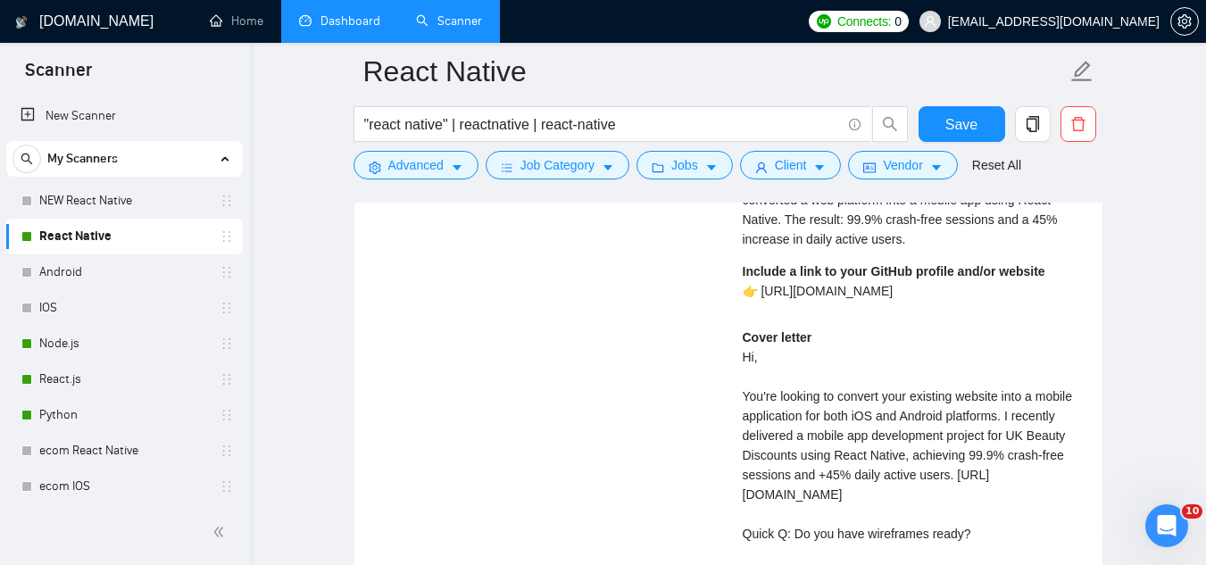
click at [846, 482] on div "Cover letter Hi, You're looking to convert your existing website into a mobile …" at bounding box center [912, 455] width 338 height 255
click at [803, 496] on div "Cover letter Hi, You're looking to convert your existing website into a mobile …" at bounding box center [912, 455] width 338 height 255
click at [743, 476] on div "Cover letter Hi, You're looking to convert your existing website into a mobile …" at bounding box center [912, 455] width 338 height 255
drag, startPoint x: 746, startPoint y: 476, endPoint x: 763, endPoint y: 474, distance: 17.9
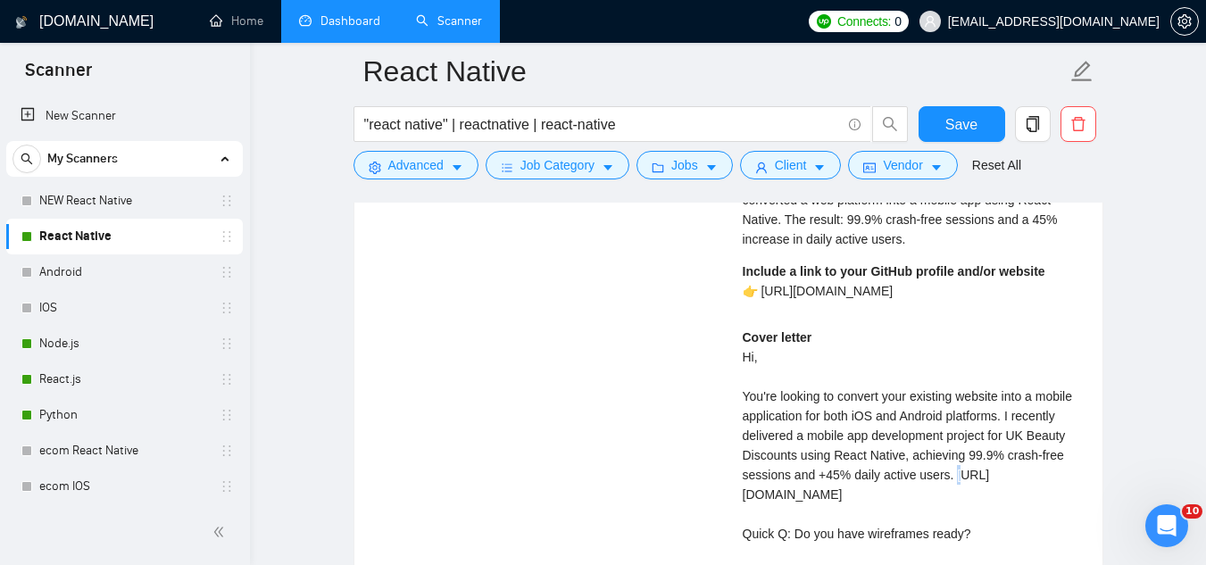
click at [761, 474] on div "Cover letter Hi, You're looking to convert your existing website into a mobile …" at bounding box center [912, 455] width 338 height 255
drag, startPoint x: 763, startPoint y: 474, endPoint x: 796, endPoint y: 471, distance: 32.3
click at [796, 471] on div "Cover letter Hi, You're looking to convert your existing website into a mobile …" at bounding box center [912, 455] width 338 height 255
click at [817, 475] on div "Cover letter Hi, You're looking to convert your existing website into a mobile …" at bounding box center [912, 455] width 338 height 255
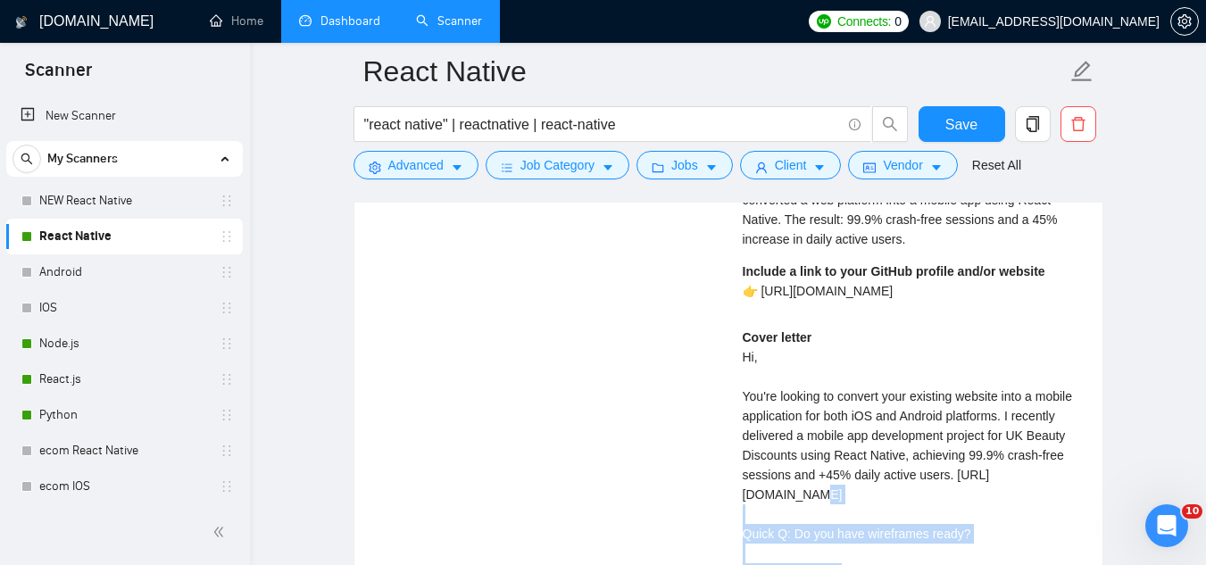
click at [860, 488] on div "Cover letter Hi, You're looking to convert your existing website into a mobile …" at bounding box center [912, 455] width 338 height 255
click at [861, 488] on div "Cover letter Hi, You're looking to convert your existing website into a mobile …" at bounding box center [912, 455] width 338 height 255
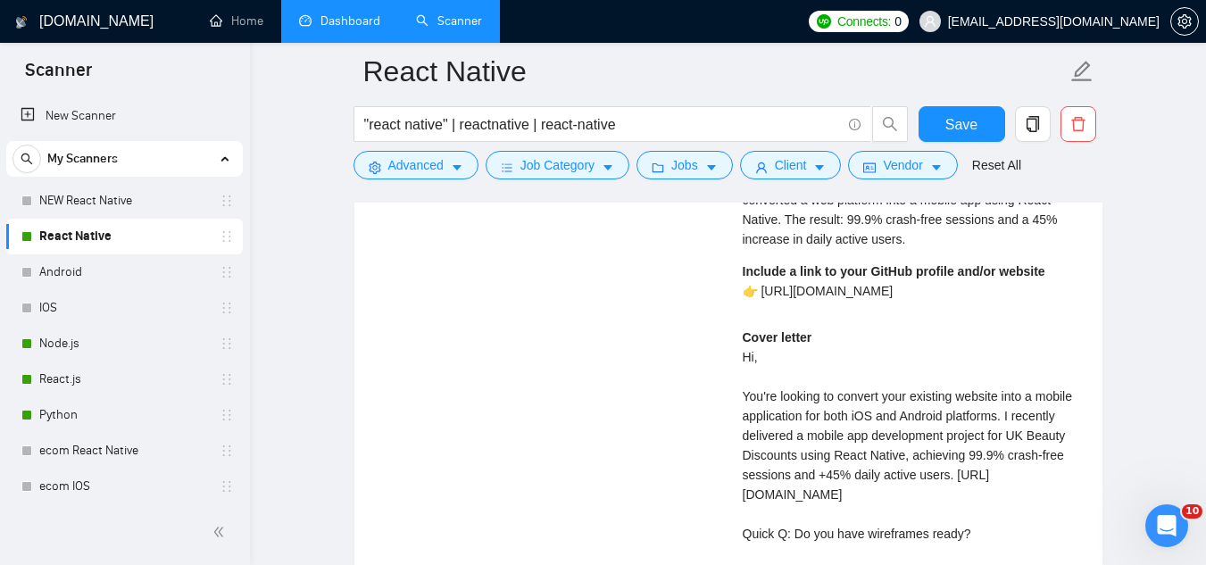
click at [739, 477] on div "[PERSON_NAME] React Native Developer | Mobile App Development | iOS & Android E…" at bounding box center [912, 203] width 367 height 856
click at [745, 477] on div "Cover letter Hi, You're looking to convert your existing website into a mobile …" at bounding box center [912, 455] width 338 height 255
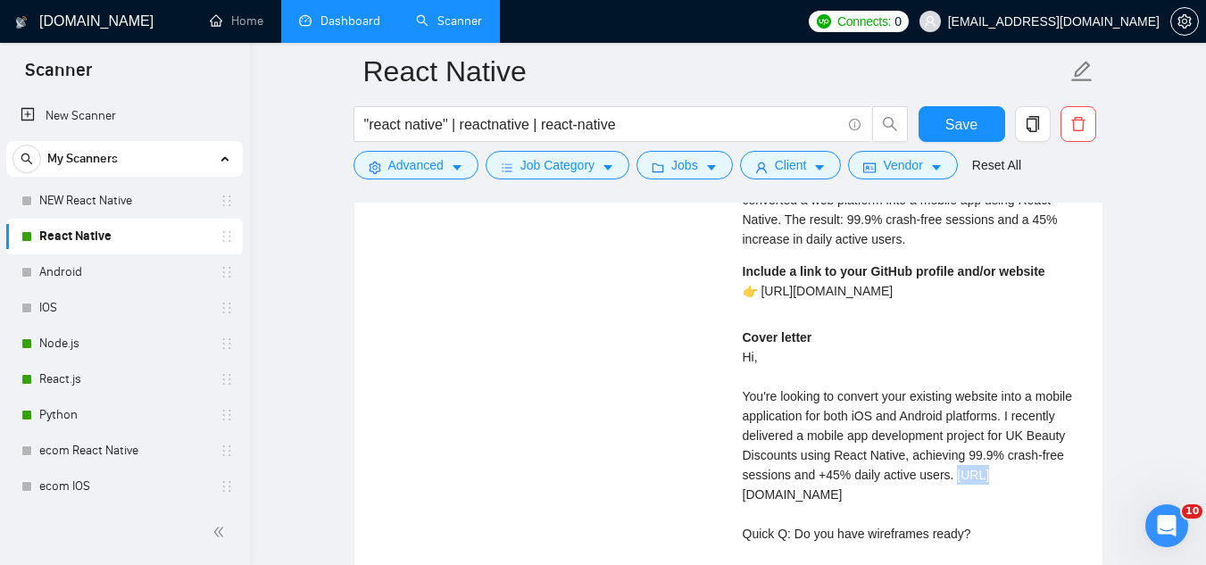
click at [745, 477] on div "Cover letter Hi, You're looking to convert your existing website into a mobile …" at bounding box center [912, 455] width 338 height 255
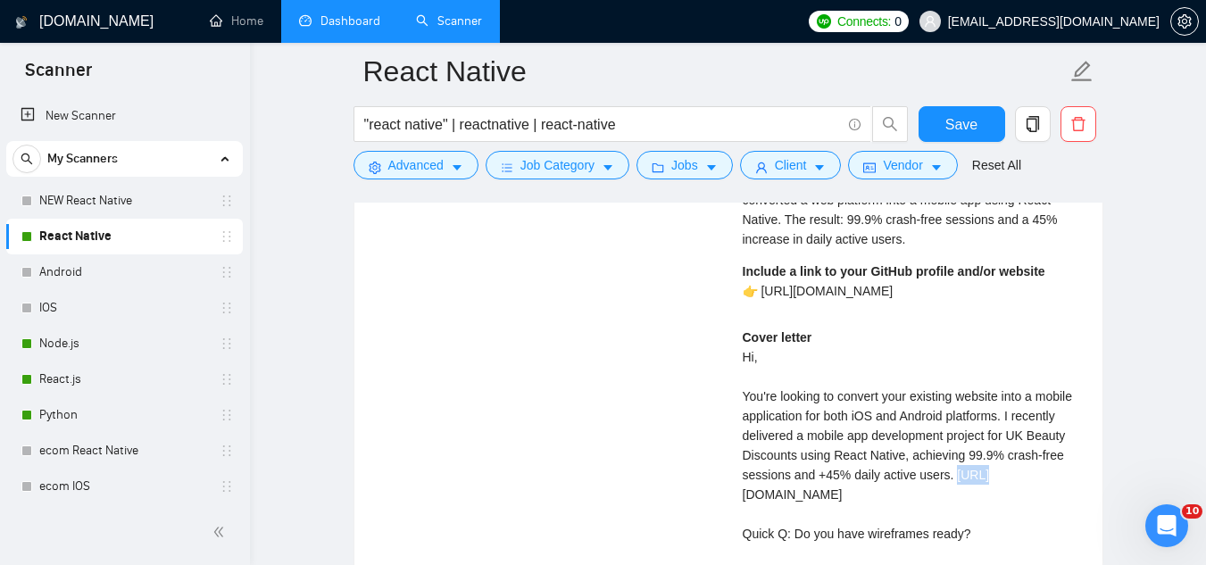
click at [688, 480] on div "Convert Web App into React Native [DATE] We are seeking an experienced React de…" at bounding box center [729, 203] width 734 height 856
click at [745, 471] on div "Cover letter Hi, You're looking to convert your existing website into a mobile …" at bounding box center [912, 455] width 338 height 255
click at [805, 470] on div "Cover letter Hi, You're looking to convert your existing website into a mobile …" at bounding box center [912, 455] width 338 height 255
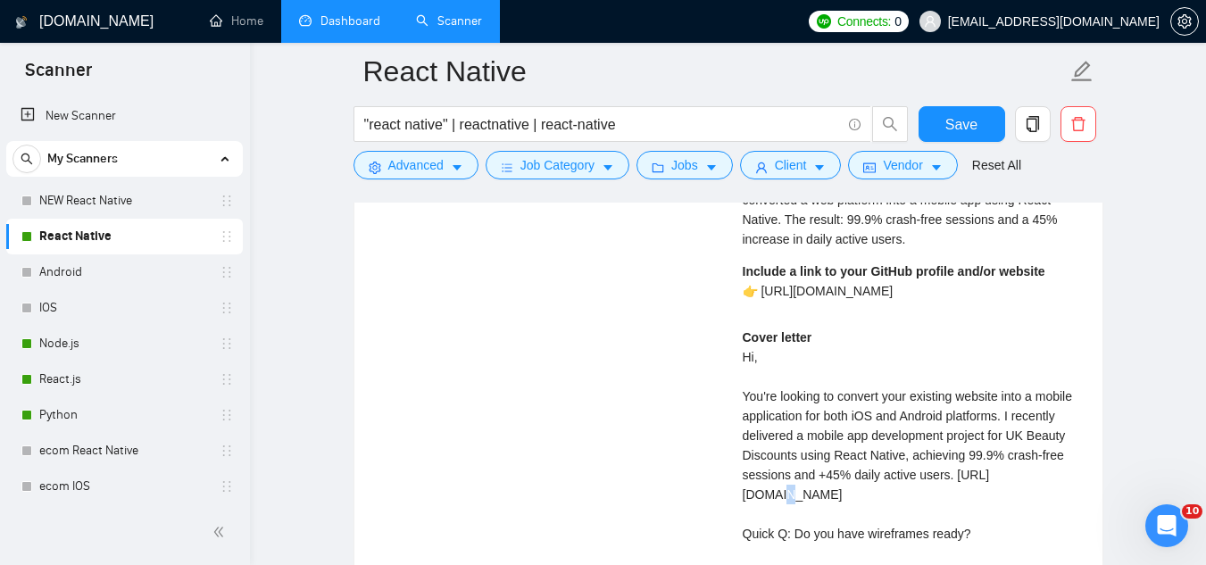
click at [813, 471] on div "Cover letter Hi, You're looking to convert your existing website into a mobile …" at bounding box center [912, 455] width 338 height 255
click at [894, 494] on div "Cover letter Hi, You're looking to convert your existing website into a mobile …" at bounding box center [912, 455] width 338 height 255
drag, startPoint x: 869, startPoint y: 499, endPoint x: 843, endPoint y: 498, distance: 25.9
click at [844, 498] on div "Cover letter Hi, You're looking to convert your existing website into a mobile …" at bounding box center [912, 455] width 338 height 255
drag, startPoint x: 832, startPoint y: 498, endPoint x: 818, endPoint y: 496, distance: 14.4
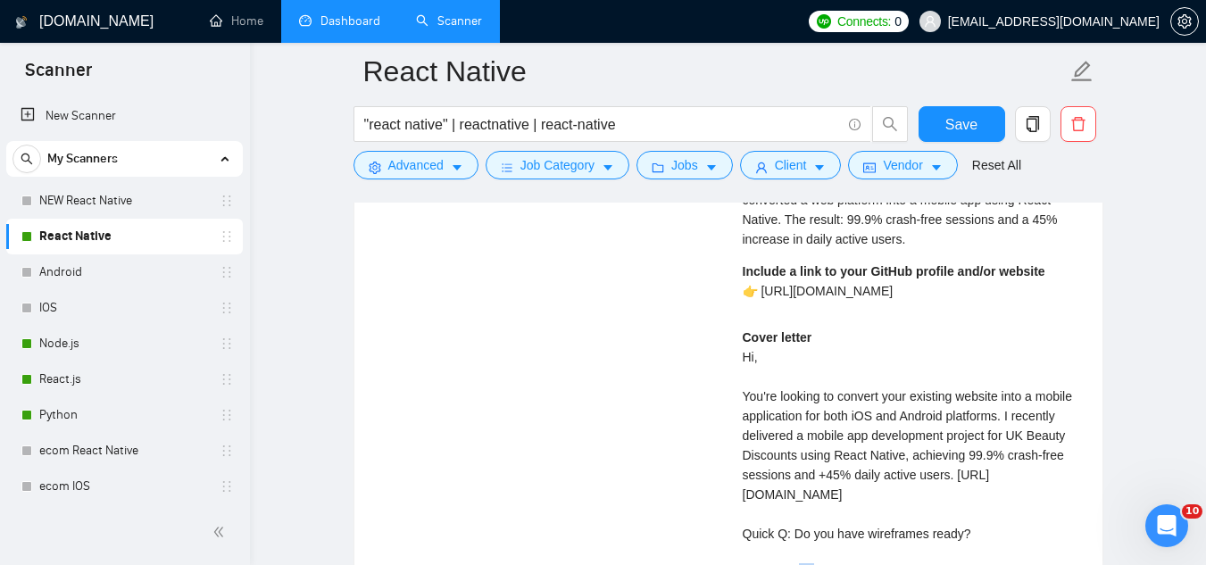
click at [821, 496] on div "Cover letter Hi, You're looking to convert your existing website into a mobile …" at bounding box center [912, 455] width 338 height 255
drag, startPoint x: 779, startPoint y: 494, endPoint x: 758, endPoint y: 494, distance: 21.4
click at [758, 494] on div "Cover letter Hi, You're looking to convert your existing website into a mobile …" at bounding box center [912, 455] width 338 height 255
click at [741, 481] on div "[PERSON_NAME] React Native Developer | Mobile App Development | iOS & Android E…" at bounding box center [912, 203] width 367 height 856
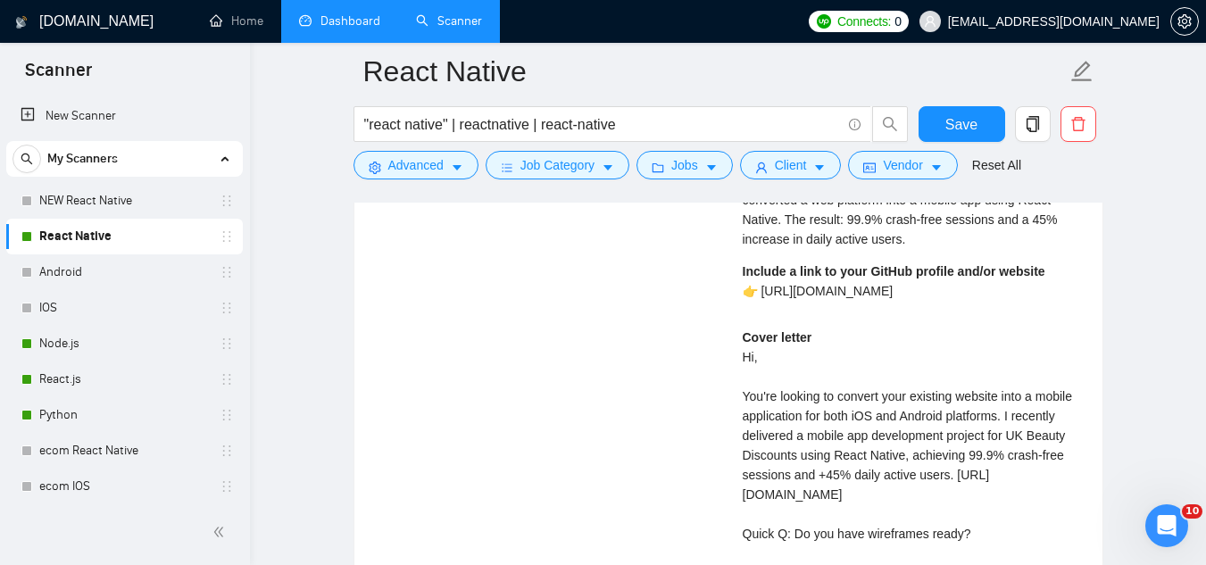
click at [741, 481] on div "[PERSON_NAME] React Native Developer | Mobile App Development | iOS & Android E…" at bounding box center [912, 203] width 367 height 856
click at [743, 479] on div "Cover letter Hi, You're looking to convert your existing website into a mobile …" at bounding box center [912, 455] width 338 height 255
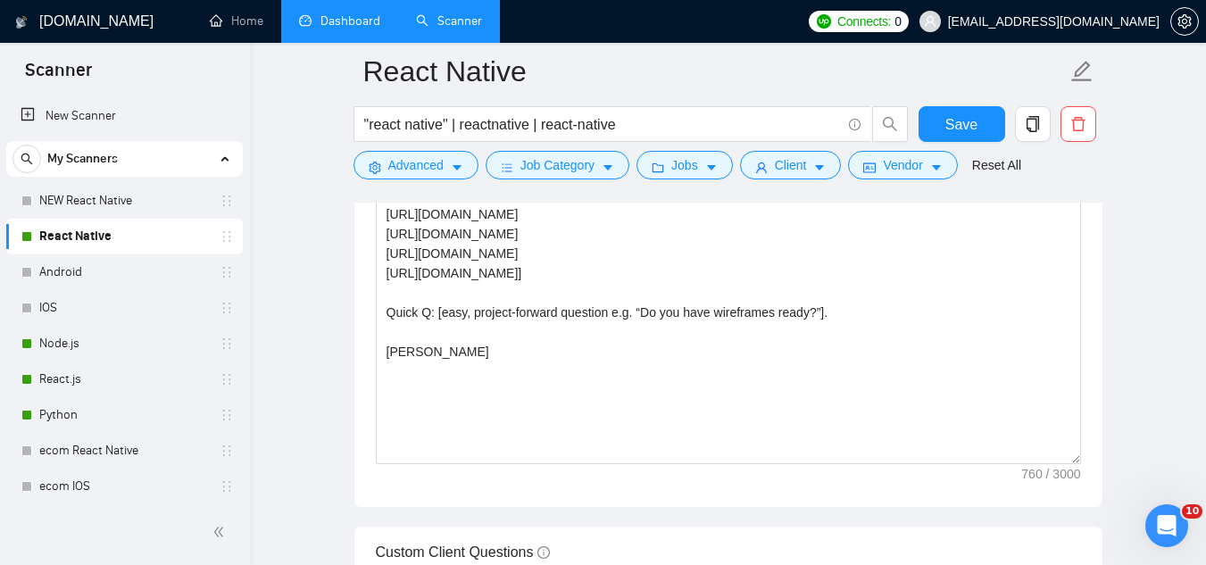
scroll to position [2090, 0]
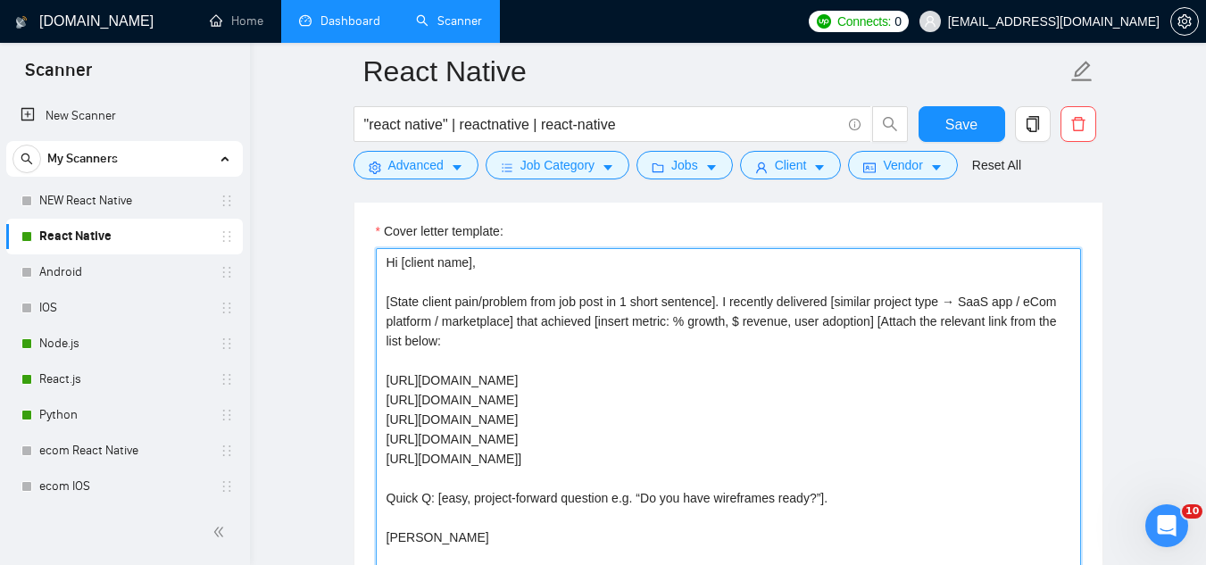
click at [902, 458] on textarea "Hi [client name], [State client pain/problem from job post in 1 short sentence]…" at bounding box center [728, 449] width 705 height 402
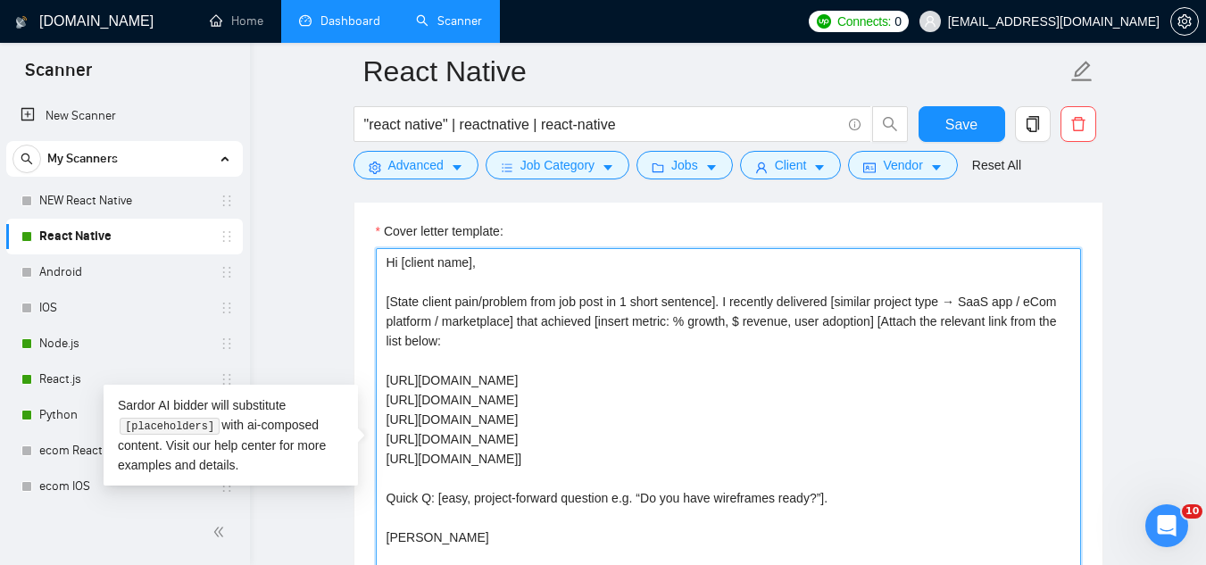
drag, startPoint x: 894, startPoint y: 456, endPoint x: 420, endPoint y: 454, distance: 474.1
click at [420, 454] on textarea "Hi [client name], [State client pain/problem from job post in 1 short sentence]…" at bounding box center [728, 449] width 705 height 402
drag, startPoint x: 379, startPoint y: 446, endPoint x: 371, endPoint y: 434, distance: 14.9
click at [376, 443] on textarea "Hi [client name], [State client pain/problem from job post in 1 short sentence]…" at bounding box center [728, 449] width 705 height 402
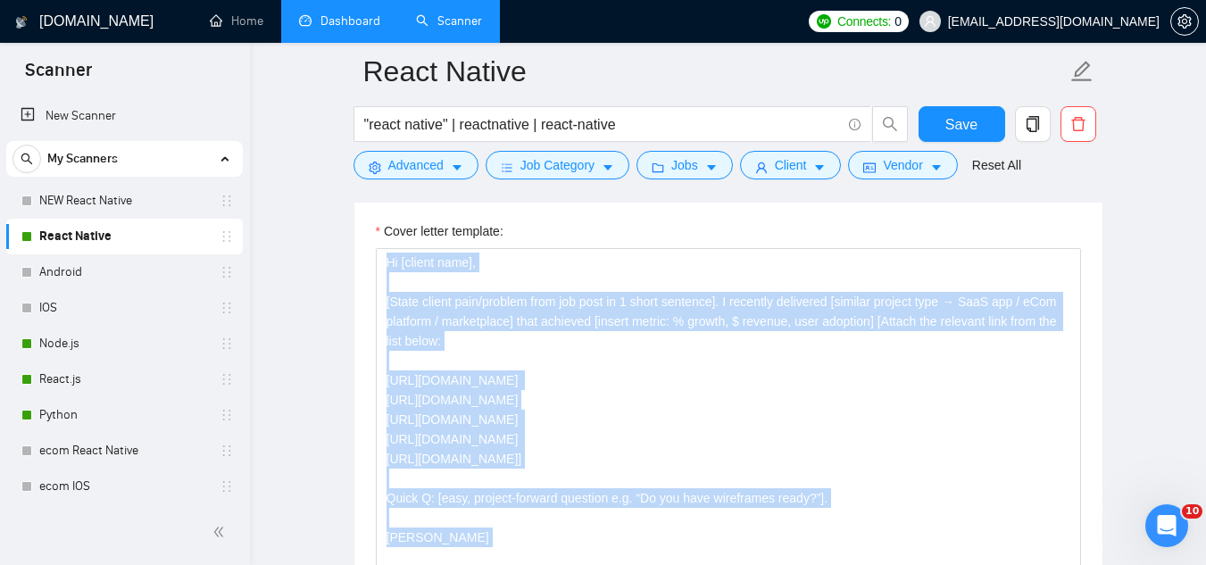
click at [370, 427] on div "Cover letter template: Hi [client name], [State client pain/problem from job po…" at bounding box center [728, 446] width 748 height 493
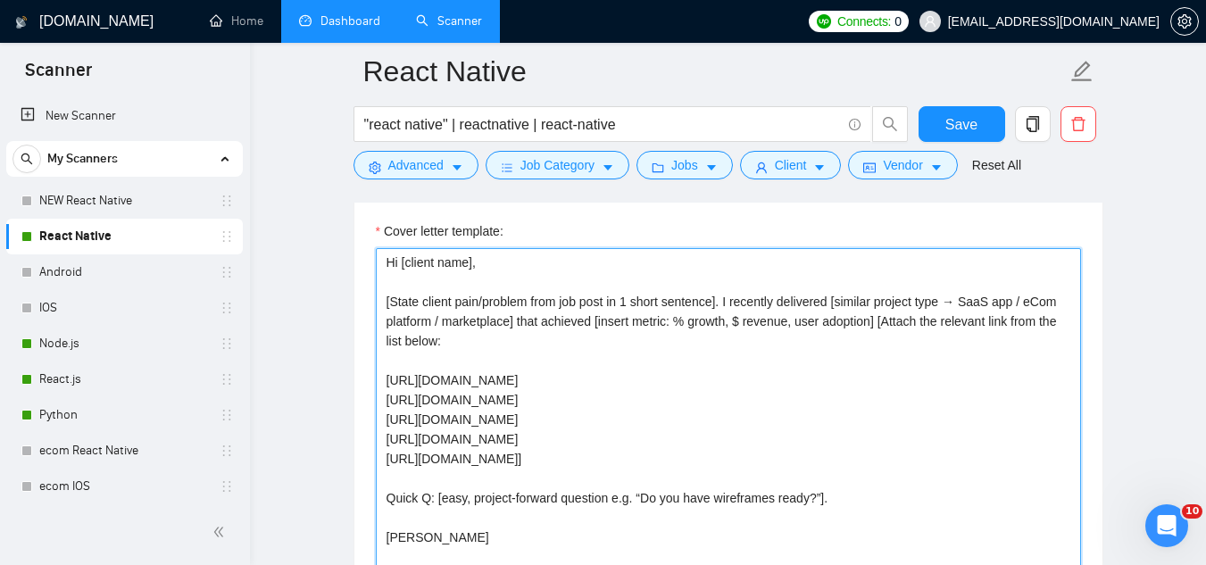
click at [466, 404] on textarea "Hi [client name], [State client pain/problem from job post in 1 short sentence]…" at bounding box center [728, 449] width 705 height 402
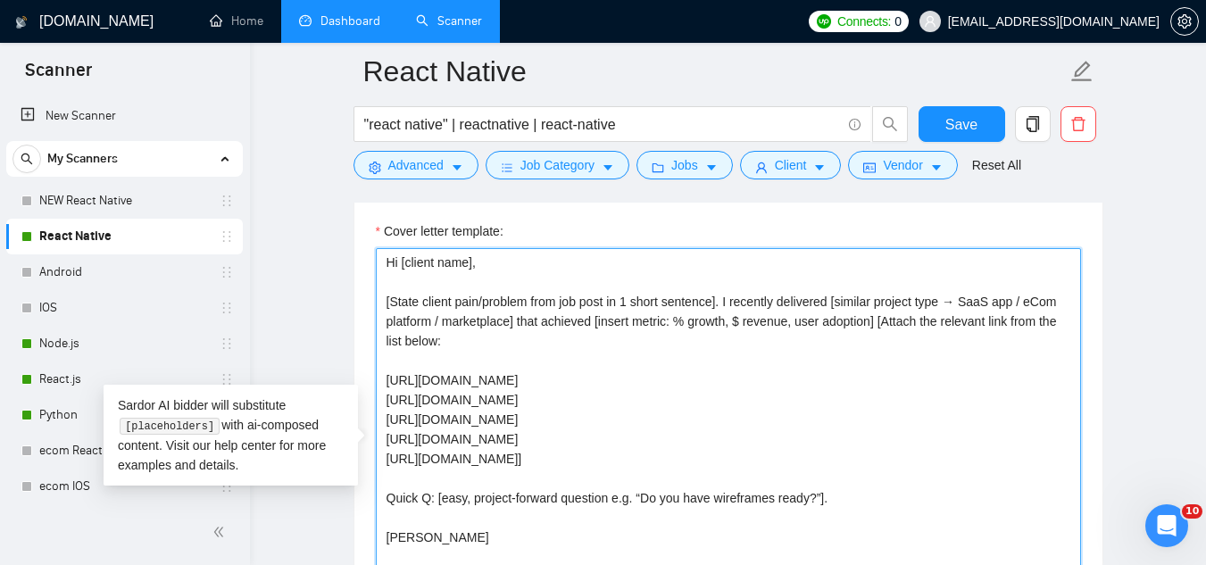
click at [387, 379] on textarea "Hi [client name], [State client pain/problem from job post in 1 short sentence]…" at bounding box center [728, 449] width 705 height 402
click at [396, 377] on textarea "Hi [client name], [State client pain/problem from job post in 1 short sentence]…" at bounding box center [728, 449] width 705 height 402
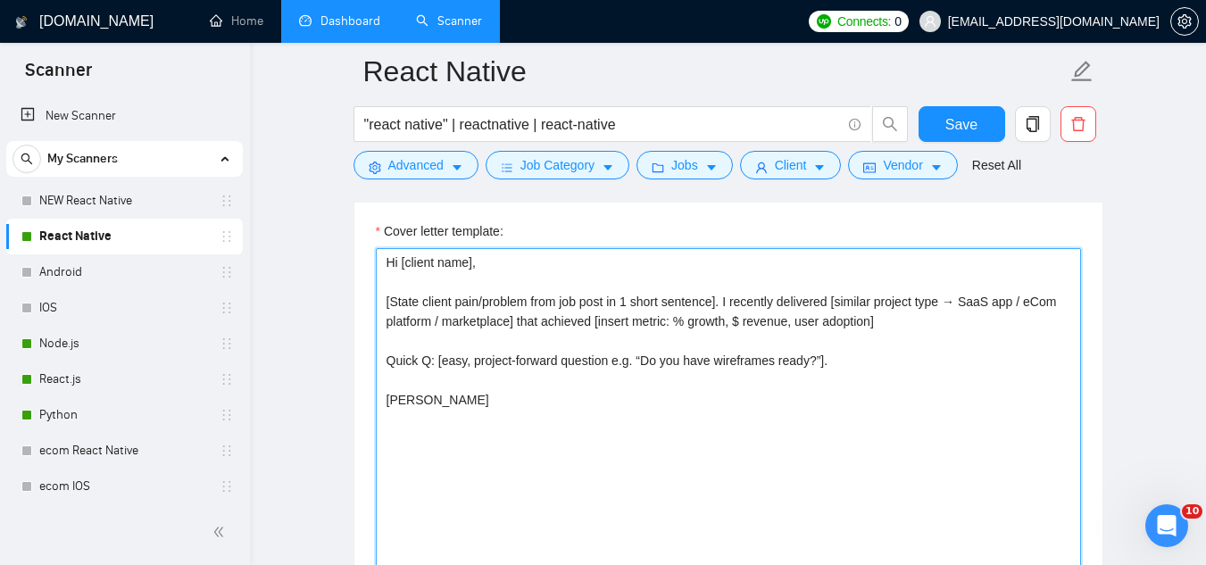
scroll to position [2269, 0]
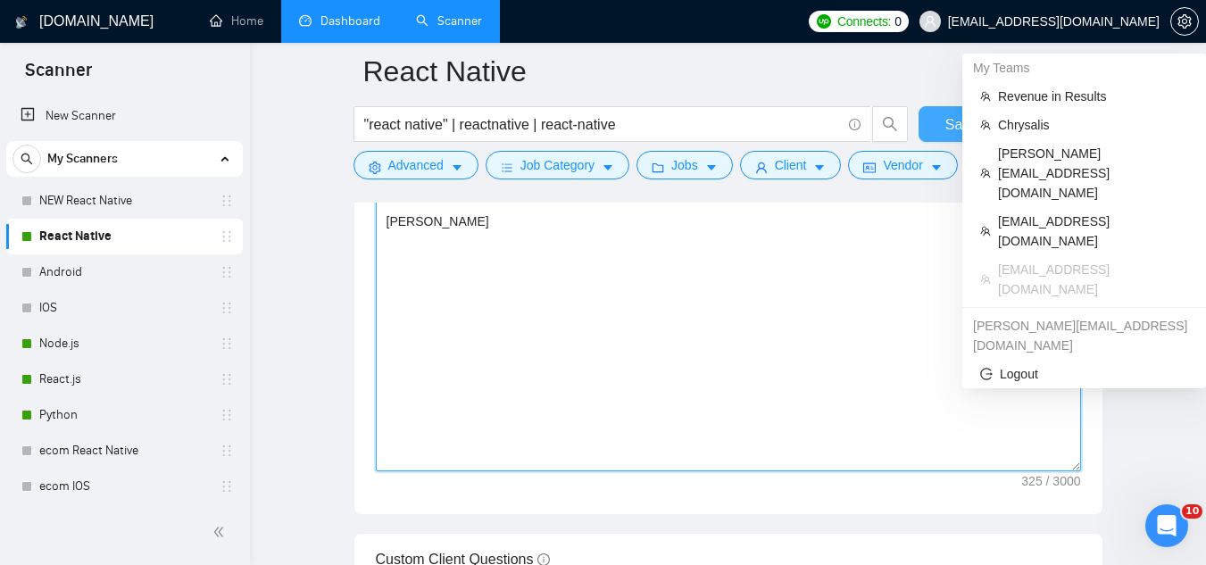
type textarea "Hi [client name], [State client pain/problem from job post in 1 short sentence]…"
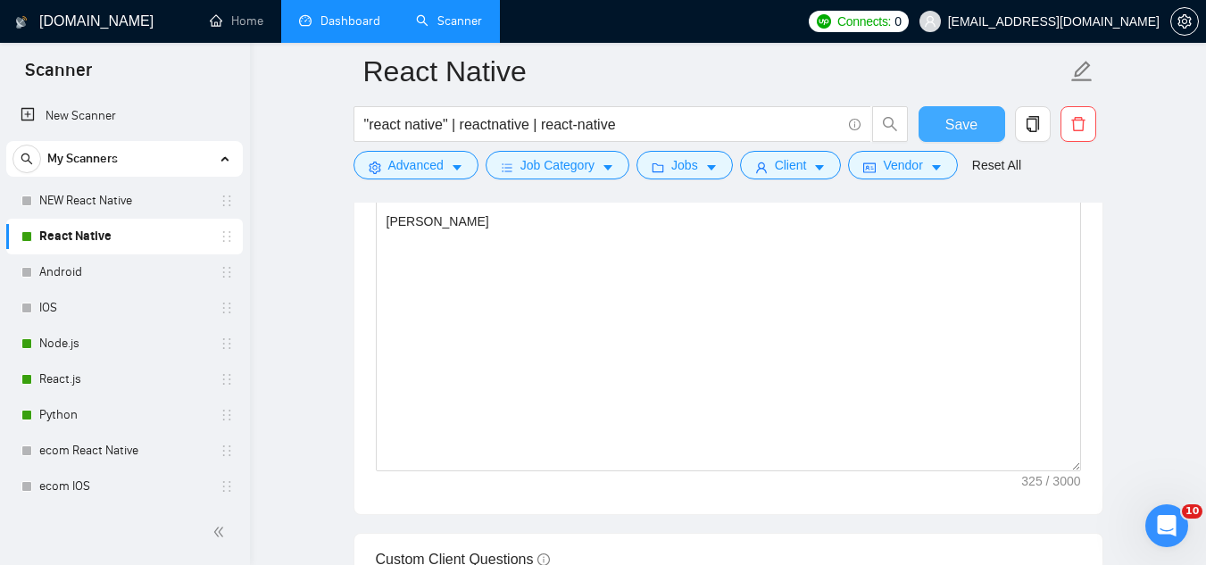
click at [953, 128] on span "Save" at bounding box center [962, 124] width 32 height 22
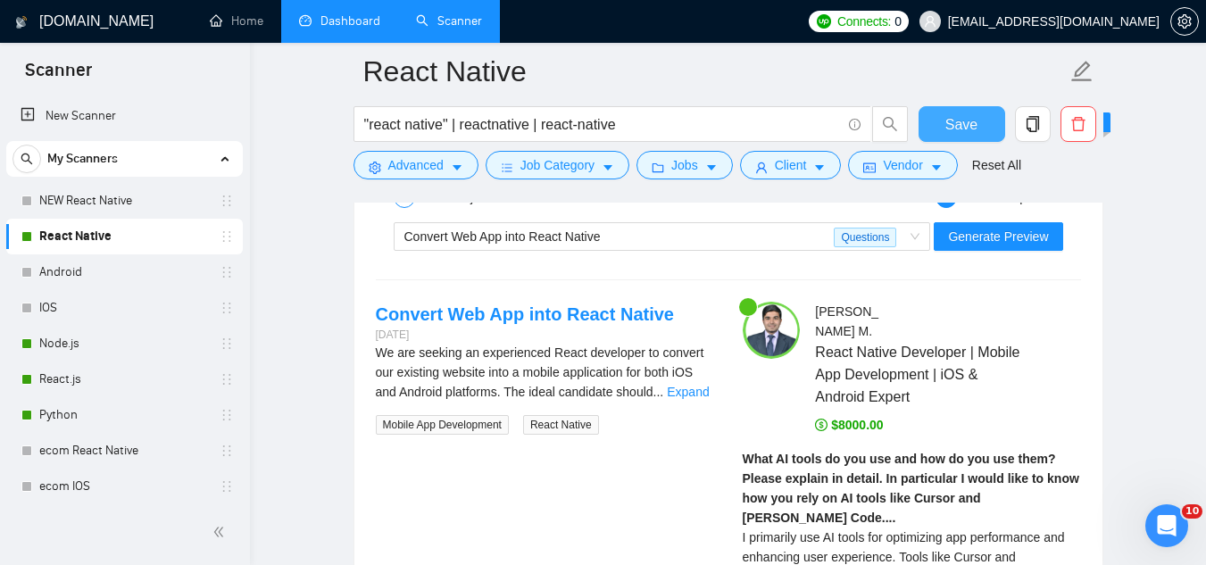
scroll to position [3608, 0]
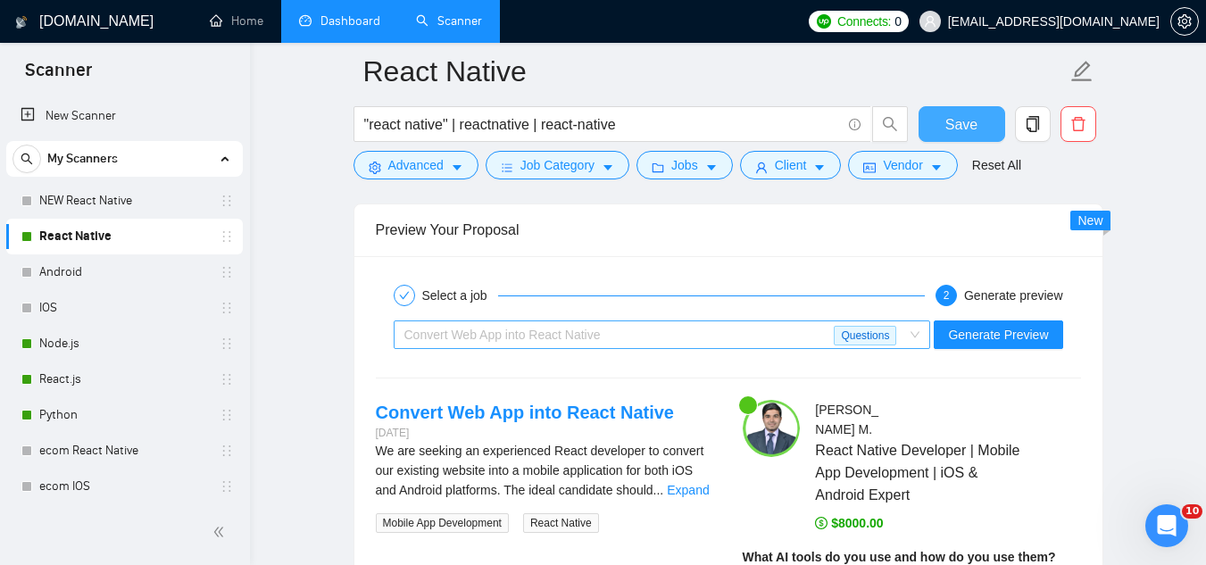
click at [673, 340] on div "Convert Web App into React Native" at bounding box center [619, 334] width 430 height 27
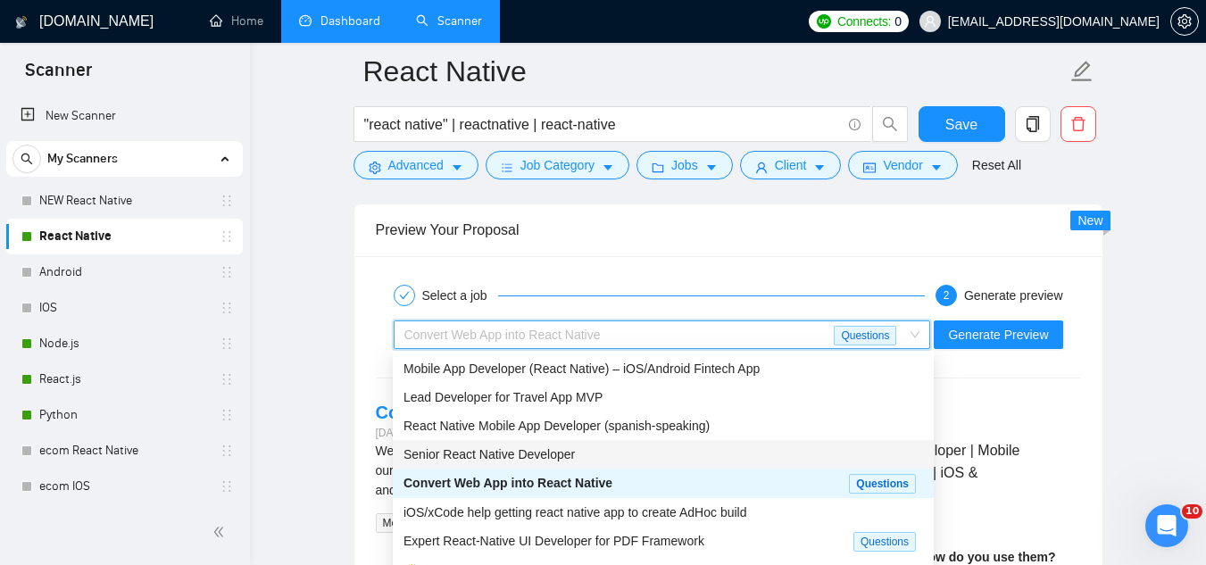
click at [635, 453] on div "Senior React Native Developer" at bounding box center [664, 455] width 520 height 20
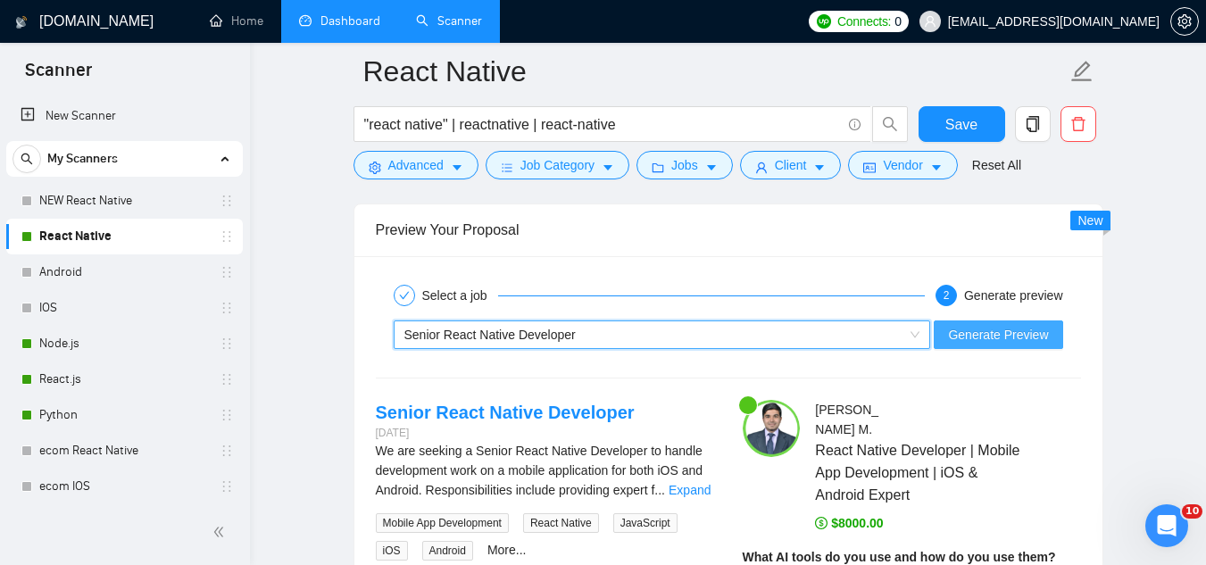
click at [979, 322] on button "Generate Preview" at bounding box center [998, 335] width 129 height 29
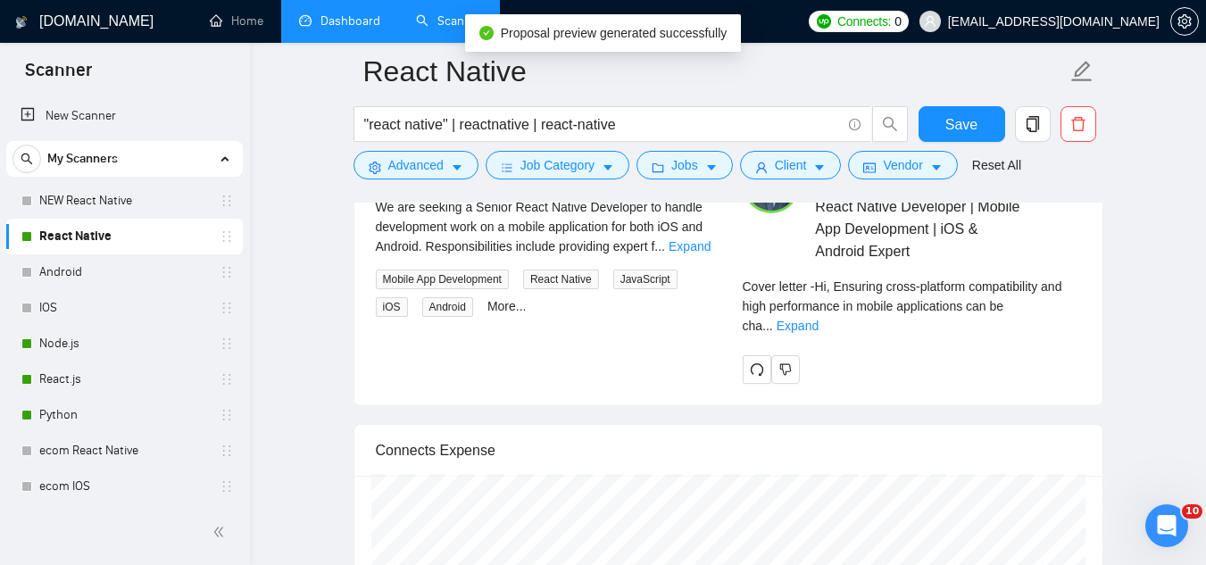
scroll to position [3876, 0]
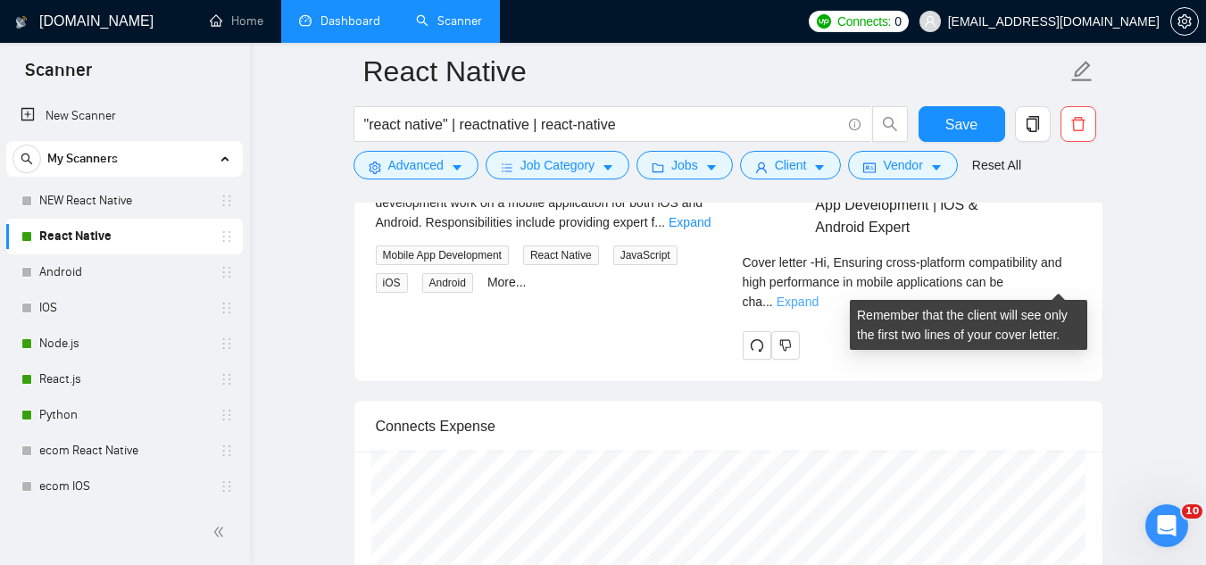
click at [819, 295] on link "Expand" at bounding box center [798, 302] width 42 height 14
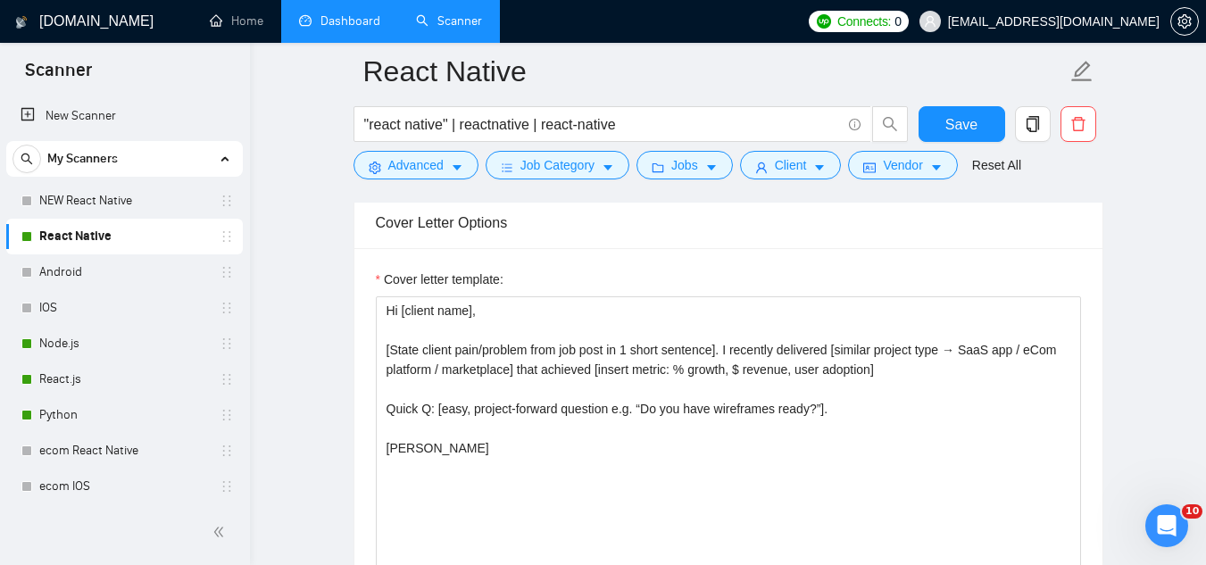
scroll to position [2001, 0]
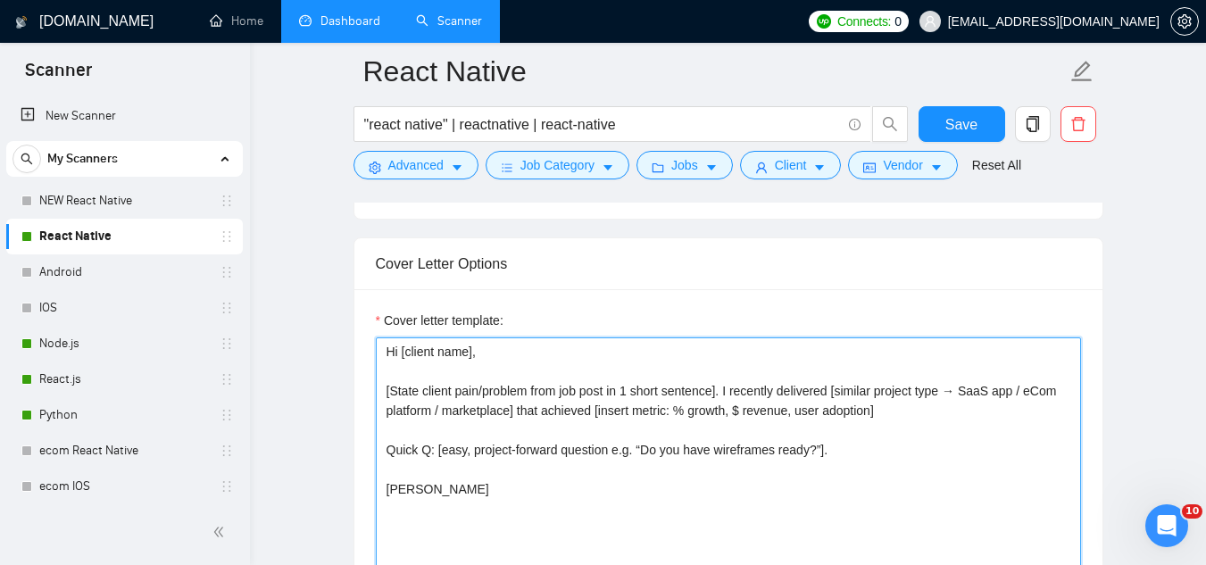
click at [509, 398] on textarea "Hi [client name], [State client pain/problem from job post in 1 short sentence]…" at bounding box center [728, 539] width 705 height 402
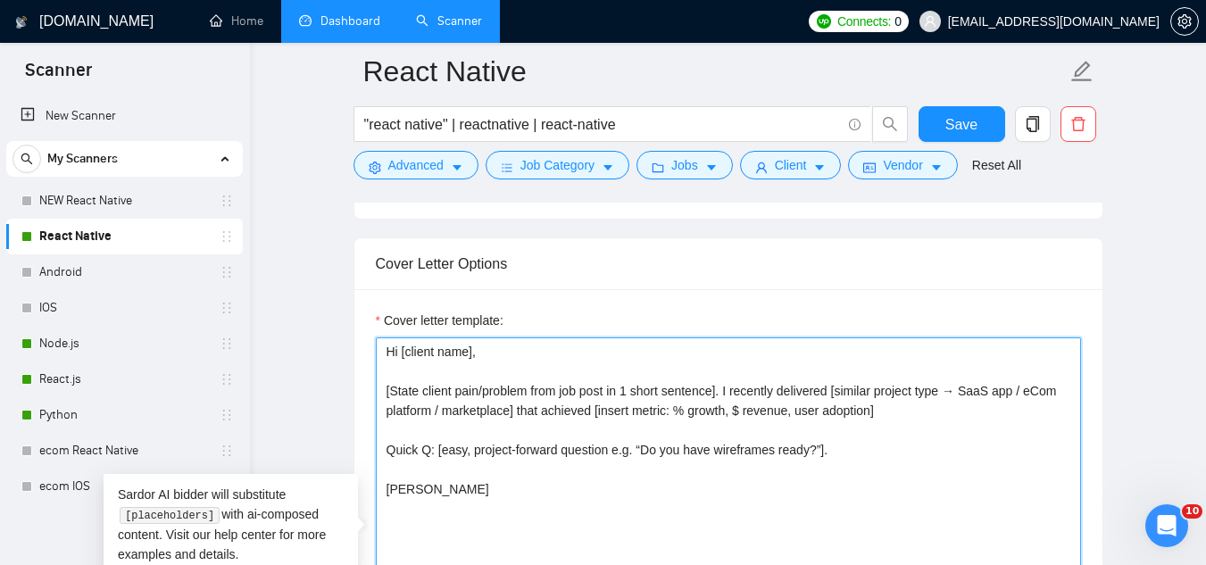
click at [509, 398] on textarea "Hi [client name], [State client pain/problem from job post in 1 short sentence]…" at bounding box center [728, 539] width 705 height 402
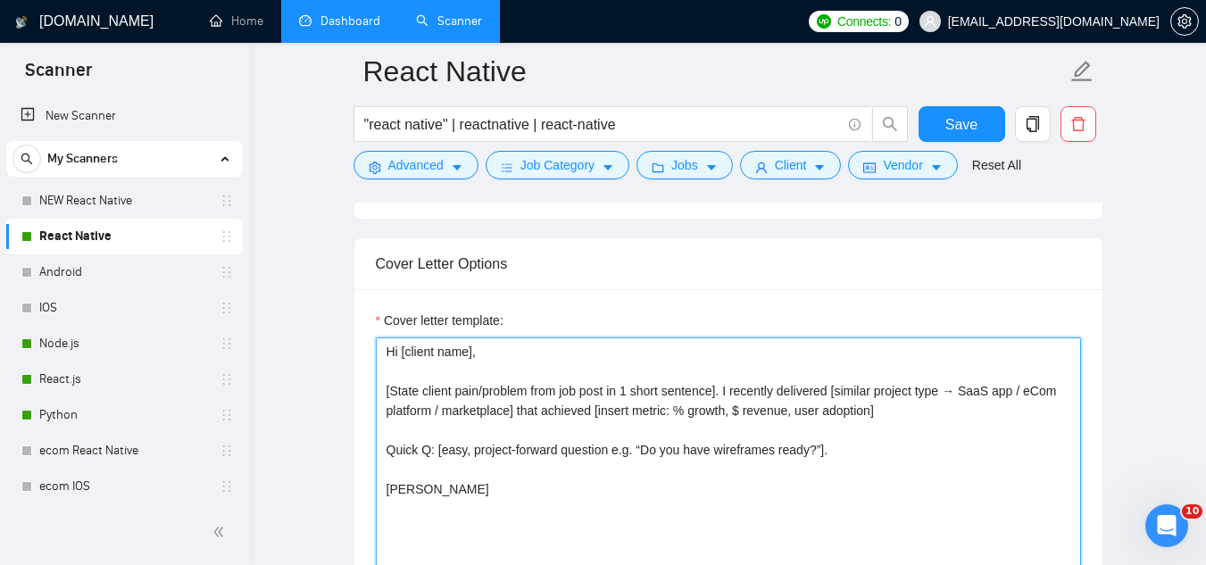
click at [902, 415] on textarea "Hi [client name], [State client pain/problem from job post in 1 short sentence]…" at bounding box center [728, 539] width 705 height 402
paste textarea "You can find all these cases in my portfolio section"
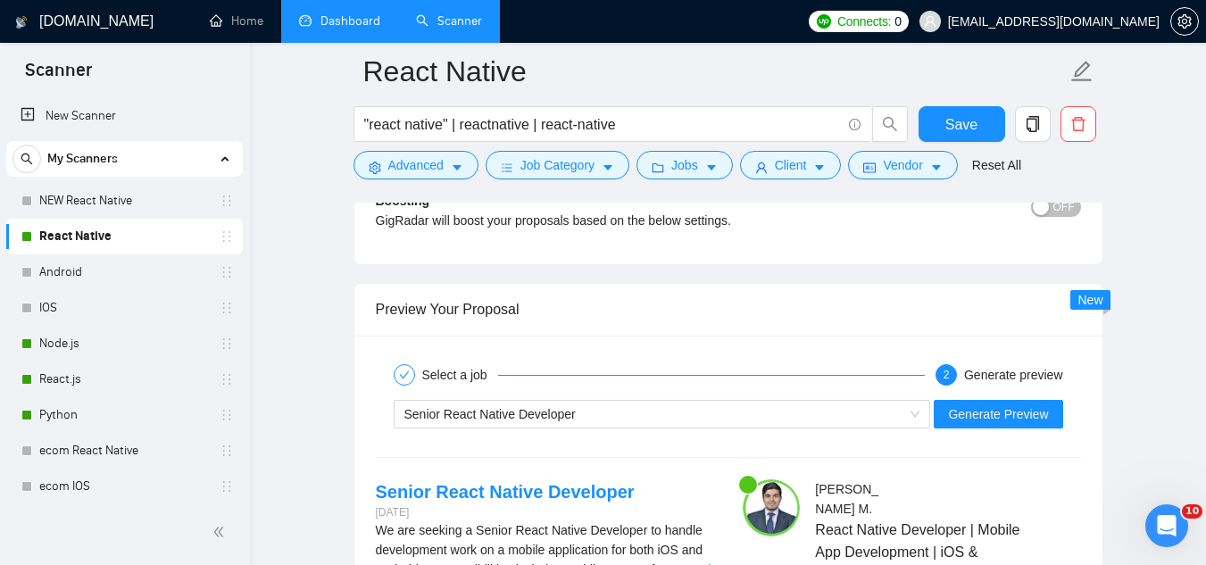
scroll to position [3608, 0]
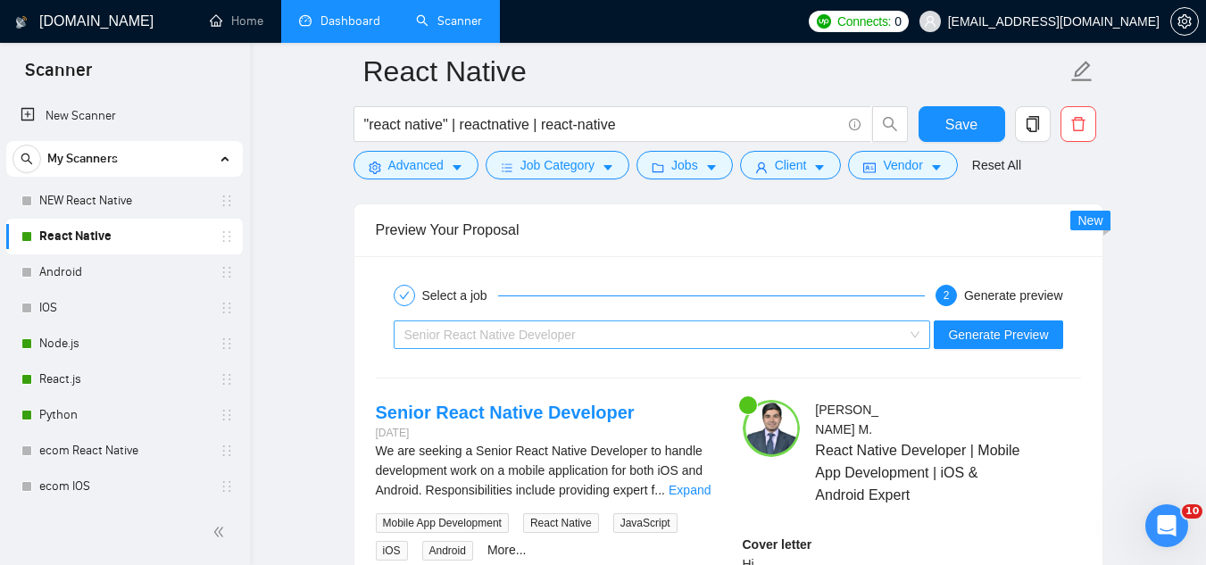
click at [637, 342] on div "Senior React Native Developer" at bounding box center [654, 334] width 500 height 27
type textarea "Hi [client name], [State client pain/problem from job post in 1 short sentence]…"
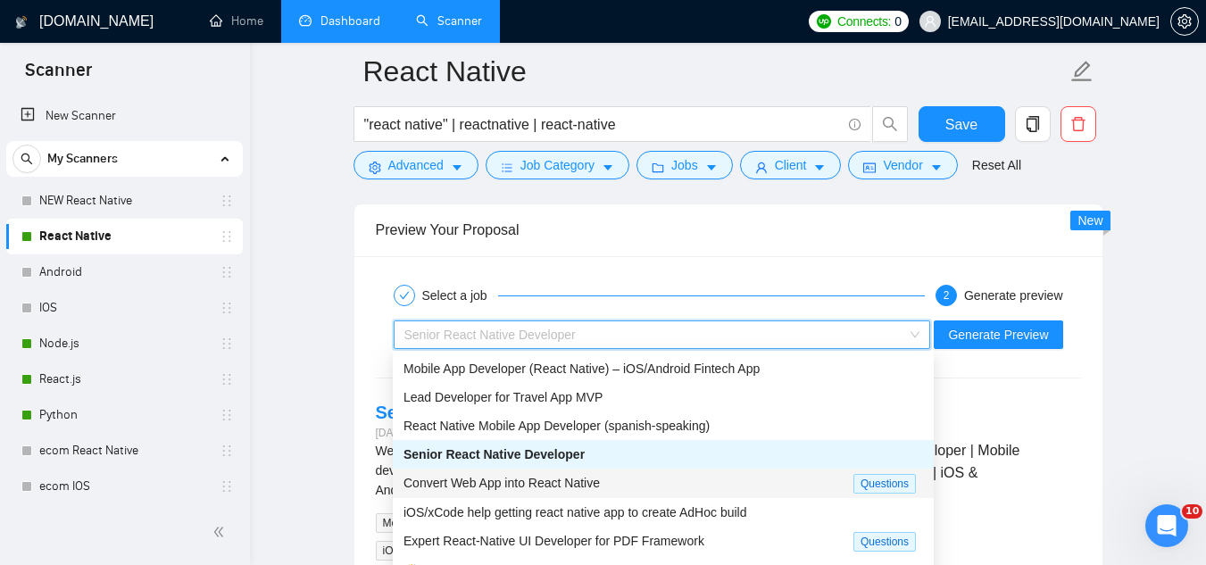
click at [589, 482] on span "Convert Web App into React Native" at bounding box center [502, 483] width 196 height 14
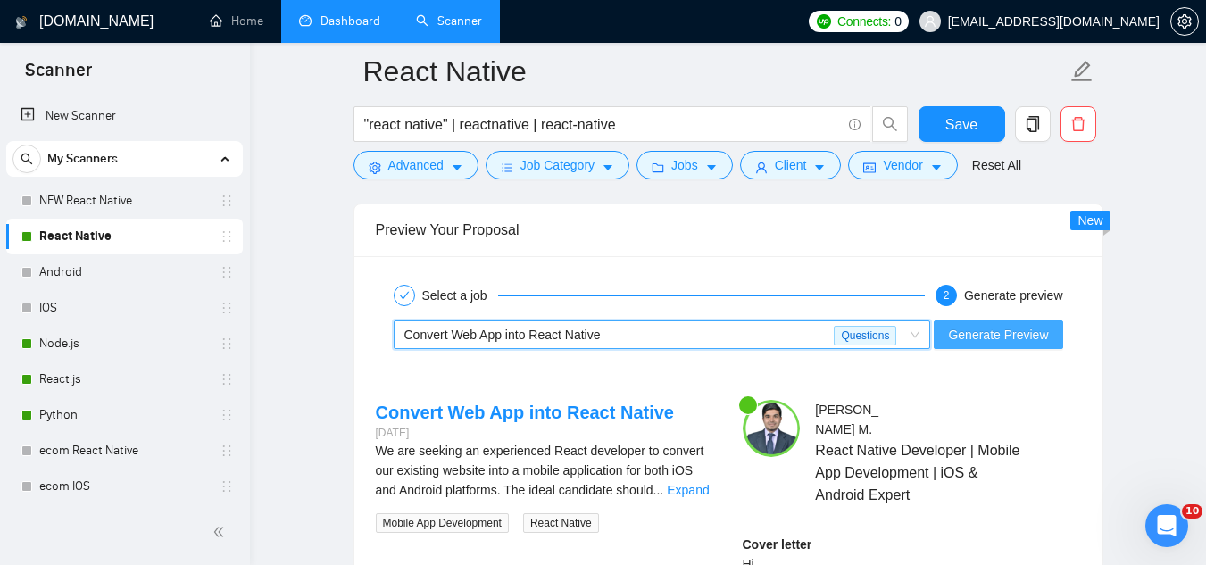
click at [980, 346] on button "Generate Preview" at bounding box center [998, 335] width 129 height 29
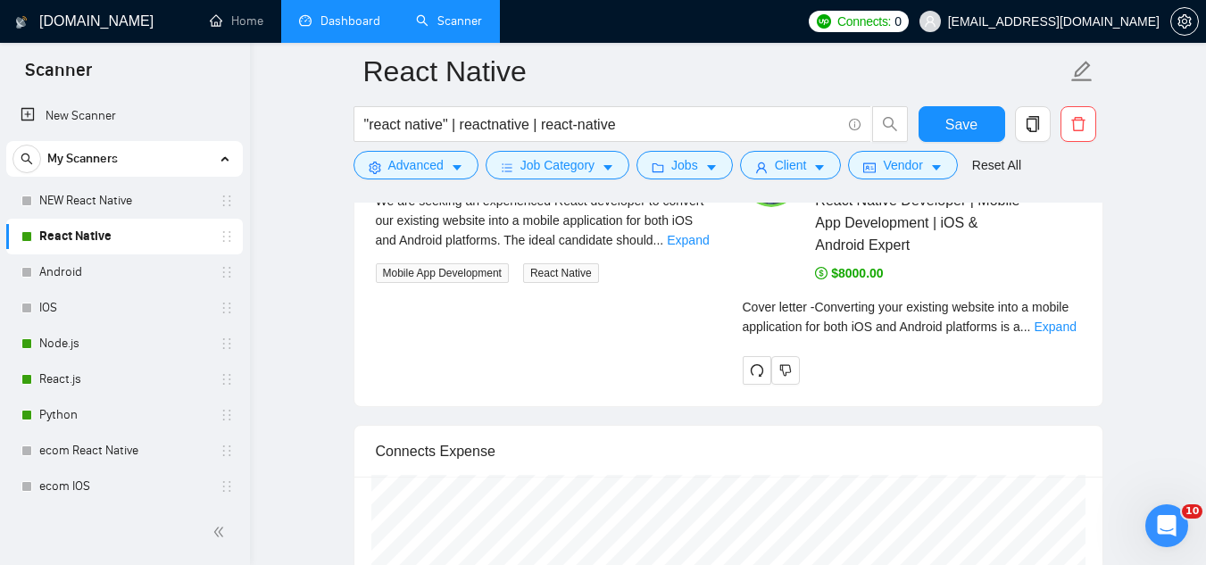
scroll to position [3876, 0]
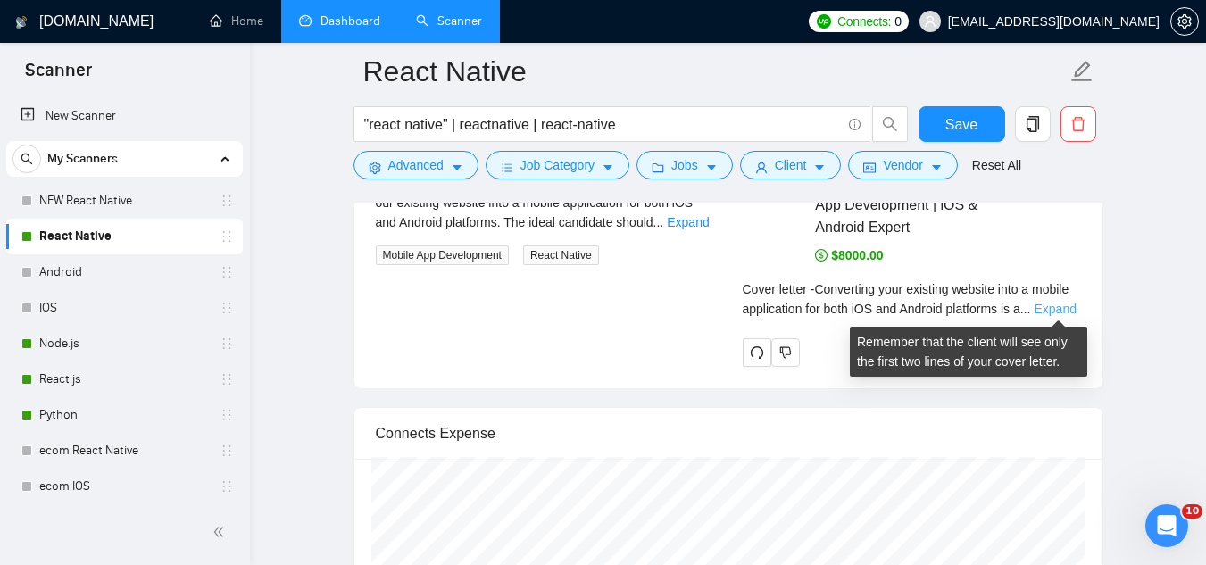
click at [1054, 311] on link "Expand" at bounding box center [1055, 309] width 42 height 14
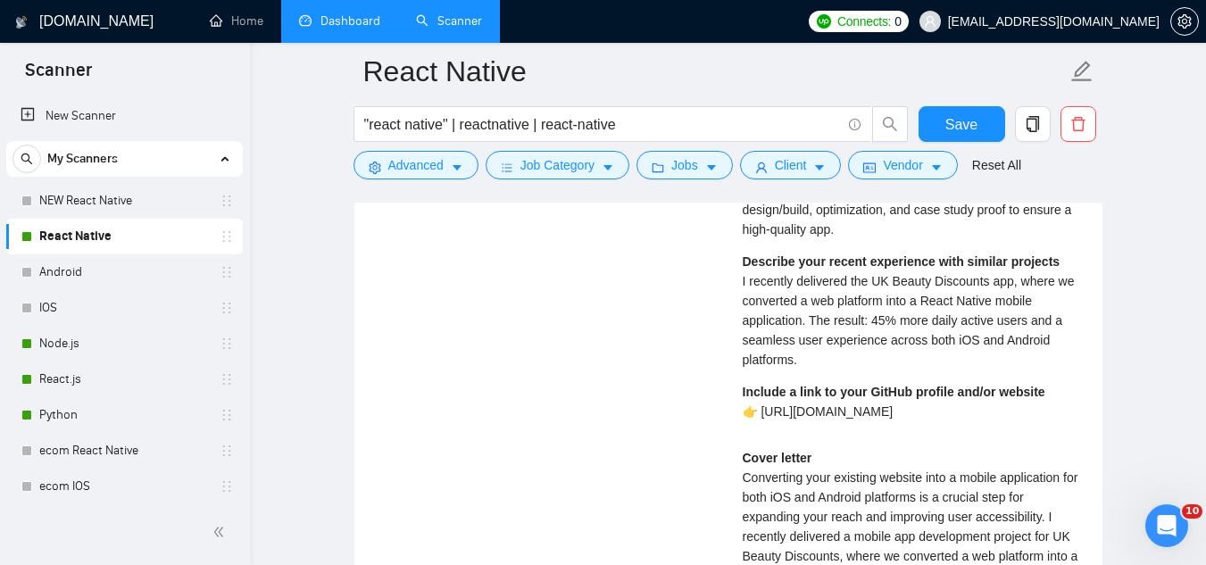
scroll to position [4144, 0]
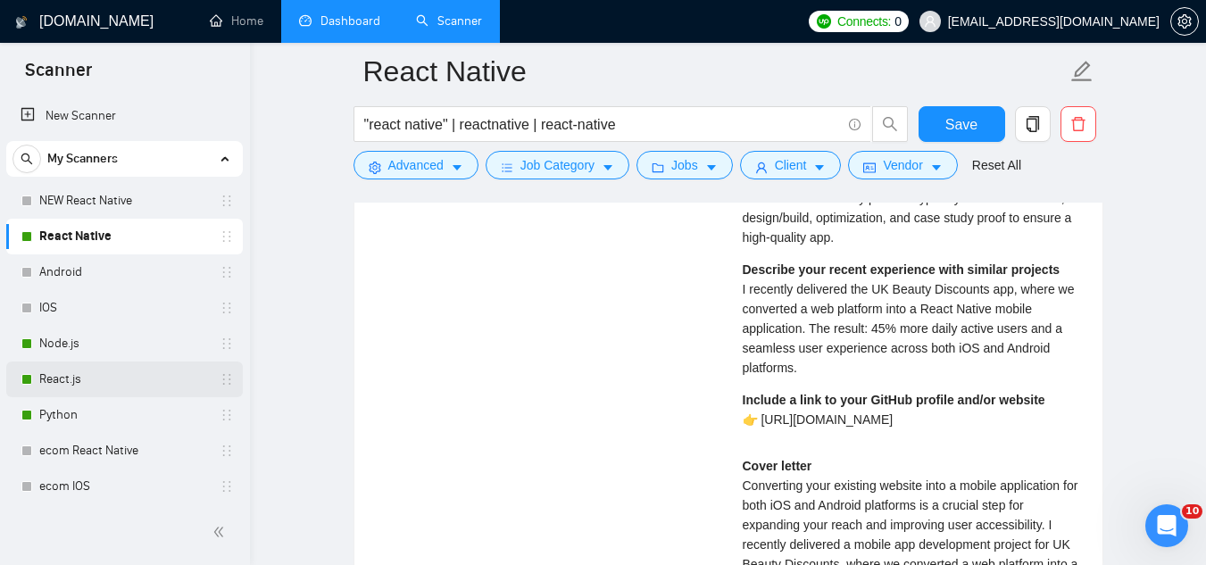
click at [122, 384] on link "React.js" at bounding box center [124, 380] width 170 height 36
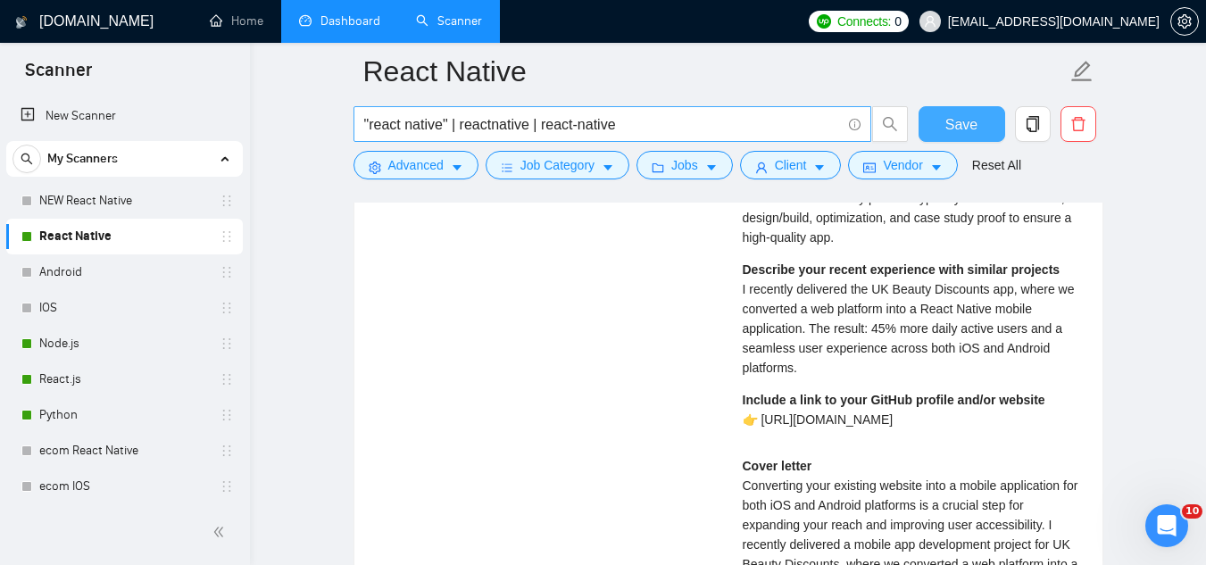
click at [957, 123] on span "Save" at bounding box center [962, 124] width 32 height 22
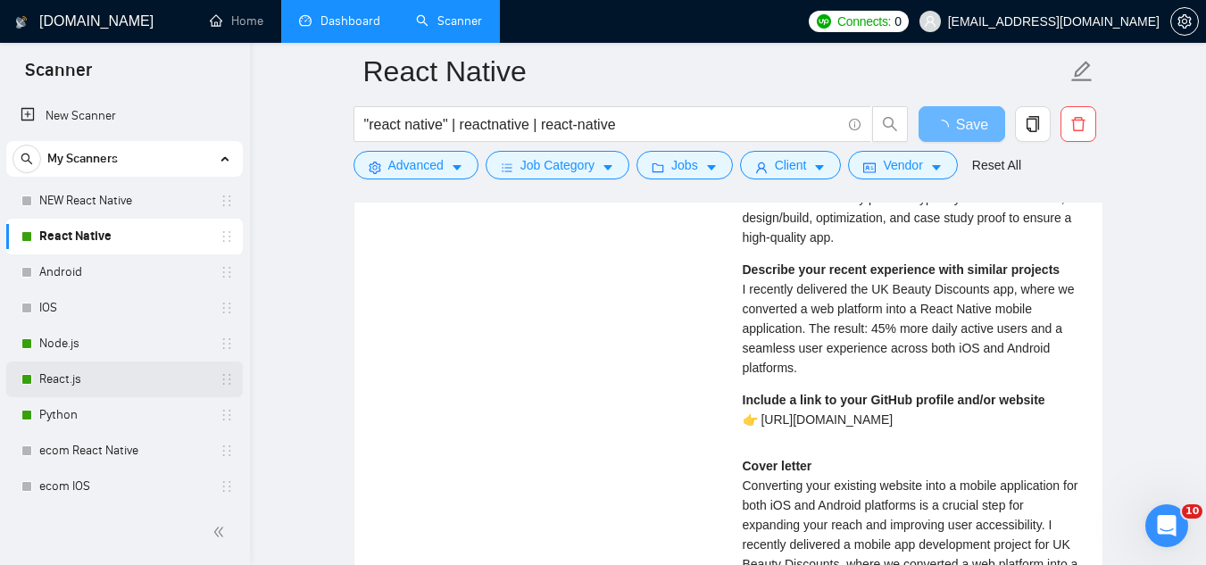
click at [98, 387] on link "React.js" at bounding box center [124, 380] width 170 height 36
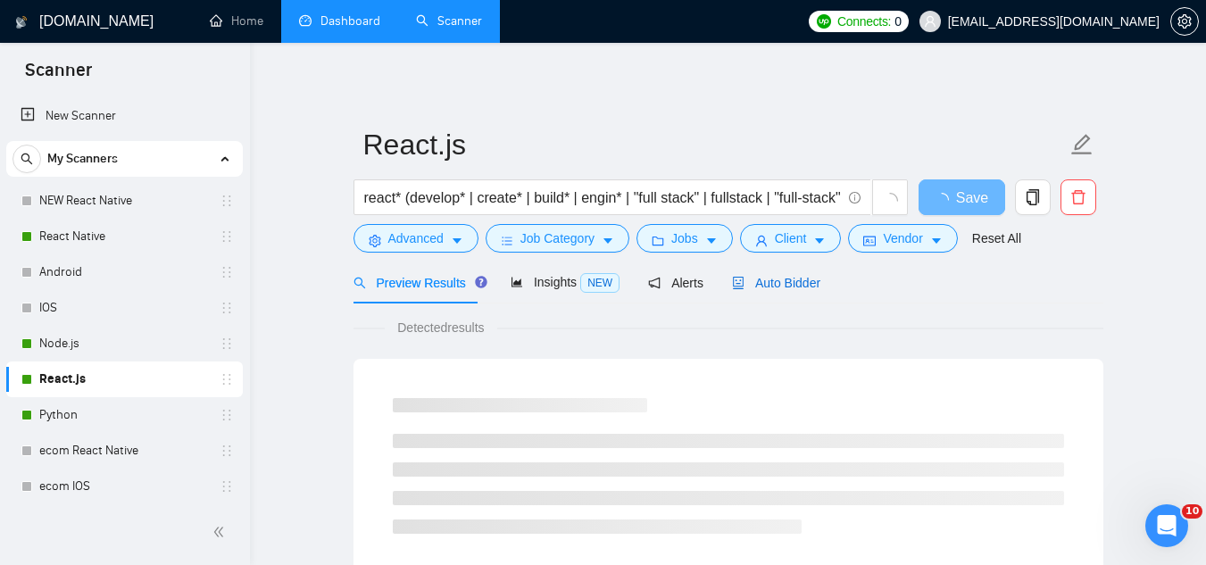
click at [763, 283] on span "Auto Bidder" at bounding box center [776, 283] width 88 height 14
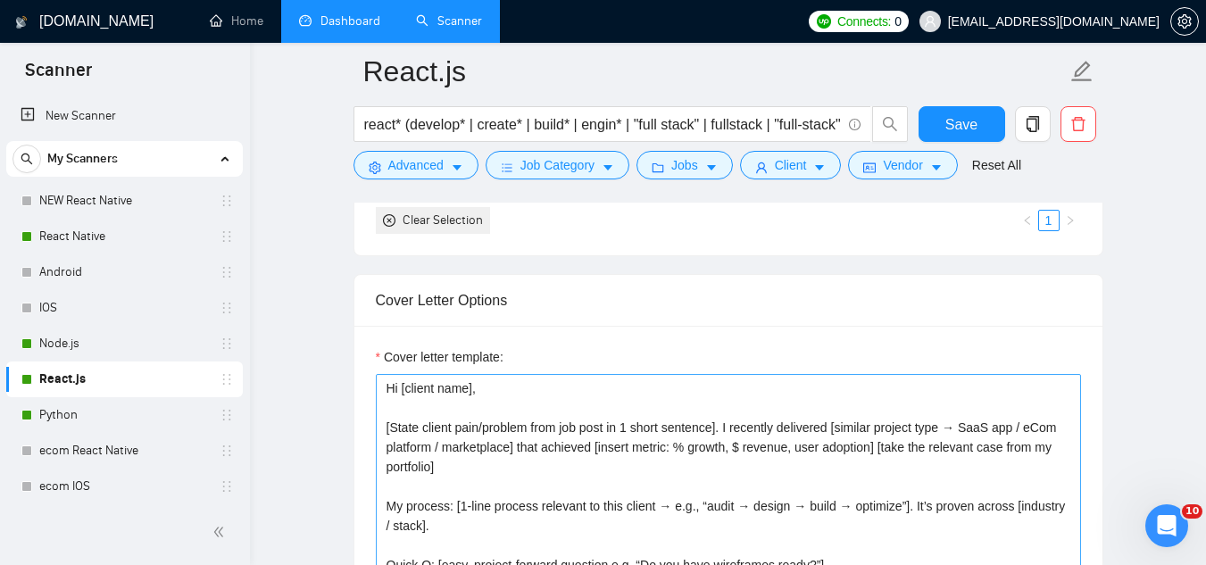
scroll to position [2054, 0]
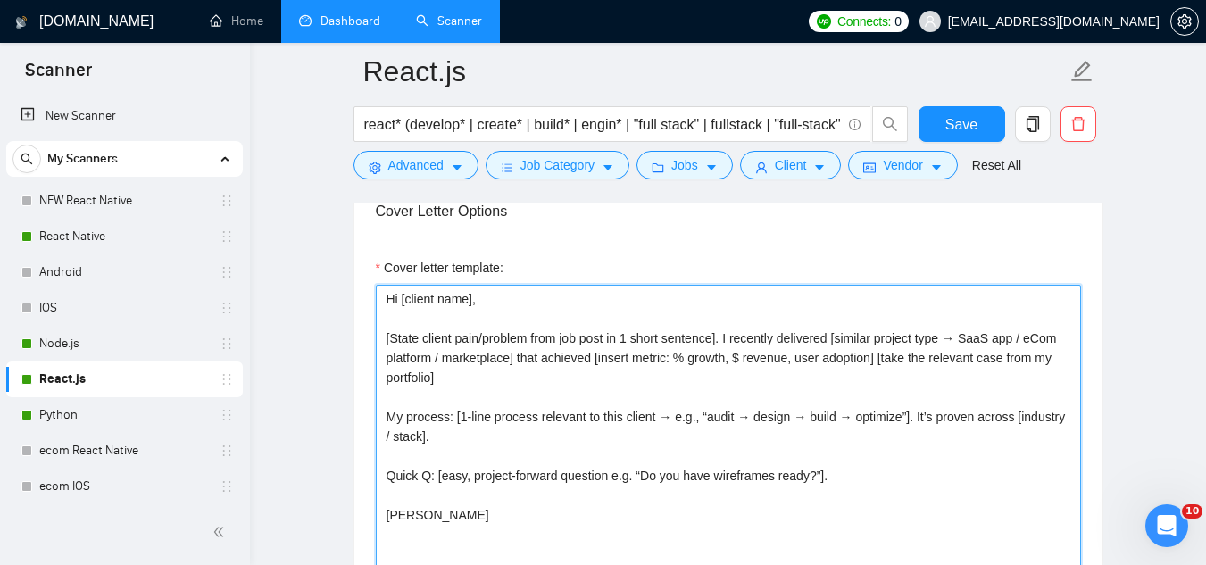
click at [389, 413] on textarea "Hi [client name], [State client pain/problem from job post in 1 short sentence]…" at bounding box center [728, 486] width 705 height 402
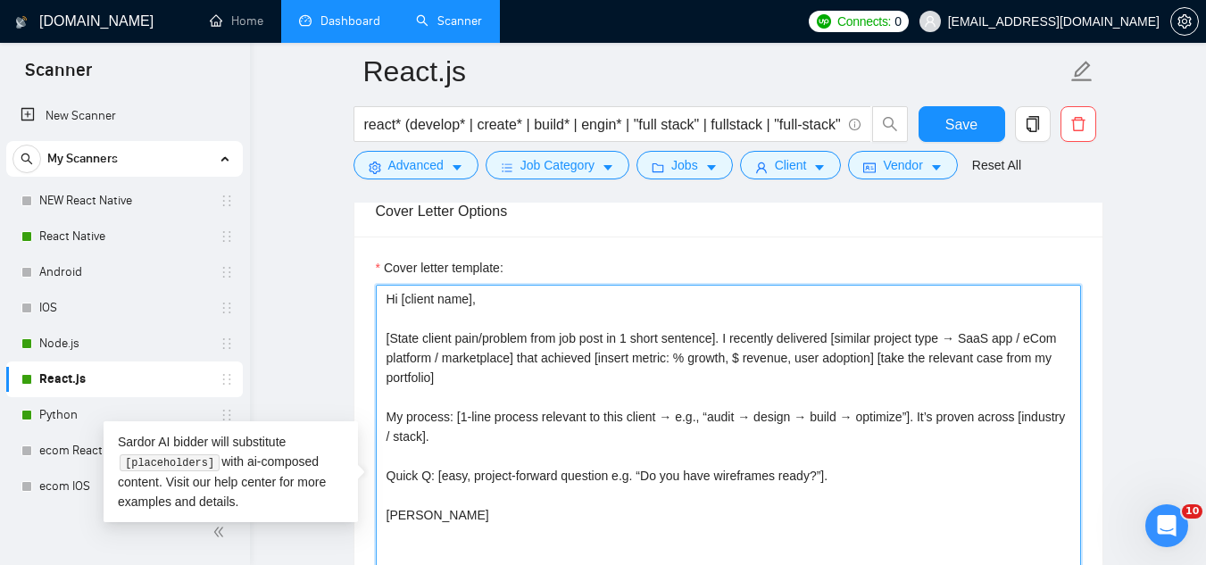
click at [389, 413] on textarea "Hi [client name], [State client pain/problem from job post in 1 short sentence]…" at bounding box center [728, 486] width 705 height 402
paste textarea "discovery → prototype → React Native build → test & optimize → launch”]. It’s p…"
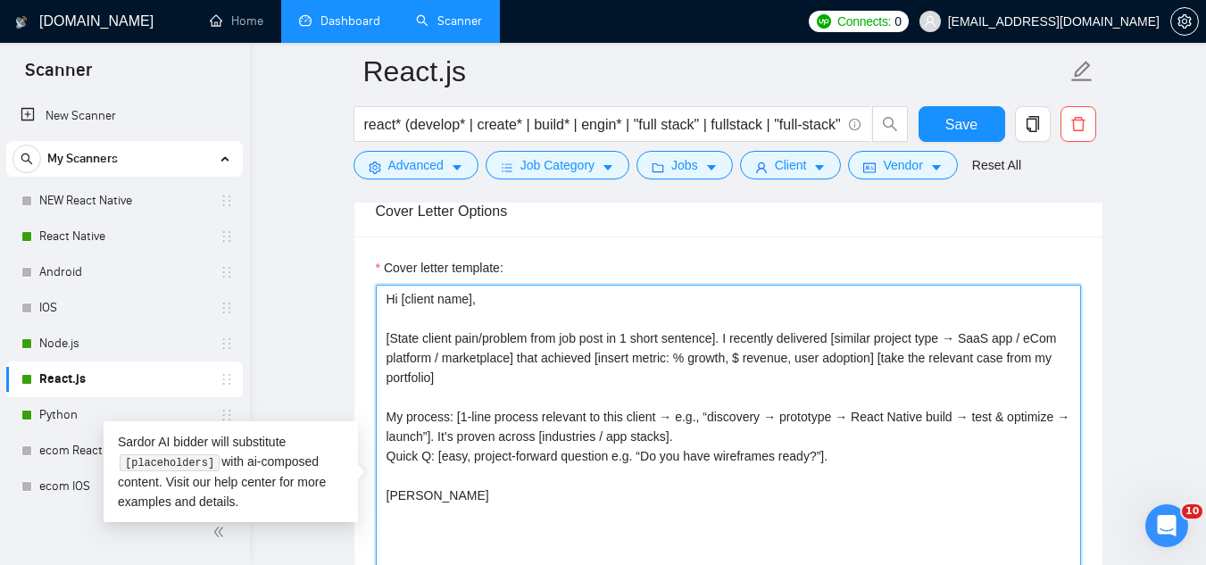
click at [695, 435] on textarea "Hi [client name], [State client pain/problem from job post in 1 short sentence]…" at bounding box center [728, 486] width 705 height 402
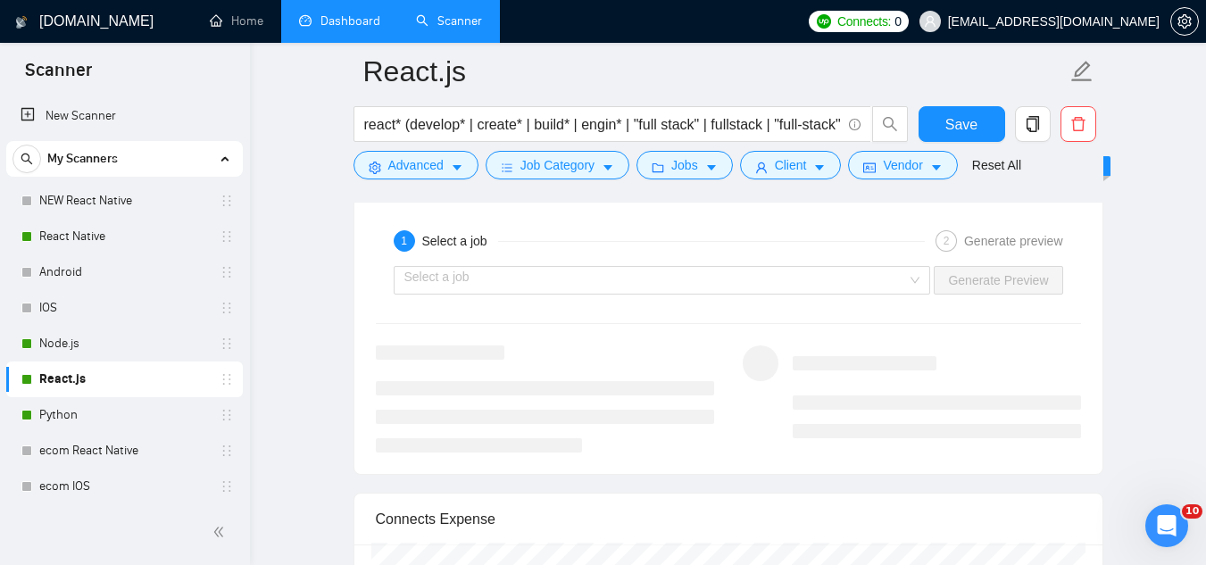
scroll to position [3661, 0]
type textarea "Hi [client name], [State client pain/problem from job post in 1 short sentence]…"
click at [618, 286] on input "search" at bounding box center [656, 282] width 504 height 27
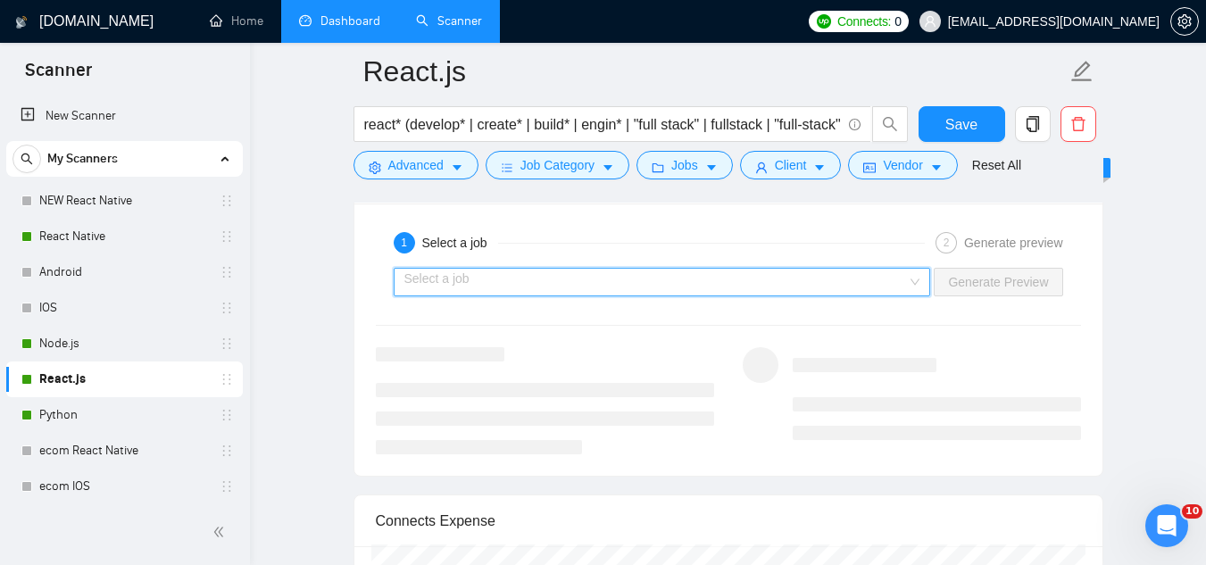
click at [625, 294] on input "search" at bounding box center [656, 282] width 504 height 27
click at [629, 284] on input "search" at bounding box center [656, 282] width 504 height 27
click at [630, 289] on input "search" at bounding box center [656, 282] width 504 height 27
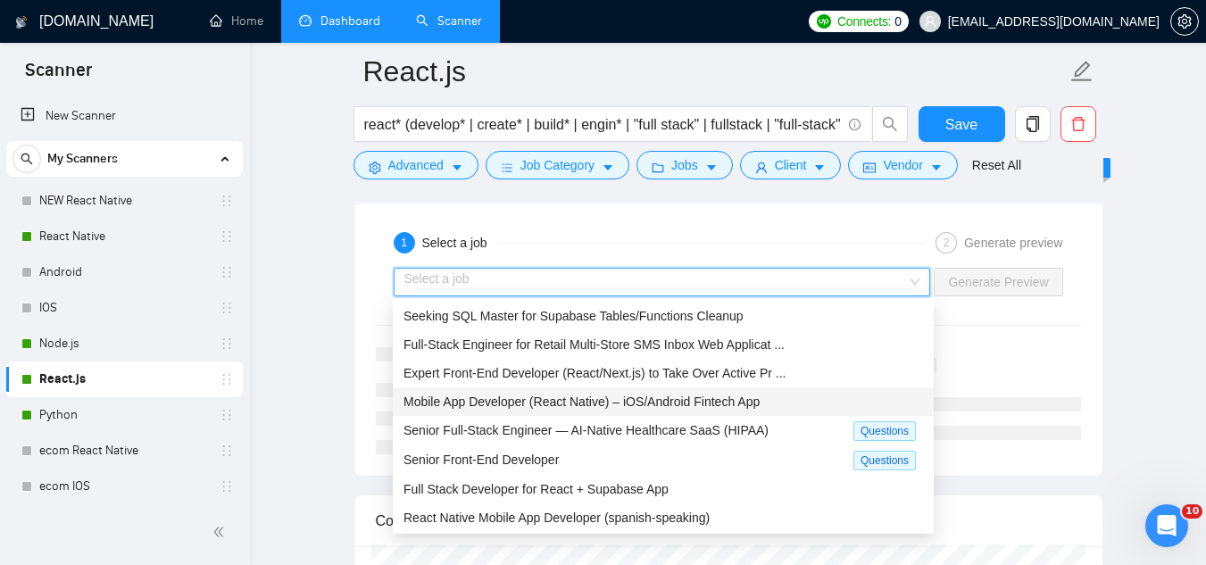
click at [624, 407] on span "Mobile App Developer (React Native) – iOS/Android Fintech App" at bounding box center [582, 402] width 356 height 14
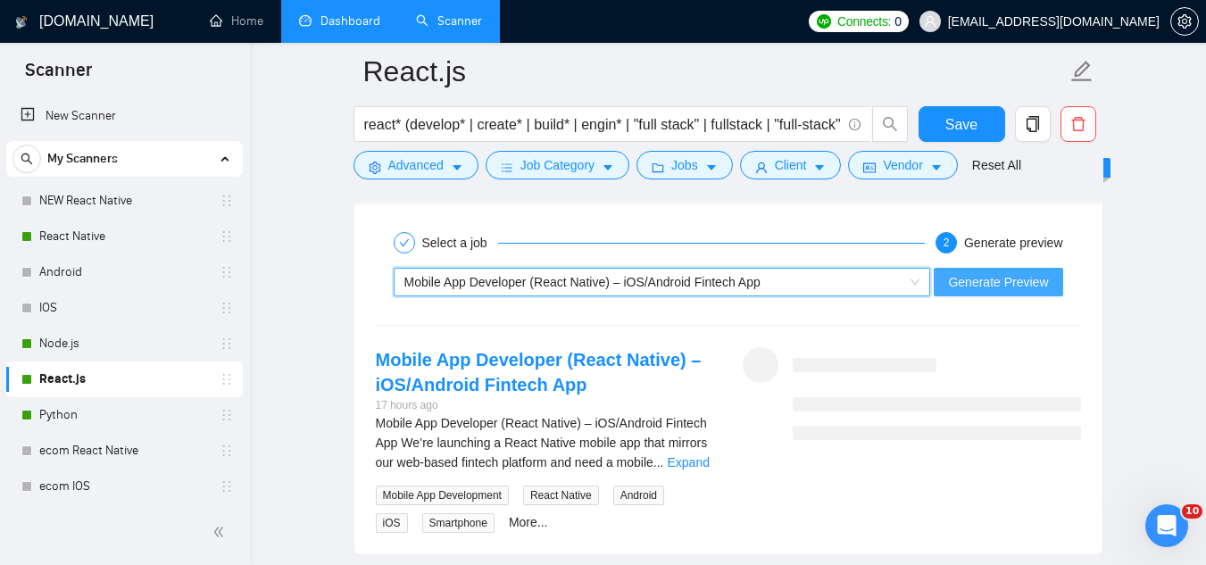
click at [971, 283] on span "Generate Preview" at bounding box center [998, 282] width 100 height 20
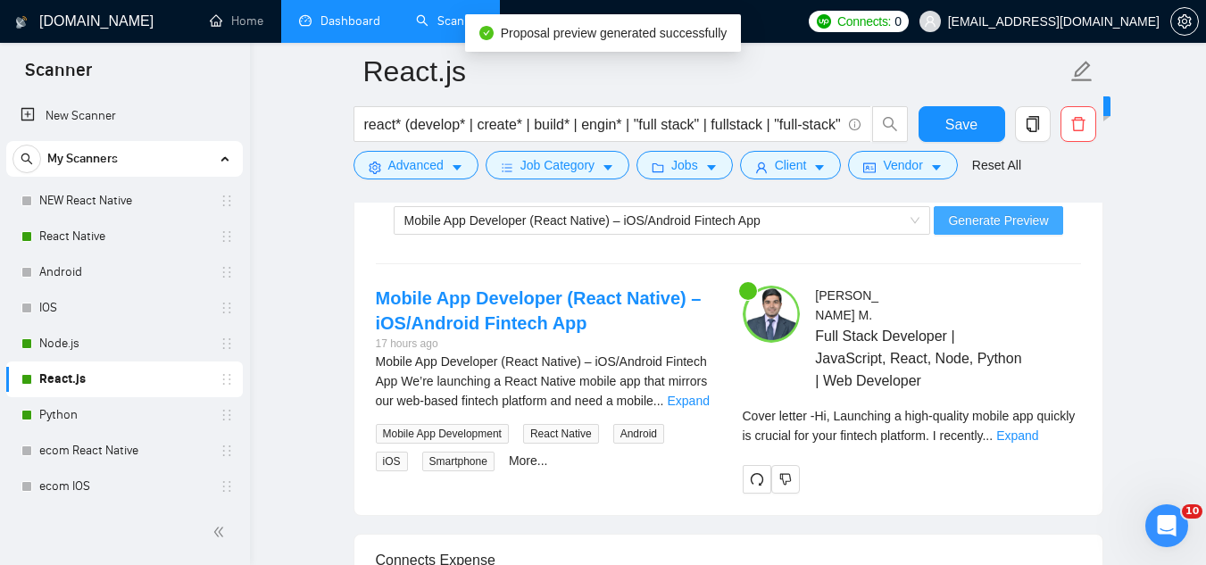
scroll to position [3839, 0]
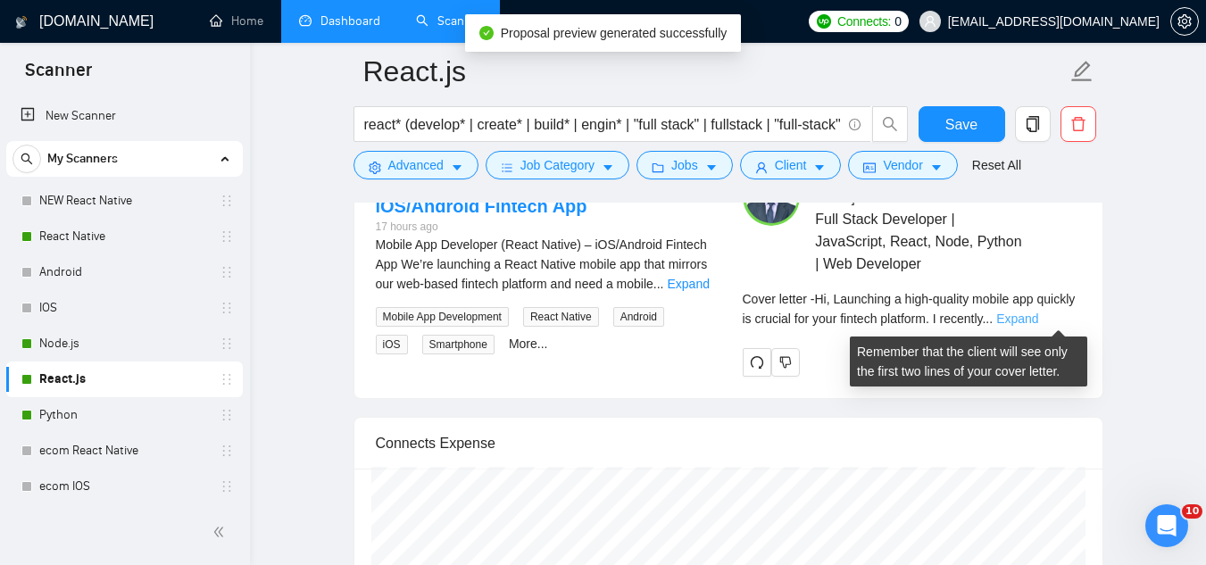
click at [1038, 313] on link "Expand" at bounding box center [1017, 319] width 42 height 14
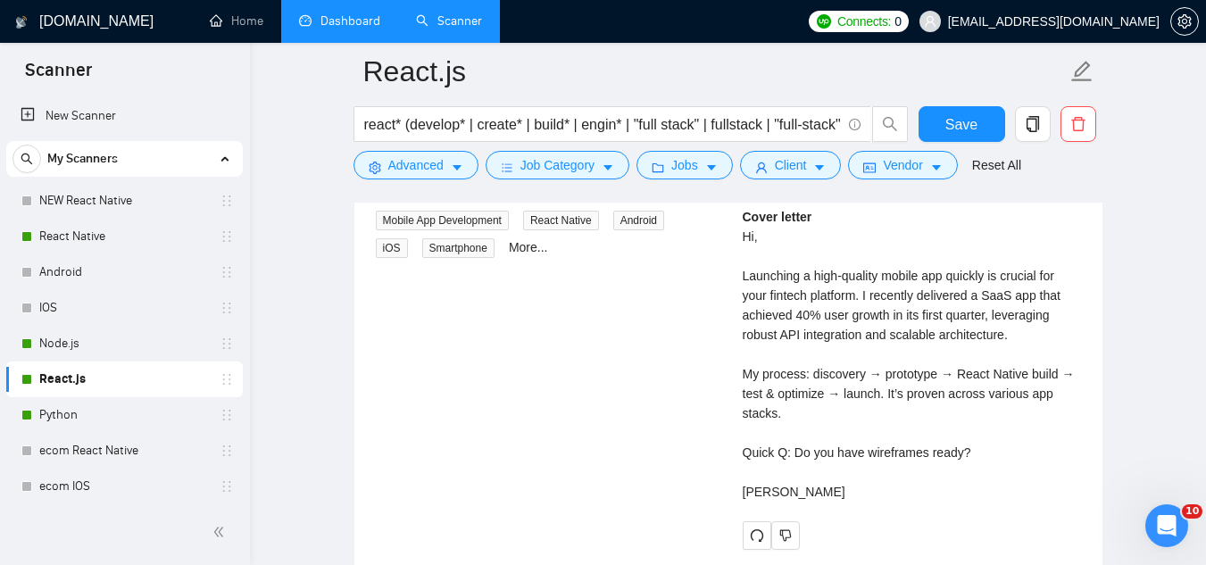
scroll to position [3929, 0]
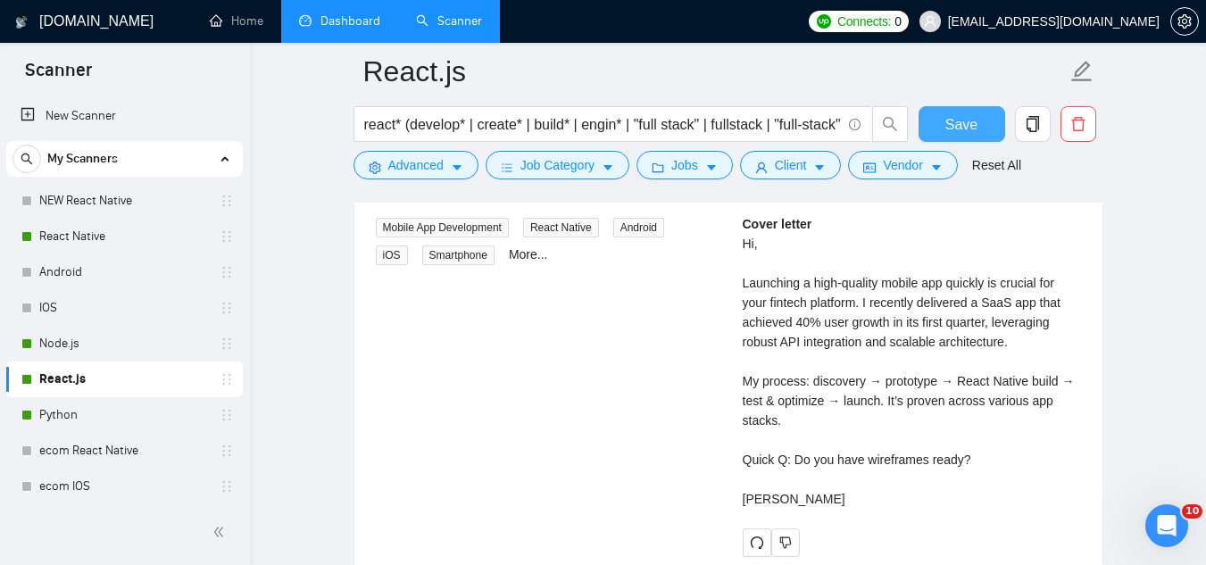
click at [968, 137] on button "Save" at bounding box center [962, 124] width 87 height 36
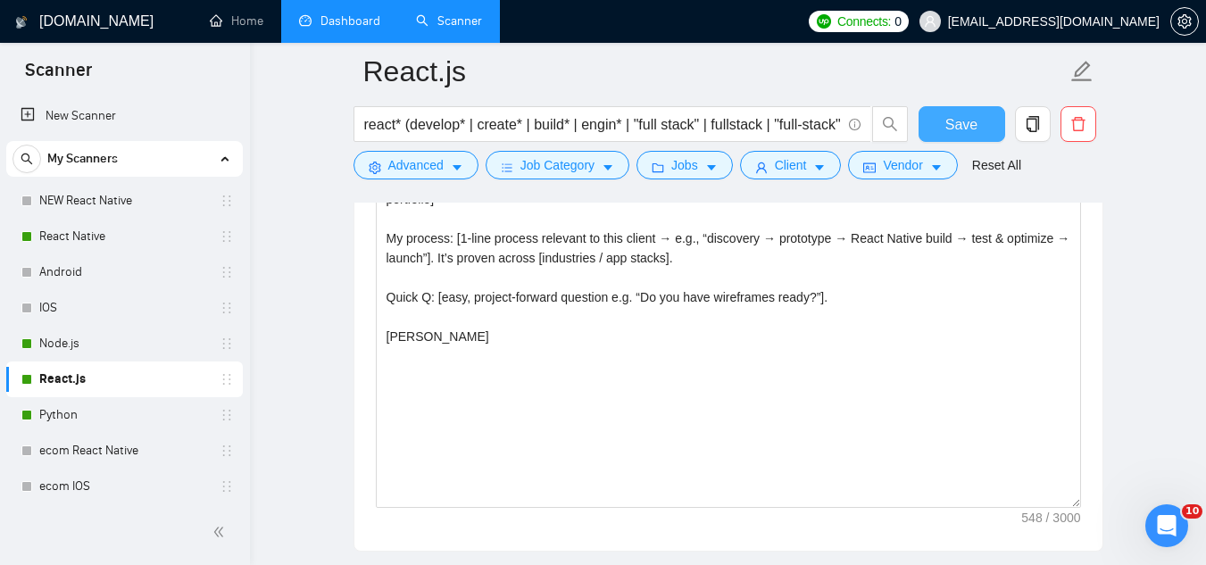
scroll to position [2143, 0]
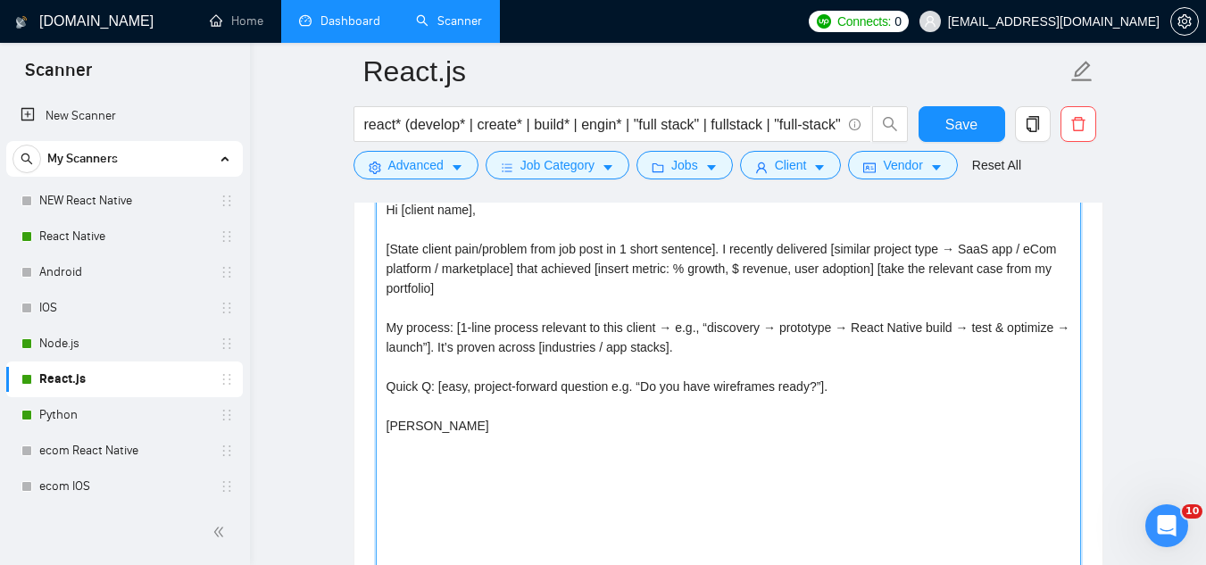
click at [505, 331] on textarea "Hi [client name], [State client pain/problem from job post in 1 short sentence]…" at bounding box center [728, 397] width 705 height 402
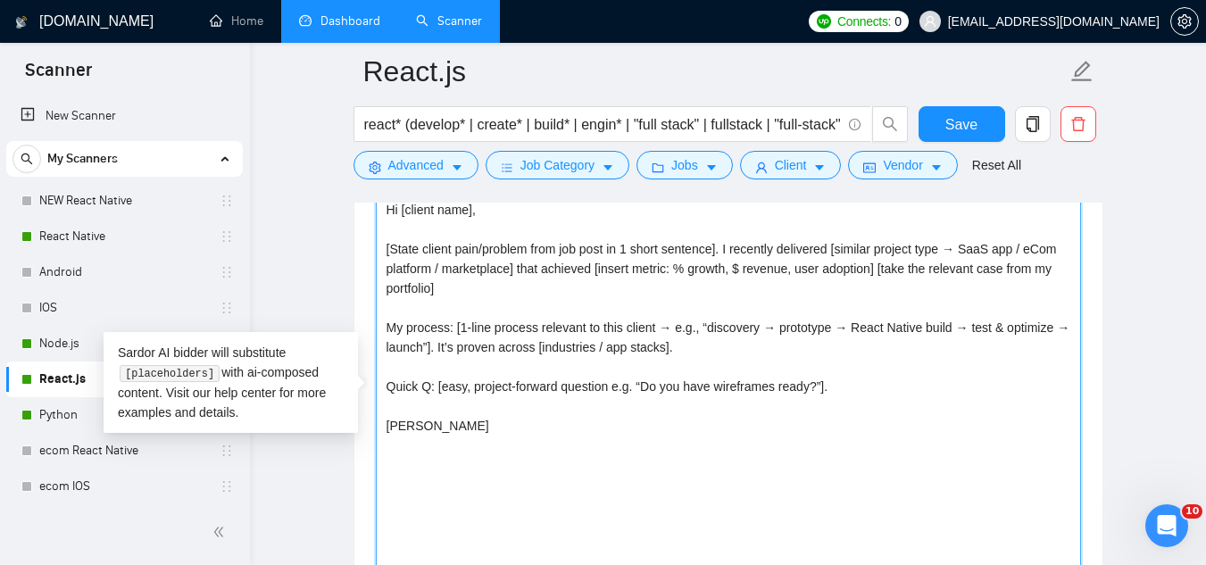
click at [505, 331] on textarea "Hi [client name], [State client pain/problem from job post in 1 short sentence]…" at bounding box center [728, 397] width 705 height 402
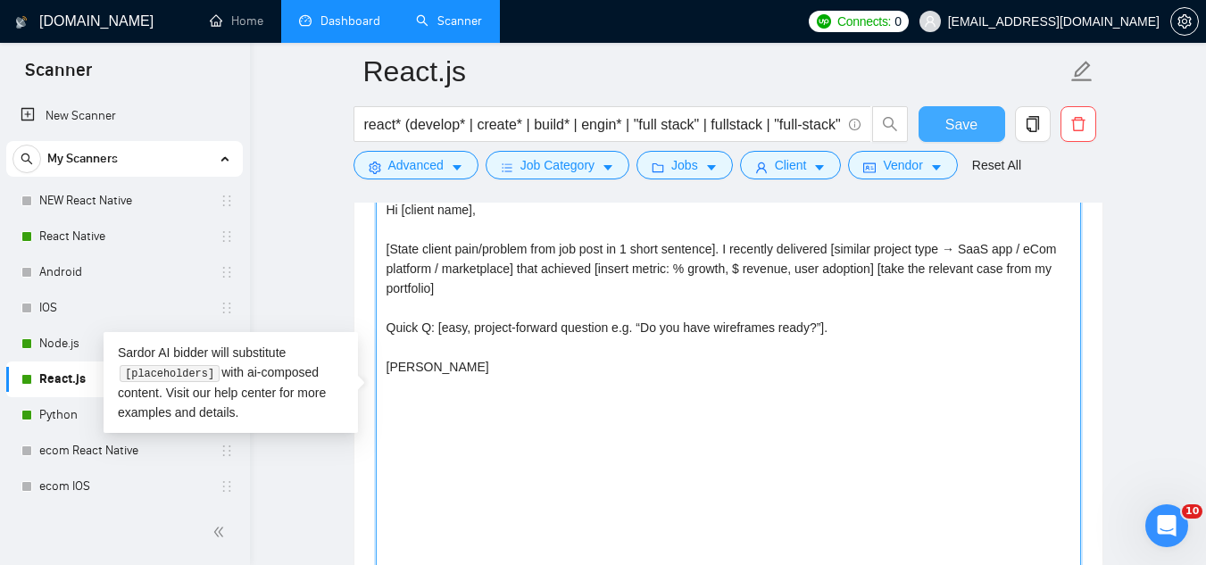
type textarea "Hi [client name], [State client pain/problem from job post in 1 short sentence]…"
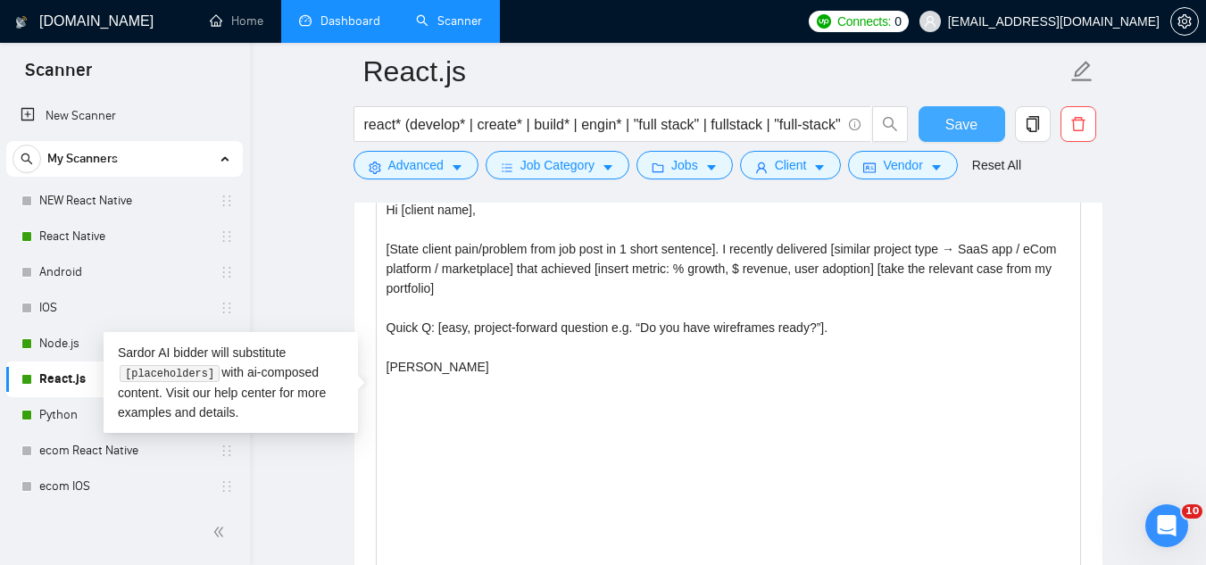
click at [962, 122] on span "Save" at bounding box center [962, 124] width 32 height 22
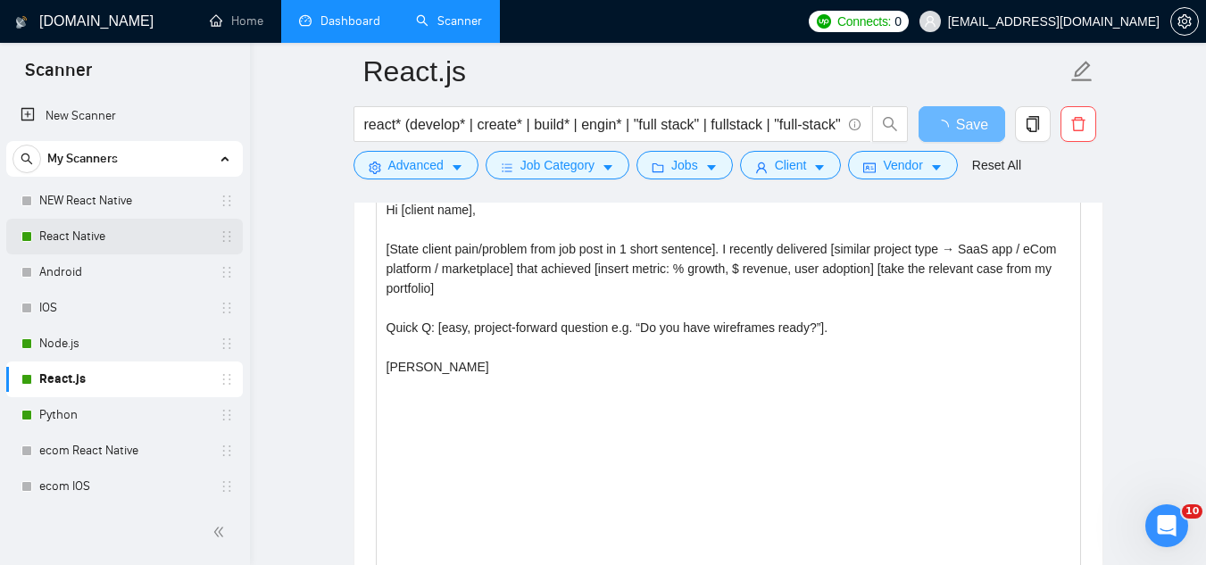
click at [125, 246] on link "React Native" at bounding box center [124, 237] width 170 height 36
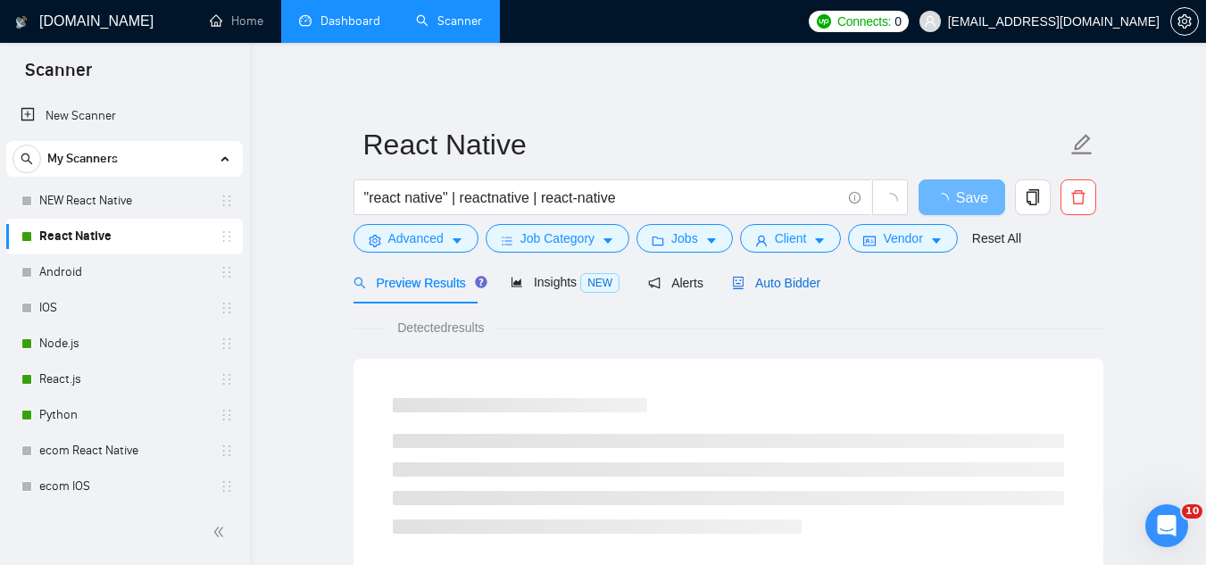
click at [777, 276] on span "Auto Bidder" at bounding box center [776, 283] width 88 height 14
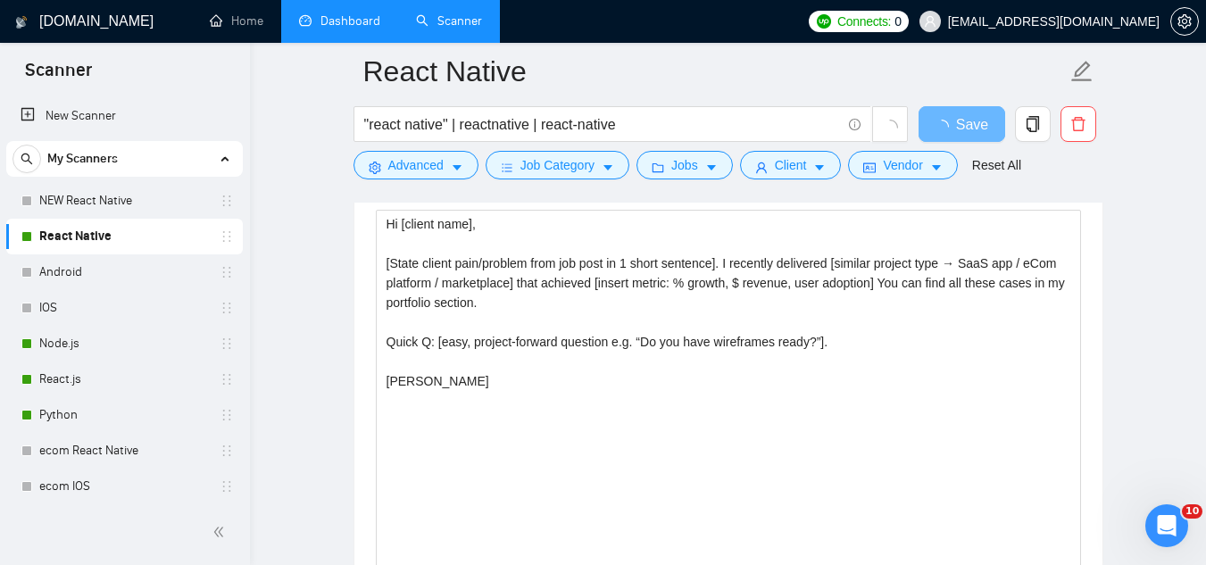
scroll to position [2054, 0]
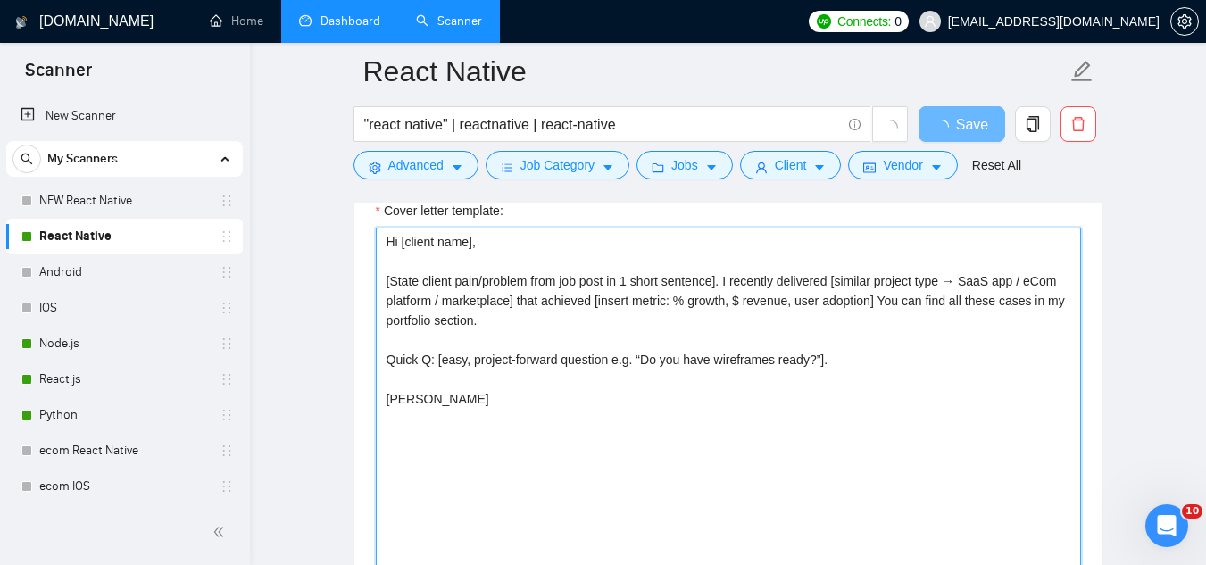
click at [662, 326] on textarea "Hi [client name], [State client pain/problem from job post in 1 short sentence]…" at bounding box center [728, 429] width 705 height 402
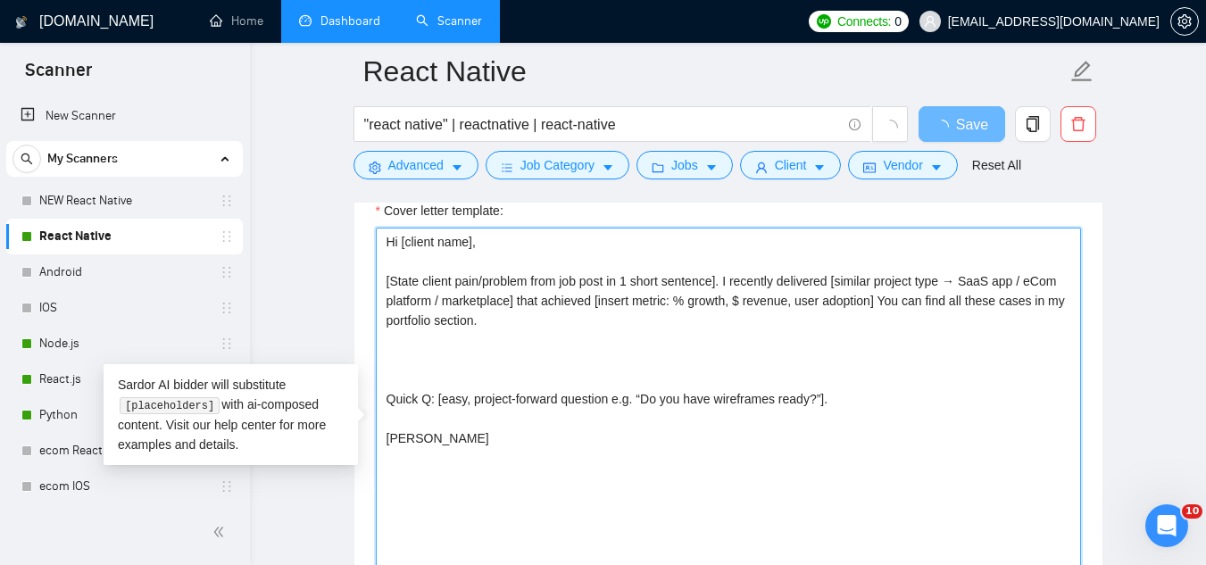
paste textarea "My process: [1-line process relevant to this client → e.g., “discovery → protot…"
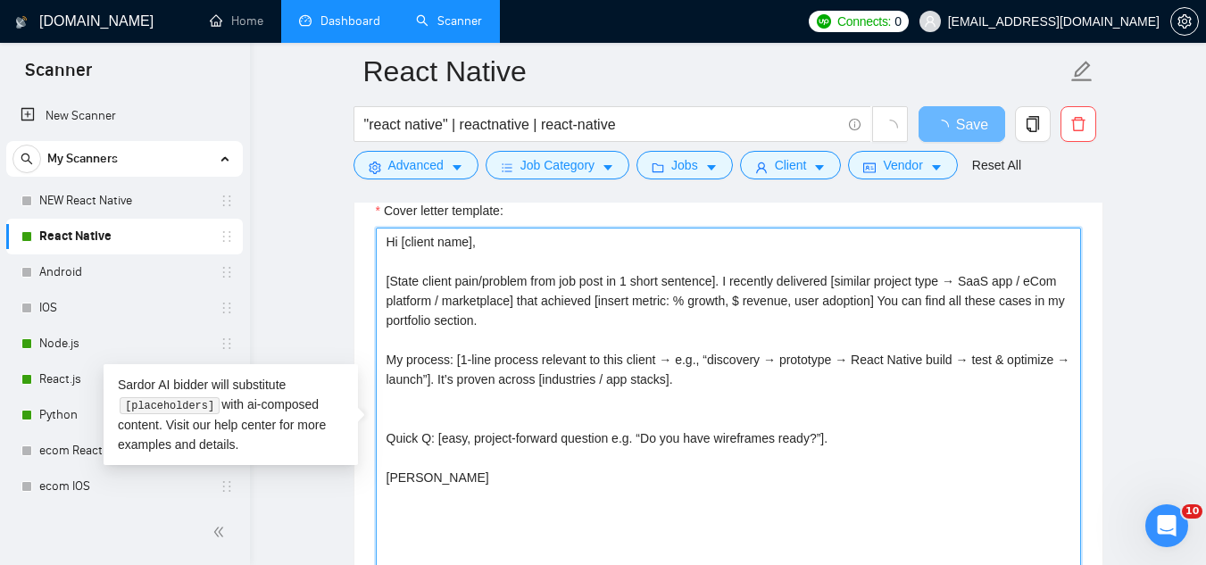
type textarea "Hi [client name], [State client pain/problem from job post in 1 short sentence]…"
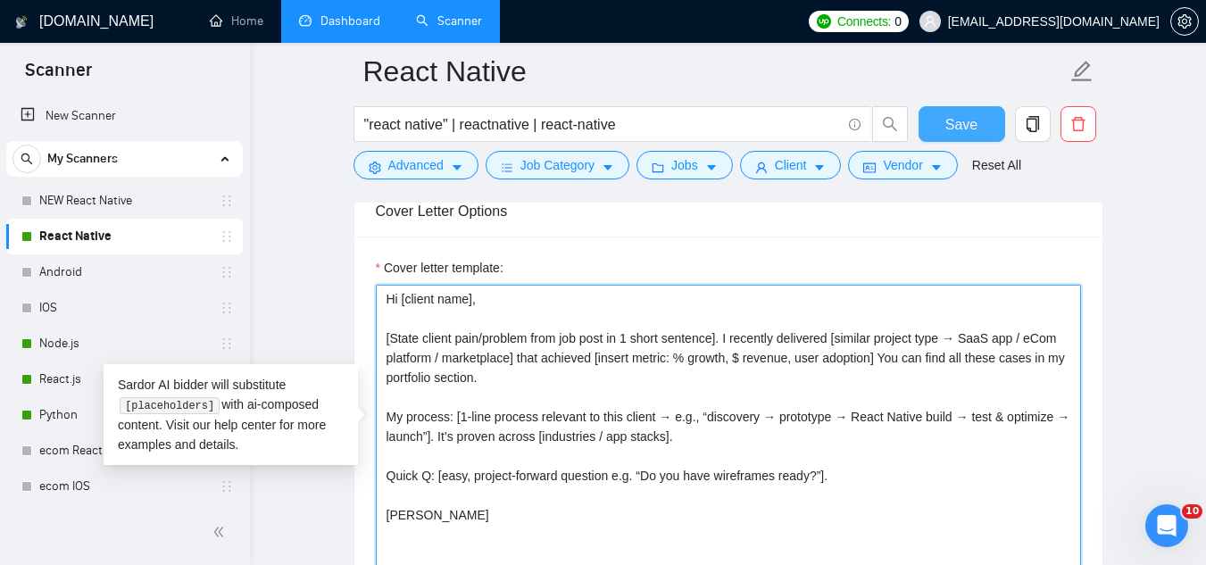
type textarea "Hi [client name], [State client pain/problem from job post in 1 short sentence]…"
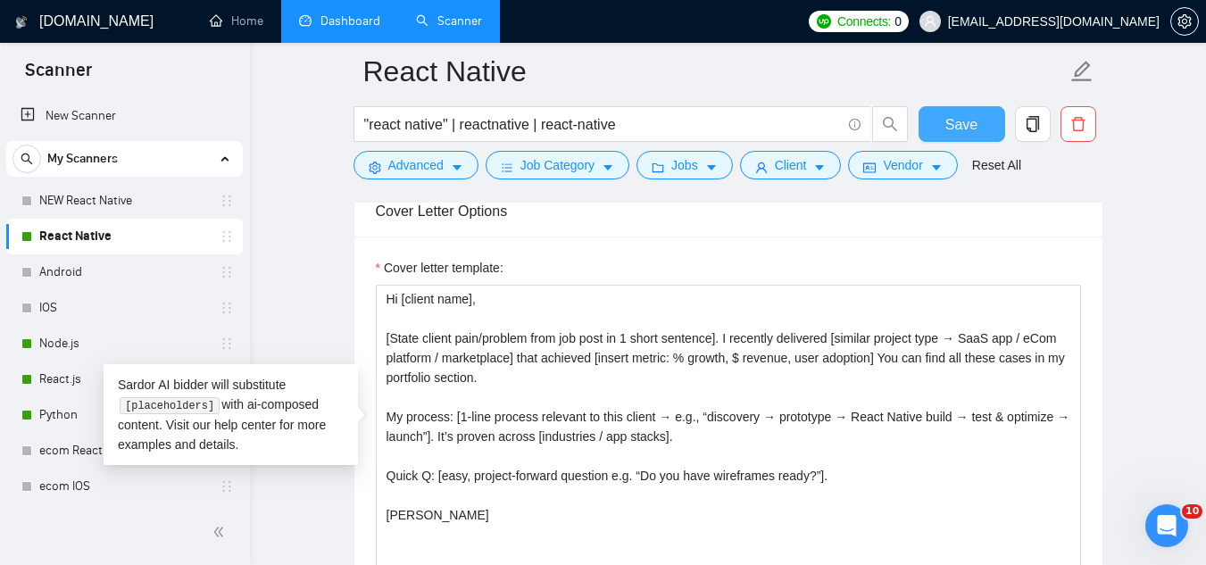
click at [957, 122] on span "Save" at bounding box center [962, 124] width 32 height 22
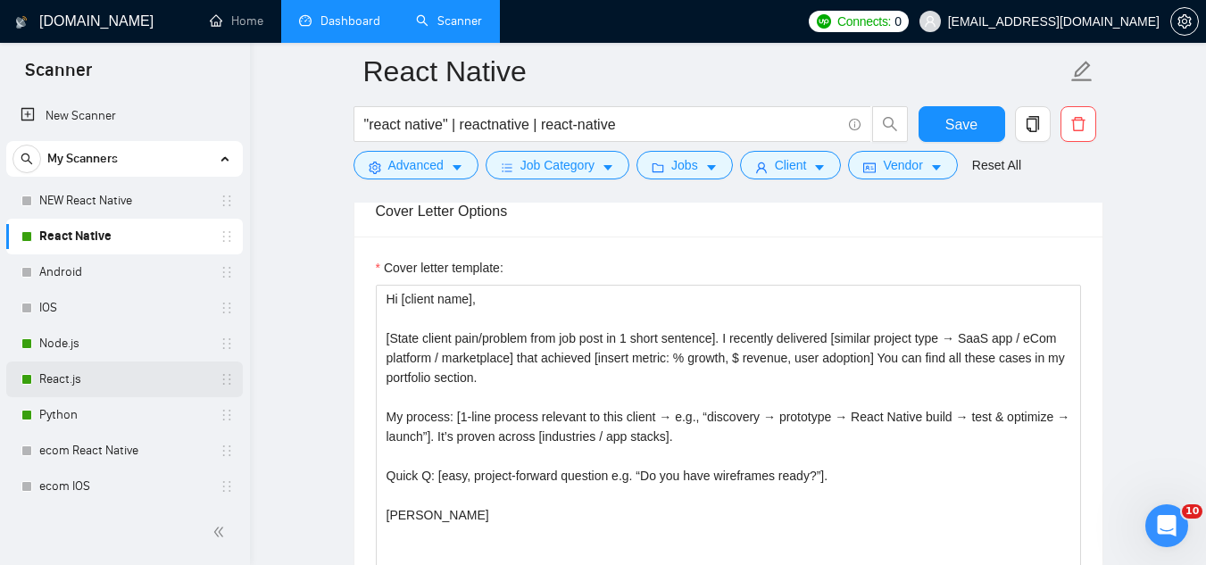
click at [150, 382] on link "React.js" at bounding box center [124, 380] width 170 height 36
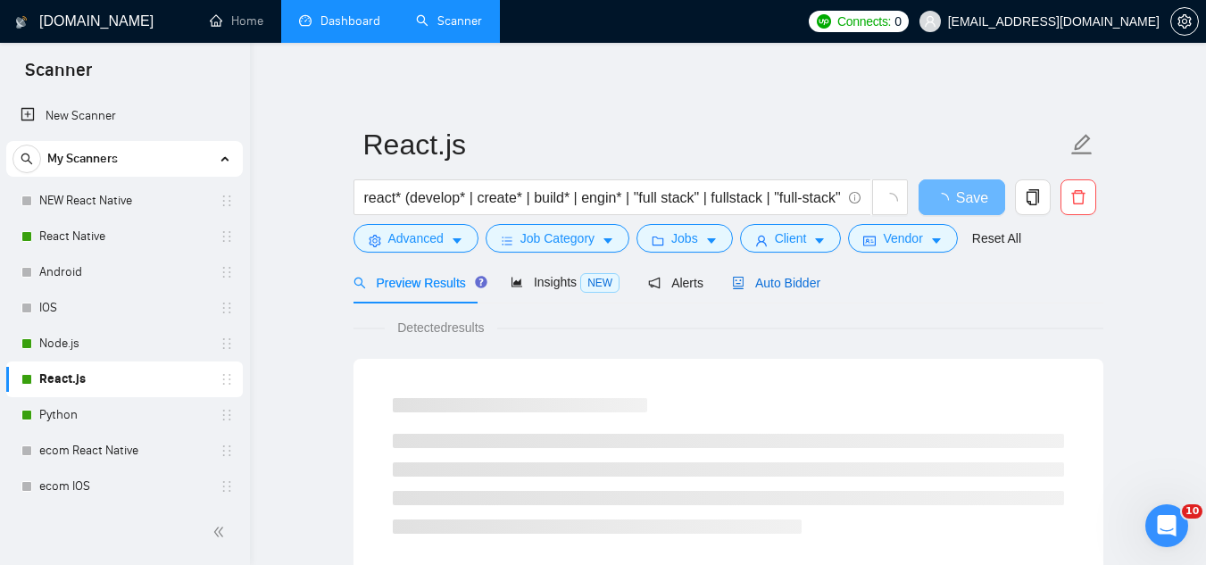
click at [792, 286] on span "Auto Bidder" at bounding box center [776, 283] width 88 height 14
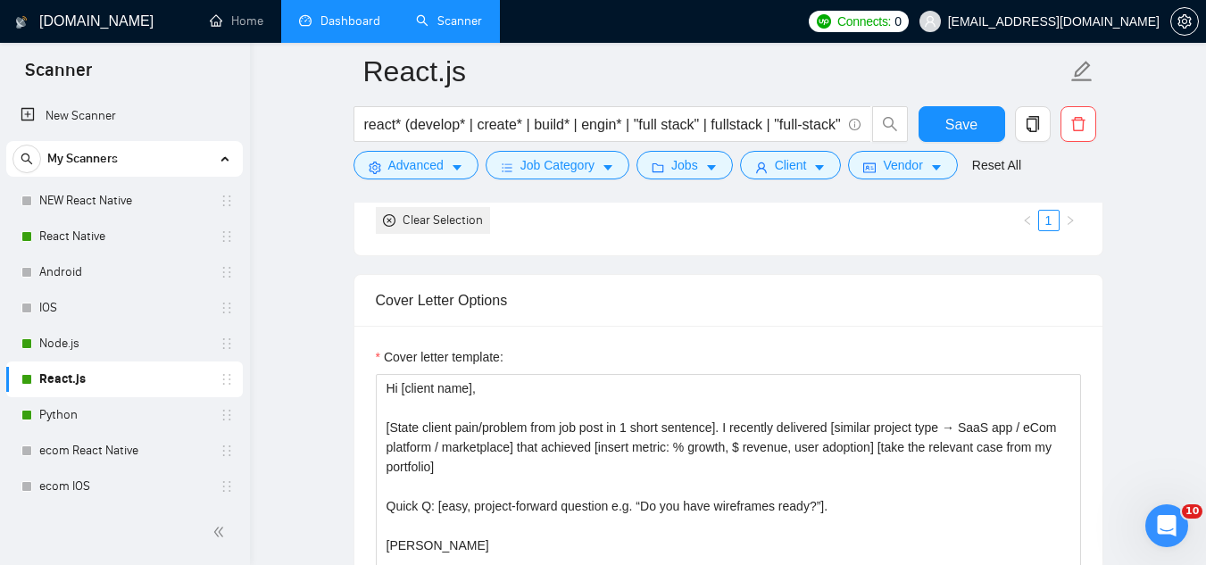
scroll to position [2054, 0]
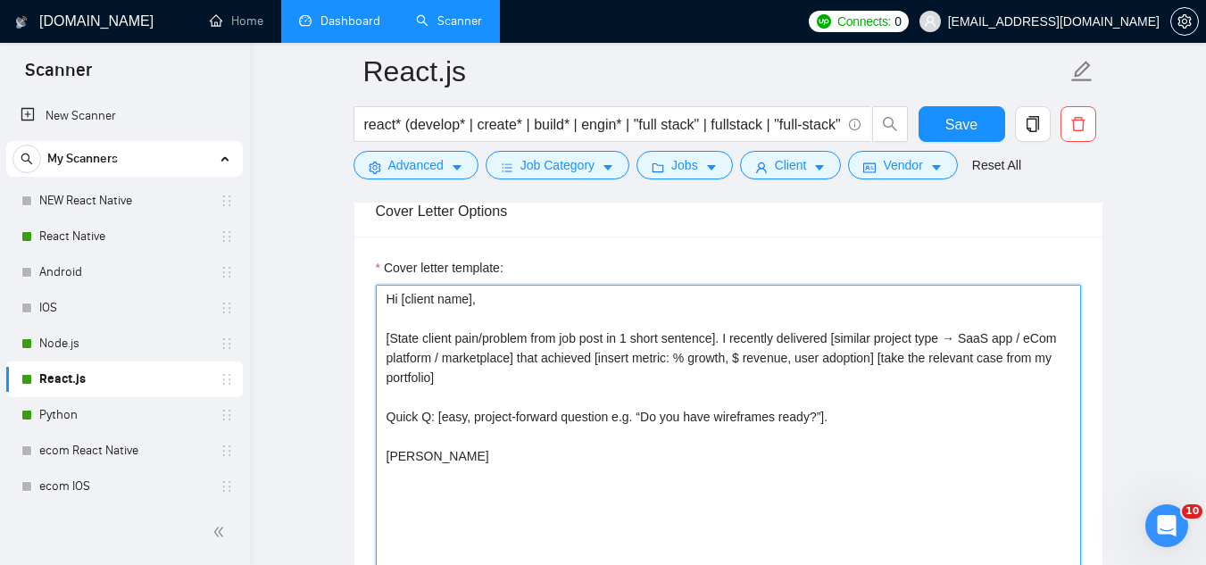
click at [549, 386] on textarea "Hi [client name], [State client pain/problem from job post in 1 short sentence]…" at bounding box center [728, 486] width 705 height 402
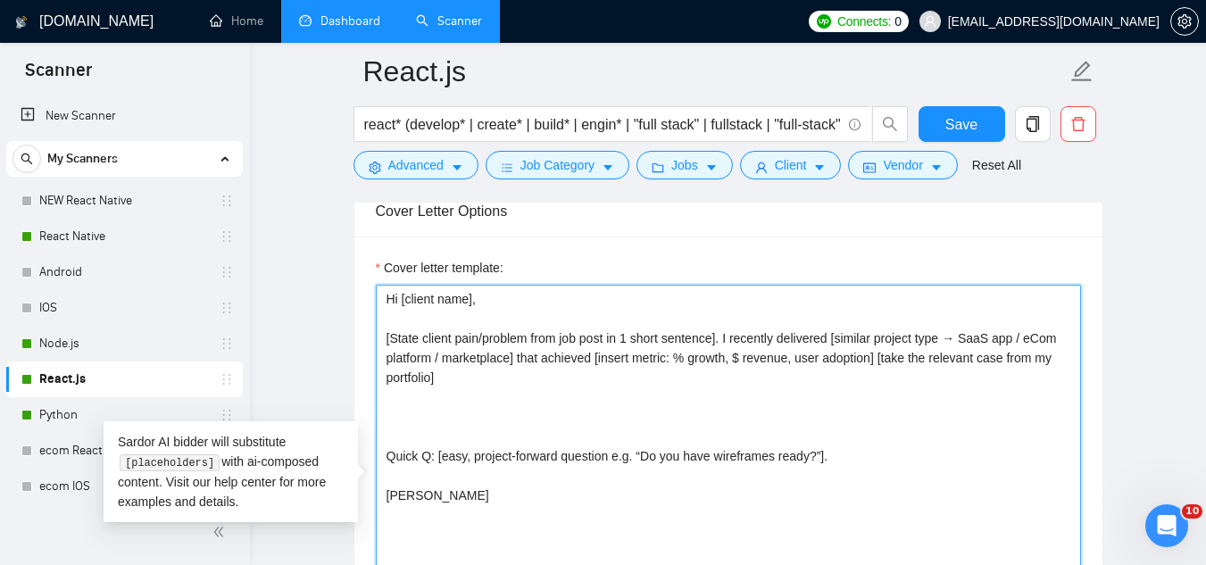
paste textarea "My process: [1-line process relevant to this client → e.g., “audit → design → b…"
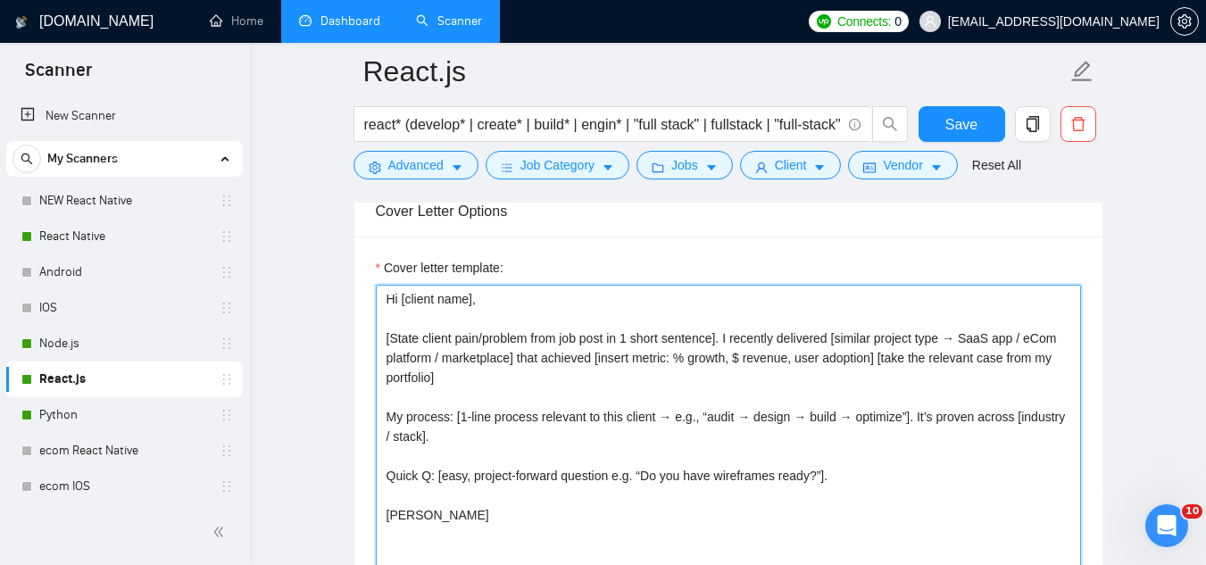
click at [879, 361] on textarea "Hi [client name], [State client pain/problem from job post in 1 short sentence]…" at bounding box center [728, 486] width 705 height 402
click at [898, 371] on textarea "Hi [client name], [State client pain/problem from job post in 1 short sentence]…" at bounding box center [728, 486] width 705 height 402
click at [876, 354] on textarea "Hi [client name], [State client pain/problem from job post in 1 short sentence]…" at bounding box center [728, 486] width 705 height 402
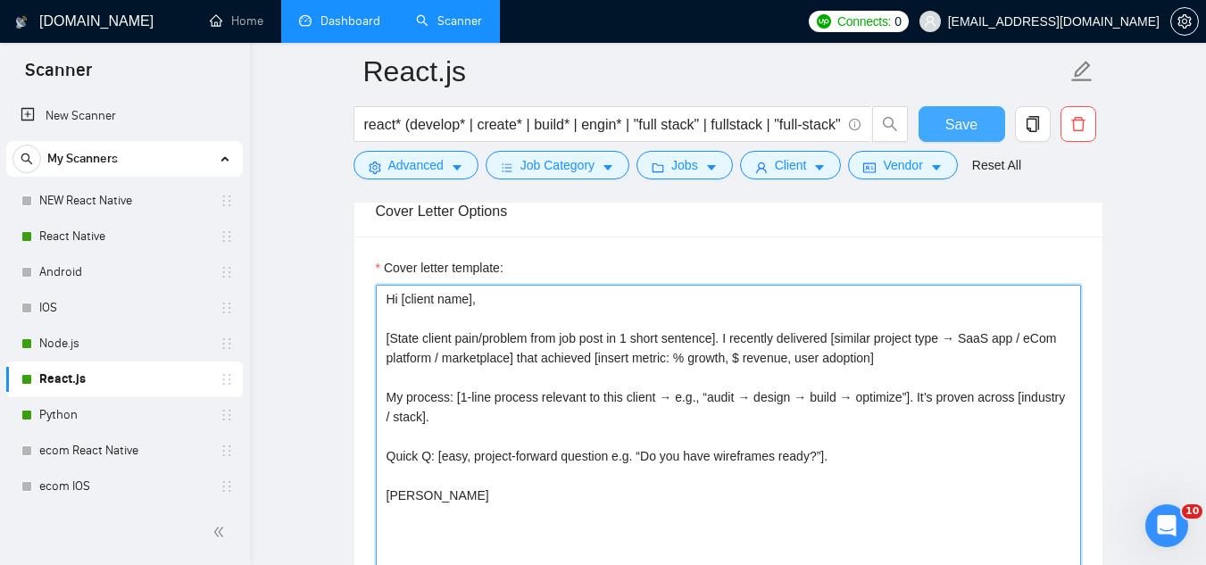
type textarea "Hi [client name], [State client pain/problem from job post in 1 short sentence]…"
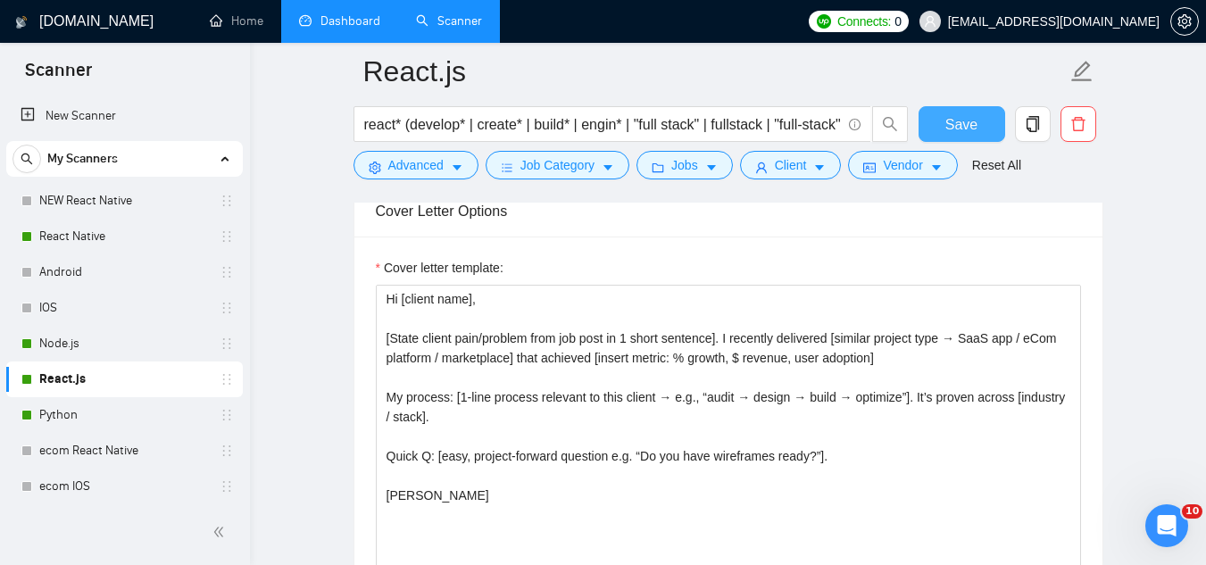
click at [954, 132] on span "Save" at bounding box center [962, 124] width 32 height 22
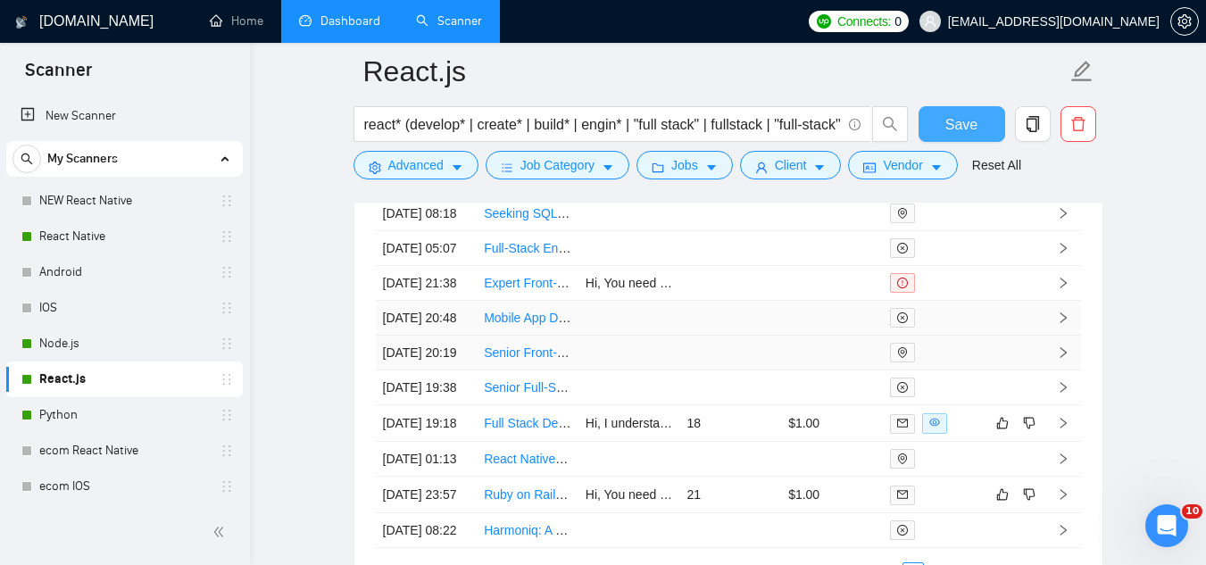
scroll to position [4643, 0]
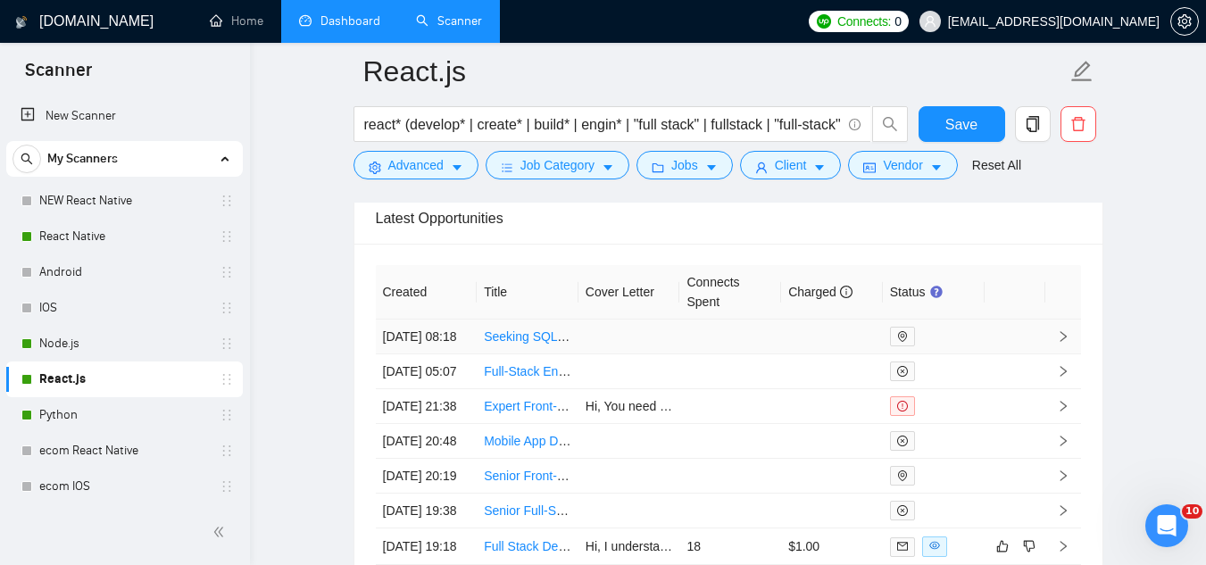
click at [535, 354] on td "Seeking SQL Master for Supabase Tables/Functions Cleanup" at bounding box center [528, 337] width 102 height 35
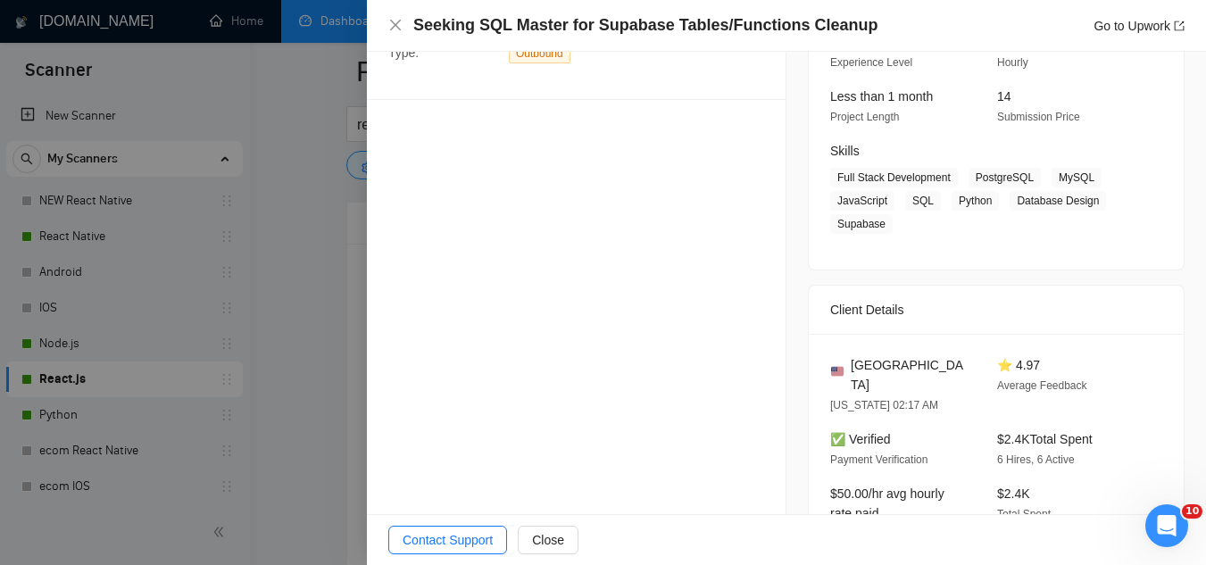
scroll to position [357, 0]
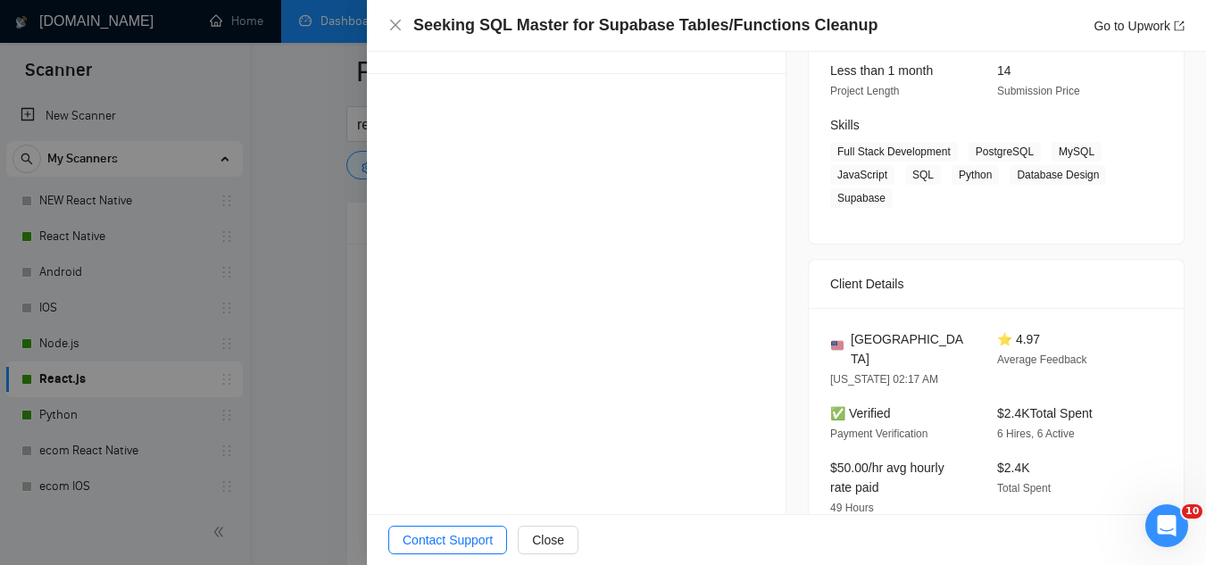
click at [327, 377] on div at bounding box center [603, 282] width 1206 height 565
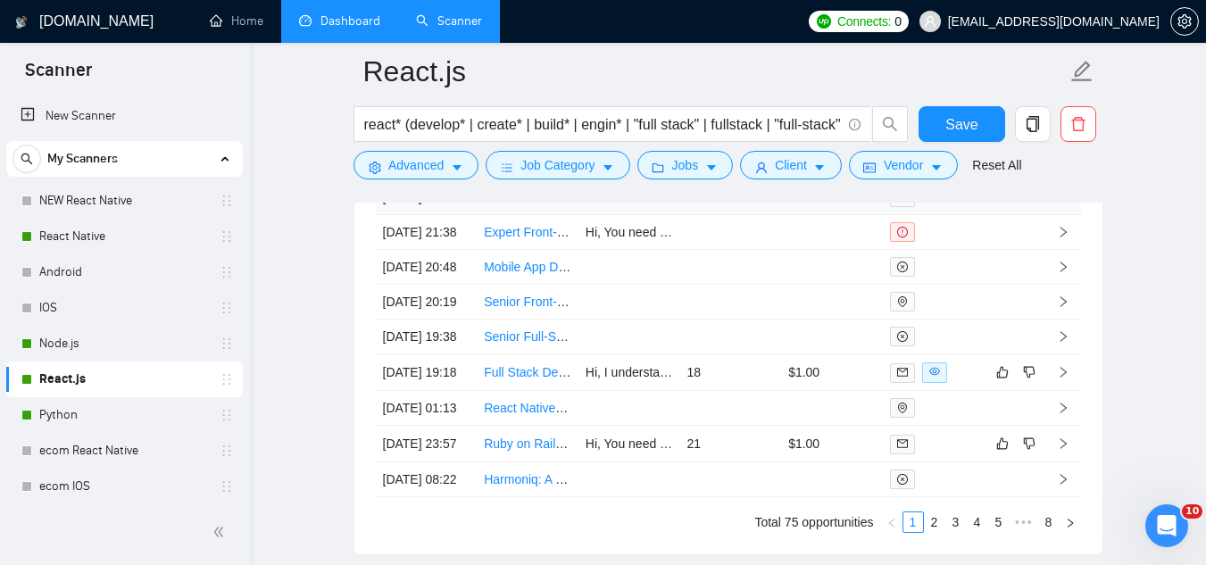
scroll to position [4821, 0]
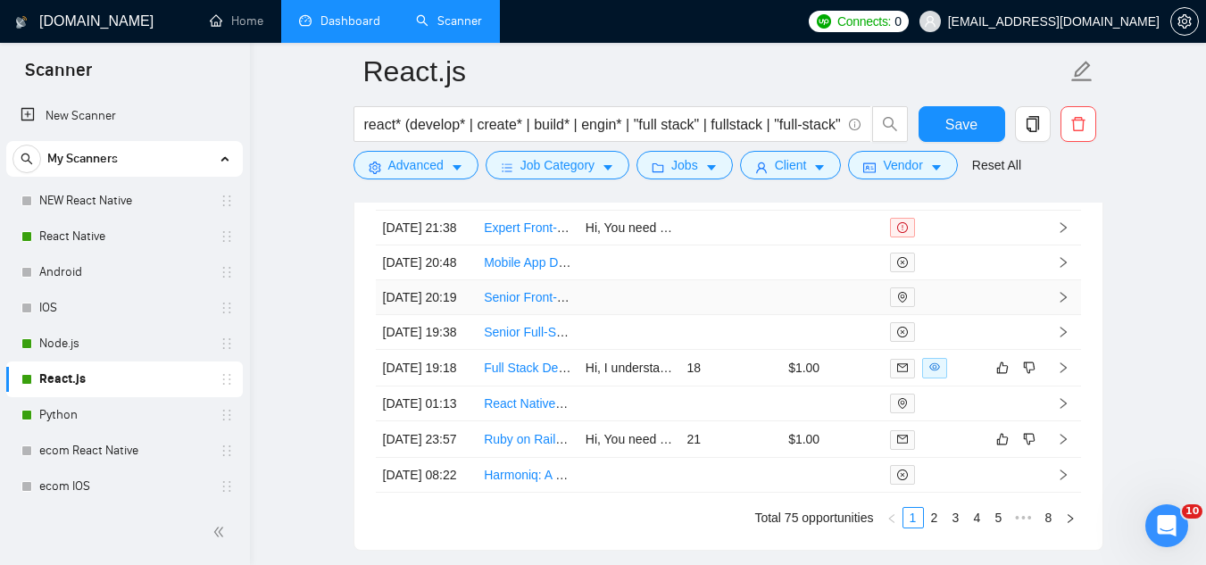
click at [504, 315] on td "Senior Front-End Developer" at bounding box center [528, 297] width 102 height 35
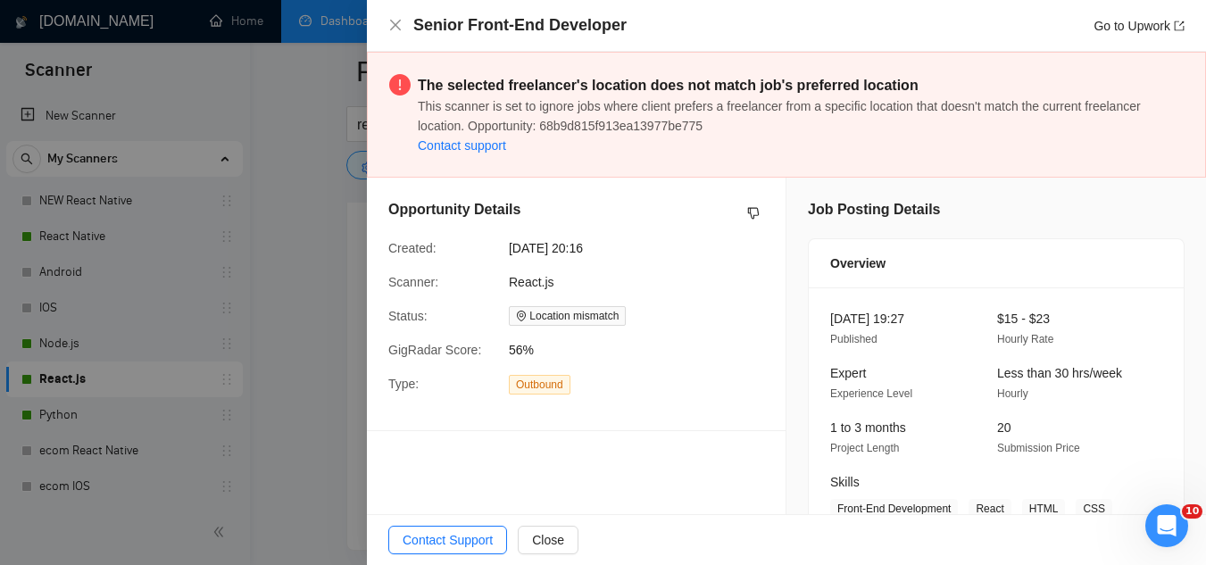
click at [304, 353] on div at bounding box center [603, 282] width 1206 height 565
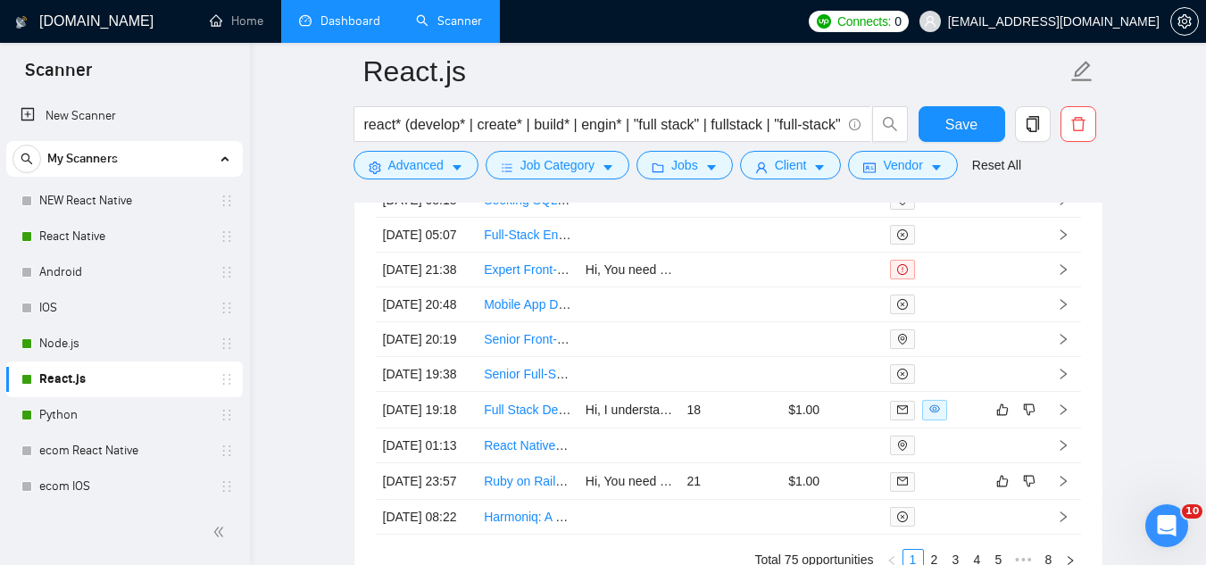
scroll to position [4958, 0]
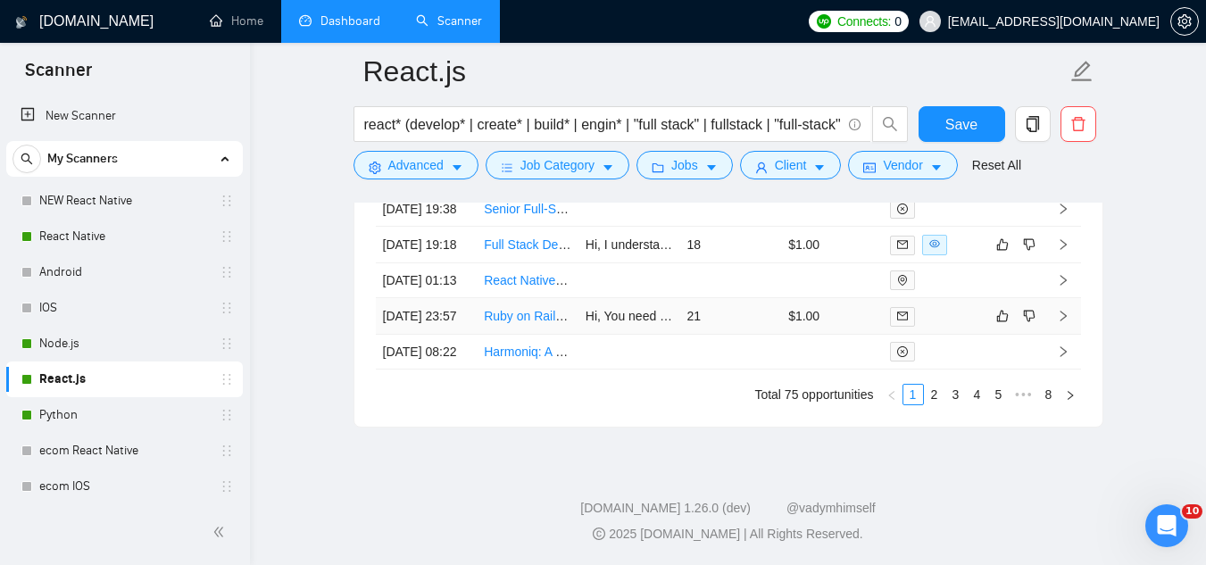
click at [513, 335] on td "Ruby on Rails Full Stack Developer – APIs, PostgreSQL, Monorepo, Long-Term Role" at bounding box center [528, 316] width 102 height 37
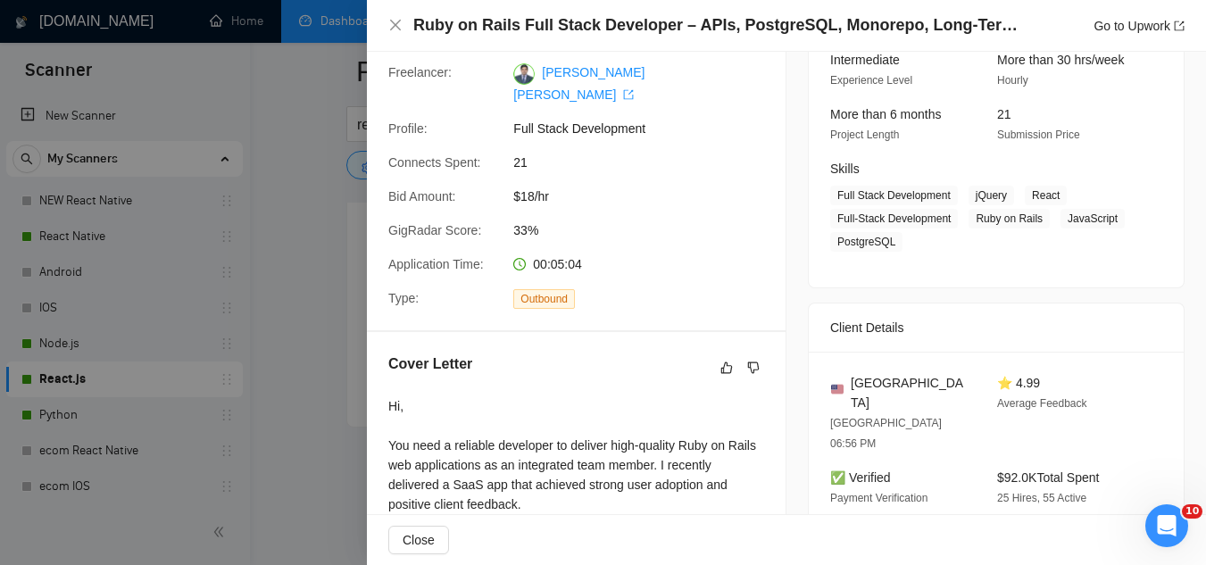
scroll to position [357, 0]
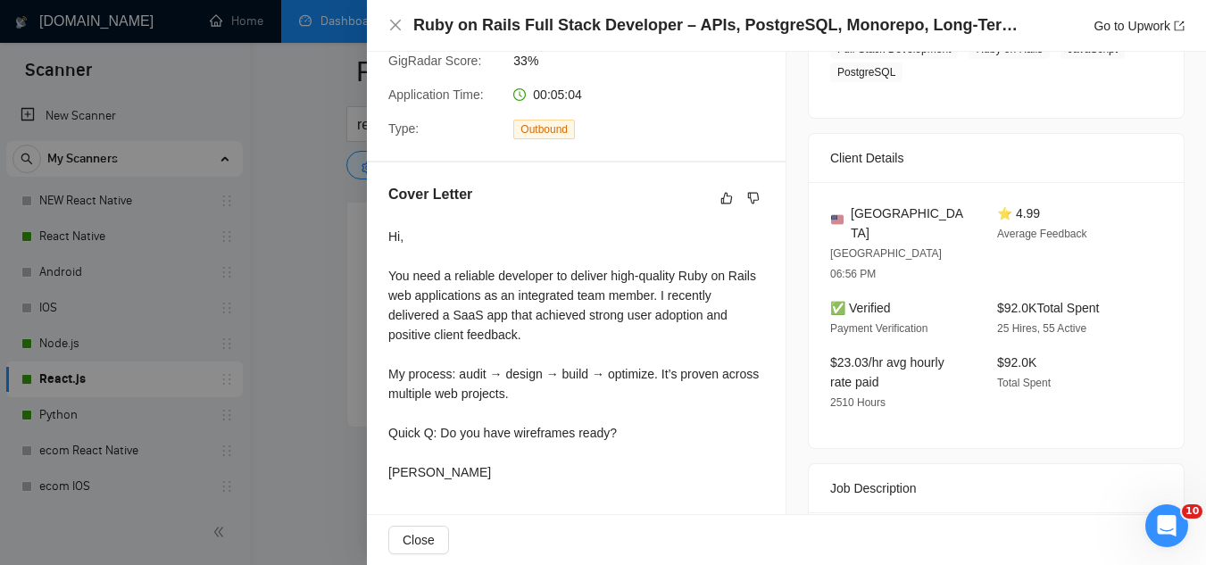
click at [335, 376] on div at bounding box center [603, 282] width 1206 height 565
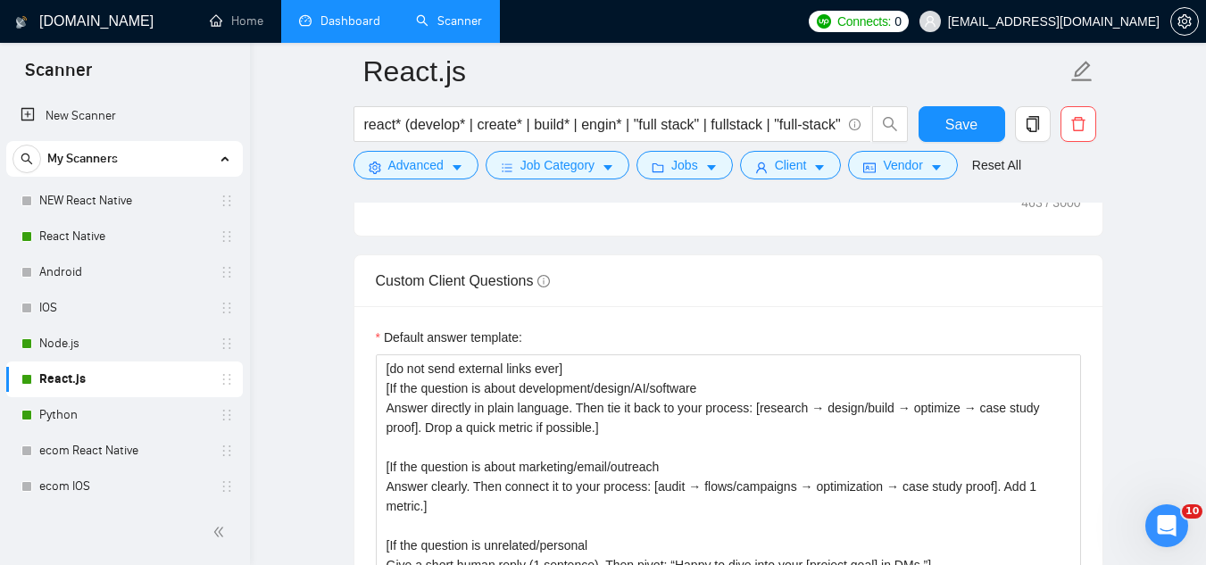
scroll to position [2101, 0]
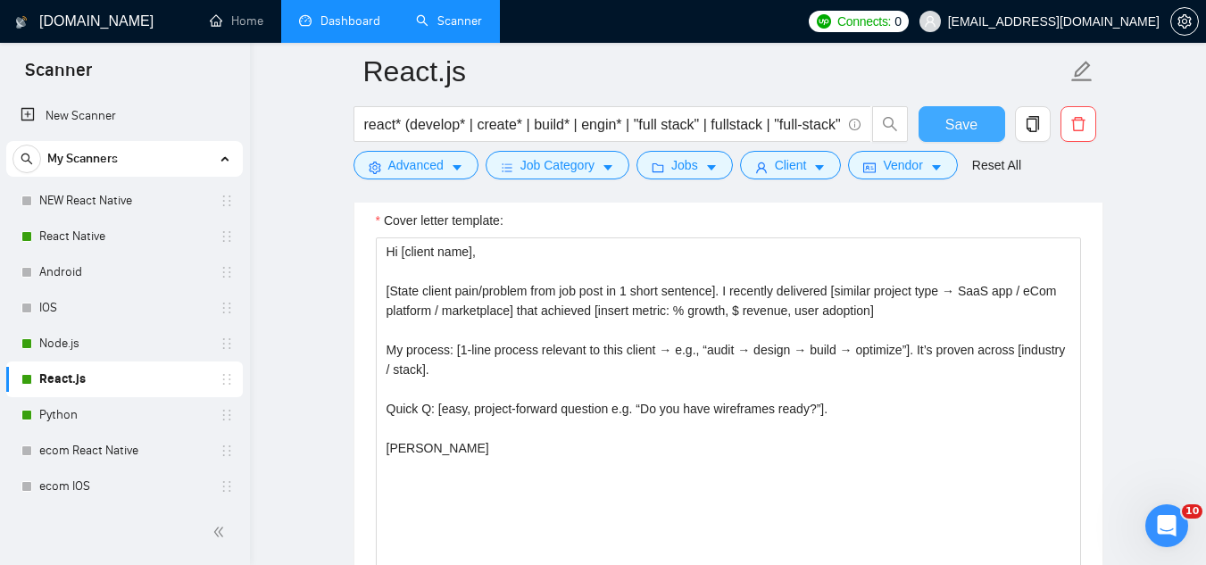
click at [938, 128] on button "Save" at bounding box center [962, 124] width 87 height 36
click at [379, 13] on link "Dashboard" at bounding box center [339, 20] width 81 height 15
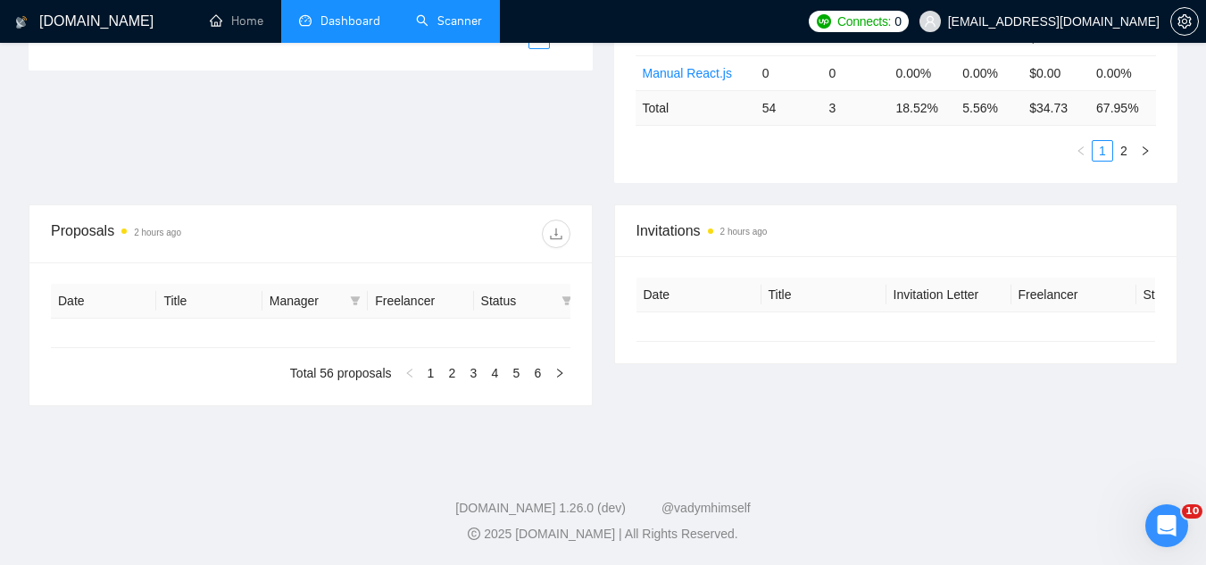
type input "[DATE]"
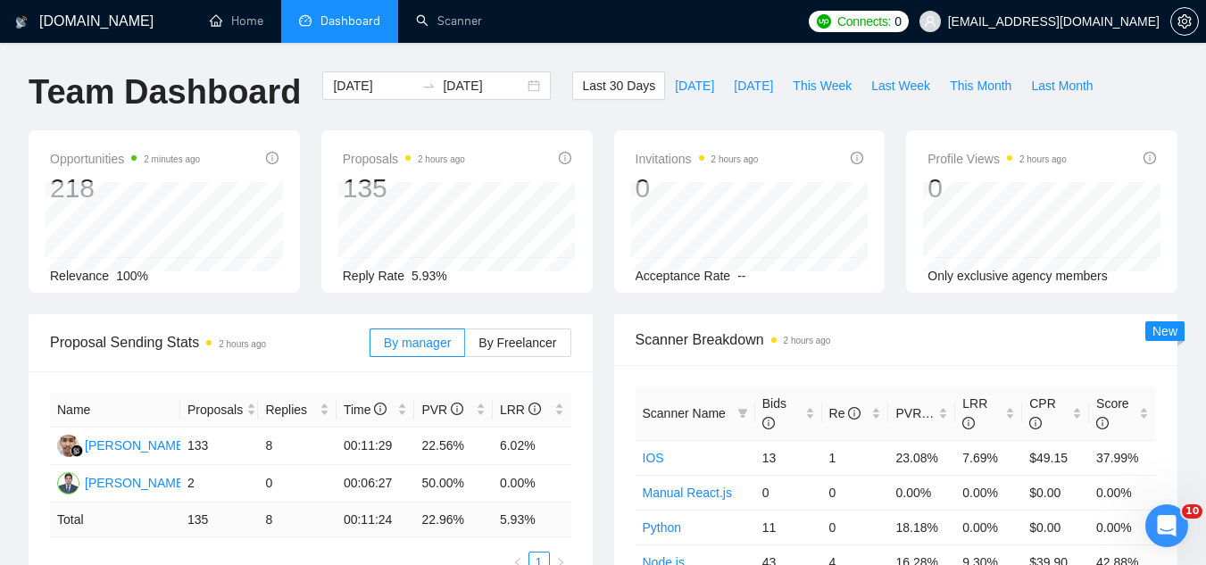
click at [683, 357] on div "Scanner Breakdown 2 hours ago" at bounding box center [896, 339] width 521 height 51
